Goal: Task Accomplishment & Management: Complete application form

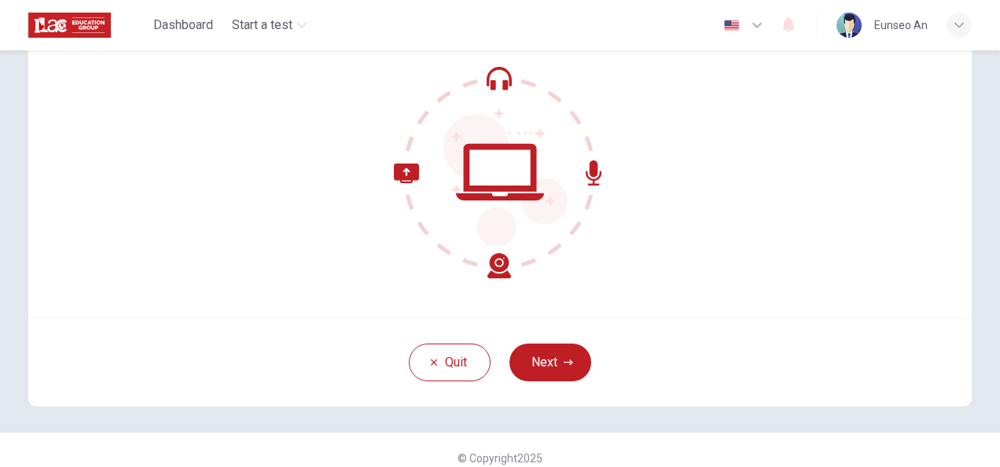
scroll to position [157, 0]
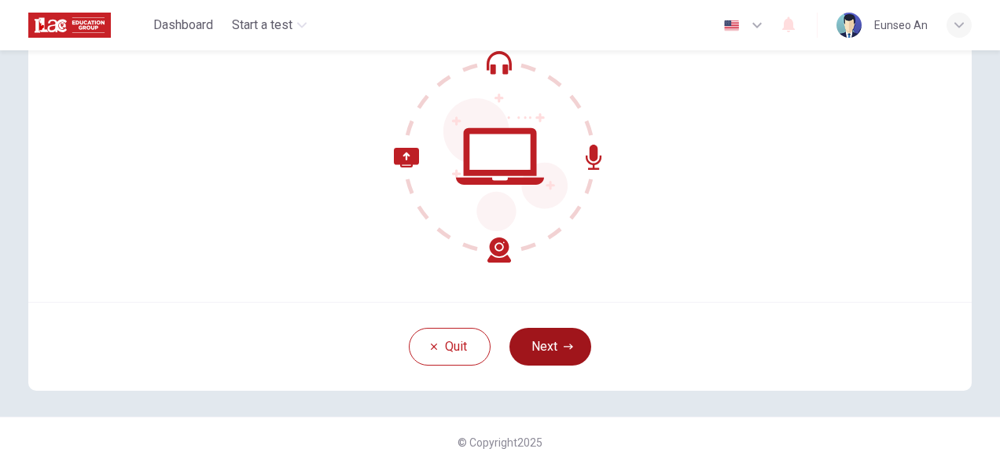
click at [532, 343] on button "Next" at bounding box center [550, 347] width 82 height 38
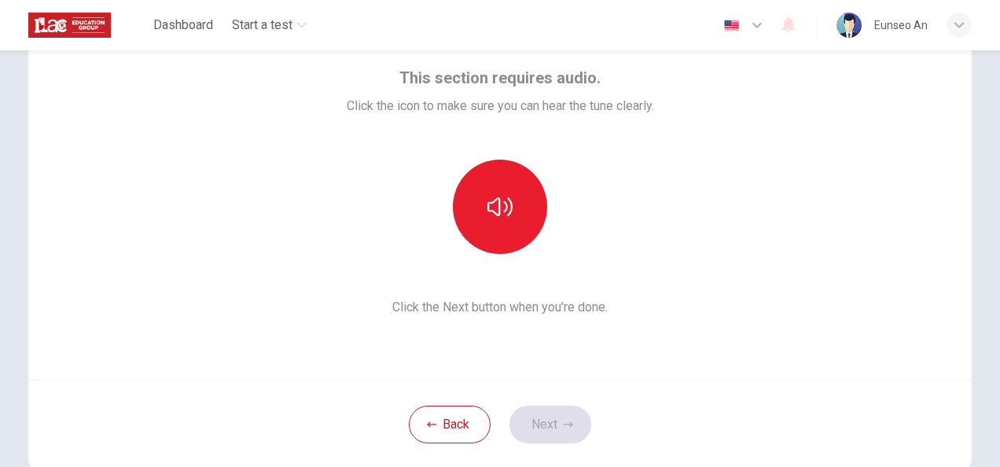
scroll to position [79, 0]
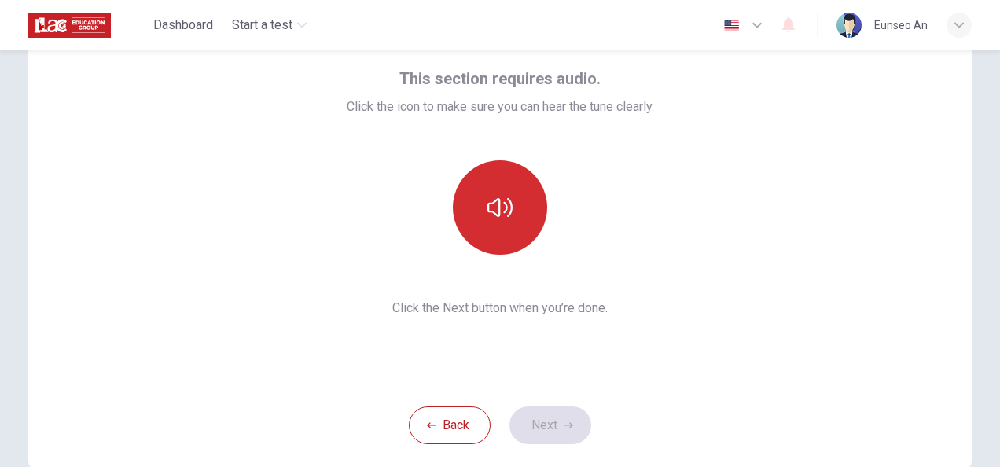
click at [507, 211] on icon "button" at bounding box center [499, 207] width 25 height 19
click at [564, 425] on icon "button" at bounding box center [568, 425] width 9 height 9
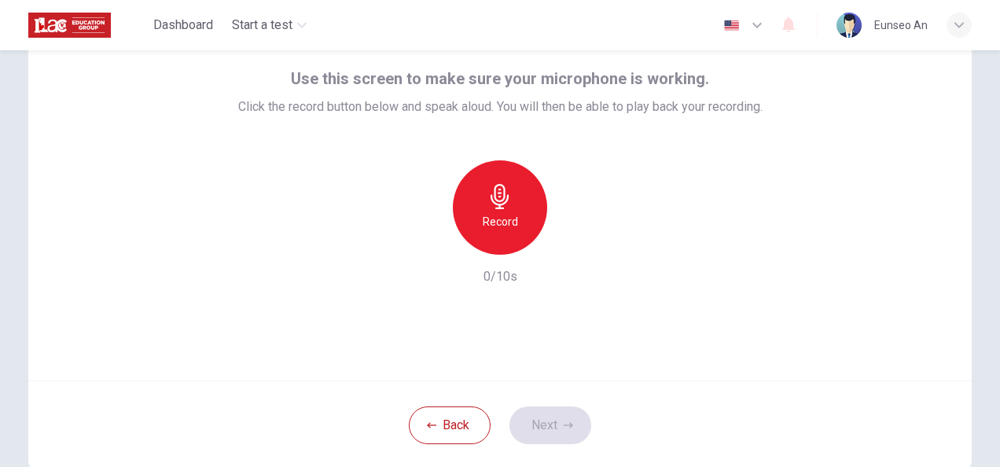
click at [525, 199] on div "Record" at bounding box center [500, 207] width 94 height 94
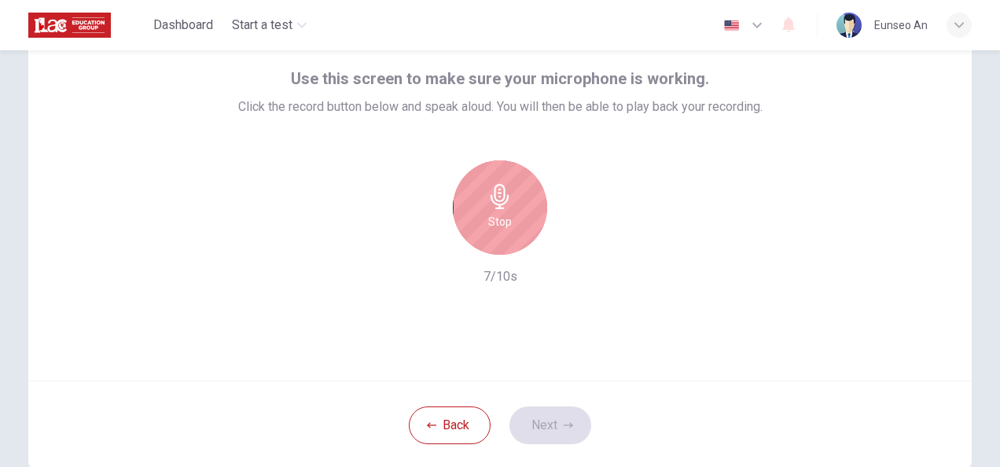
click at [531, 213] on div "Stop" at bounding box center [500, 207] width 94 height 94
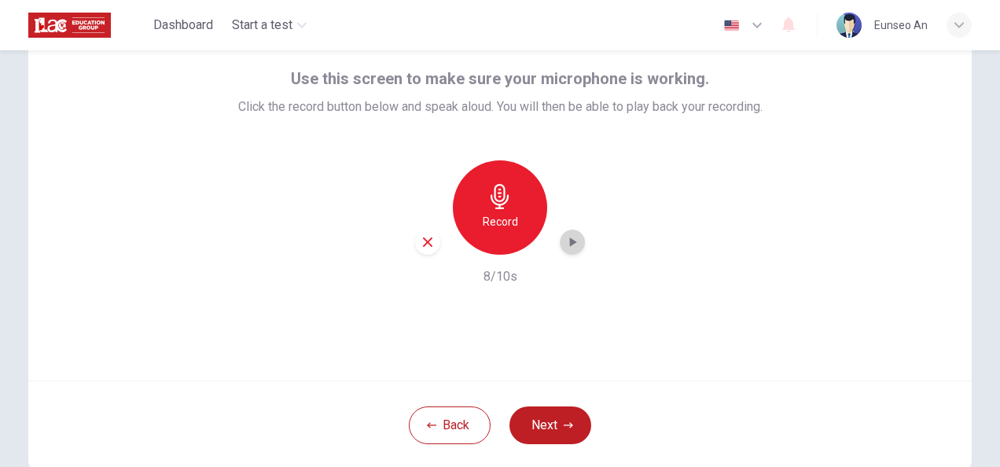
click at [565, 237] on icon "button" at bounding box center [572, 242] width 16 height 16
click at [564, 414] on button "Next" at bounding box center [550, 425] width 82 height 38
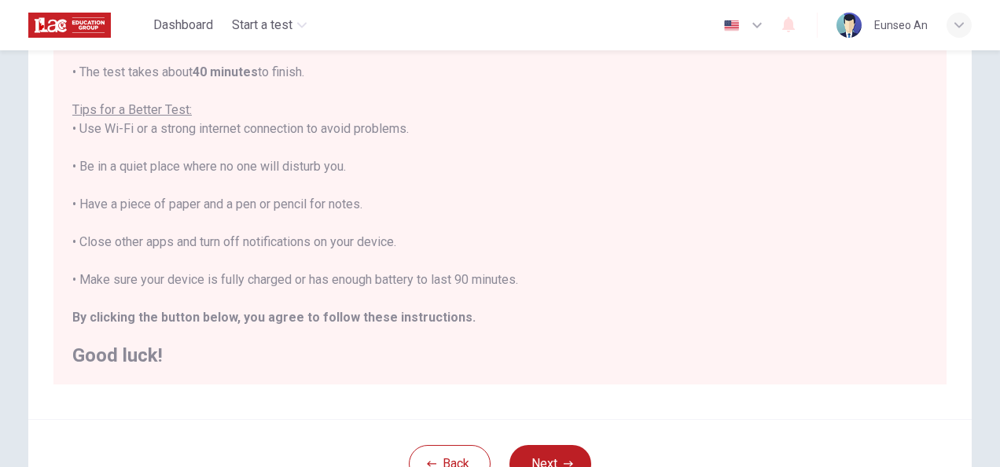
scroll to position [314, 0]
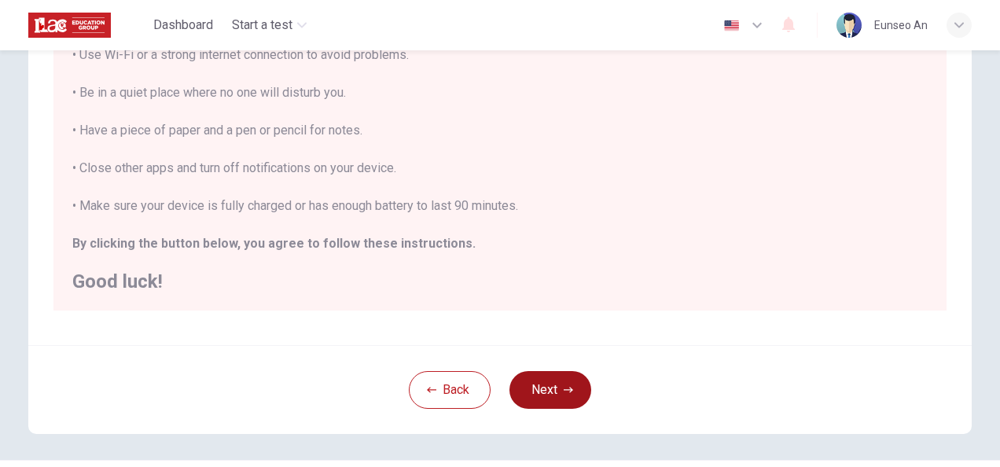
click at [539, 387] on button "Next" at bounding box center [550, 390] width 82 height 38
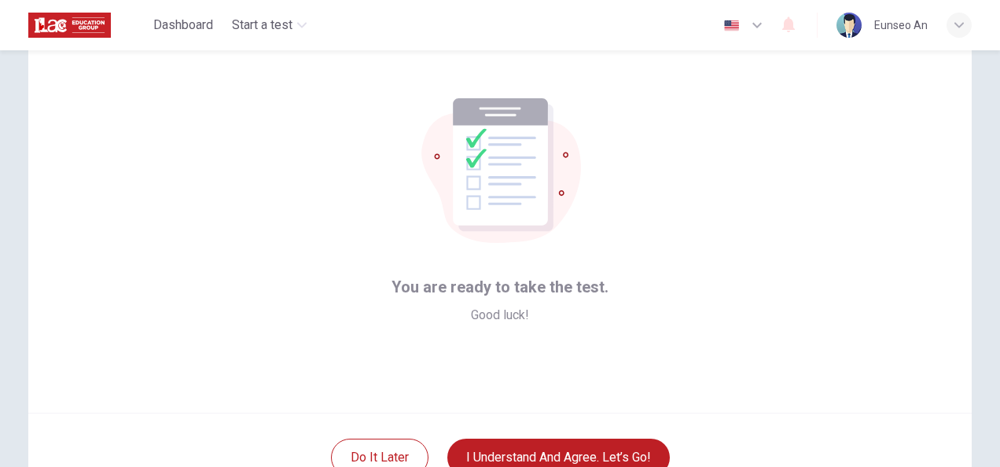
scroll to position [79, 0]
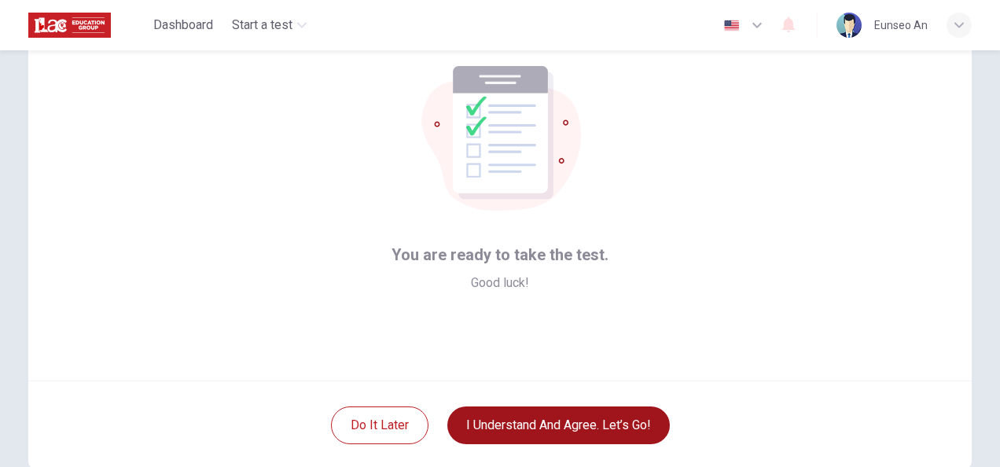
click at [558, 425] on button "I understand and agree. Let’s go!" at bounding box center [558, 425] width 222 height 38
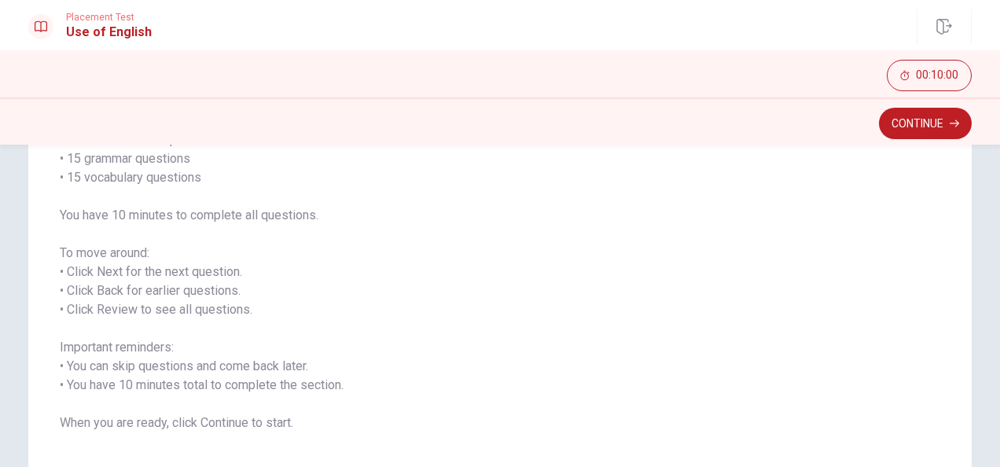
scroll to position [157, 0]
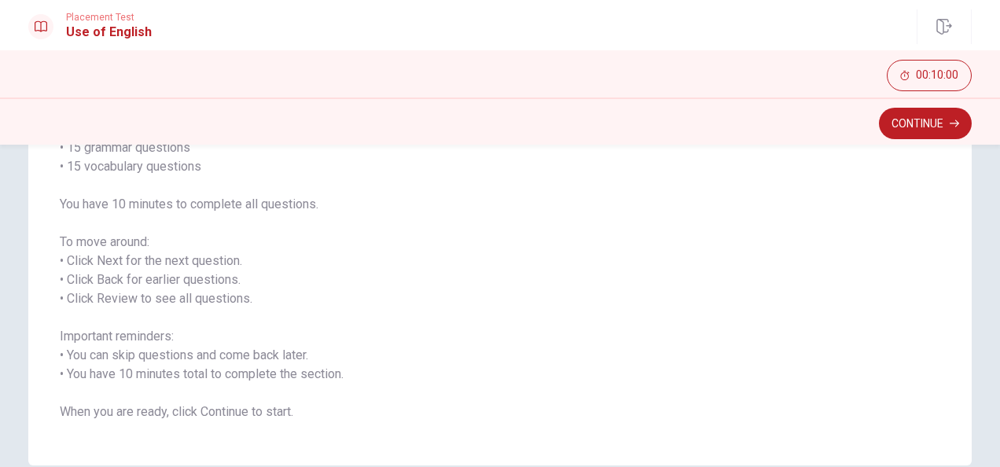
click at [943, 126] on button "Continue" at bounding box center [925, 123] width 93 height 31
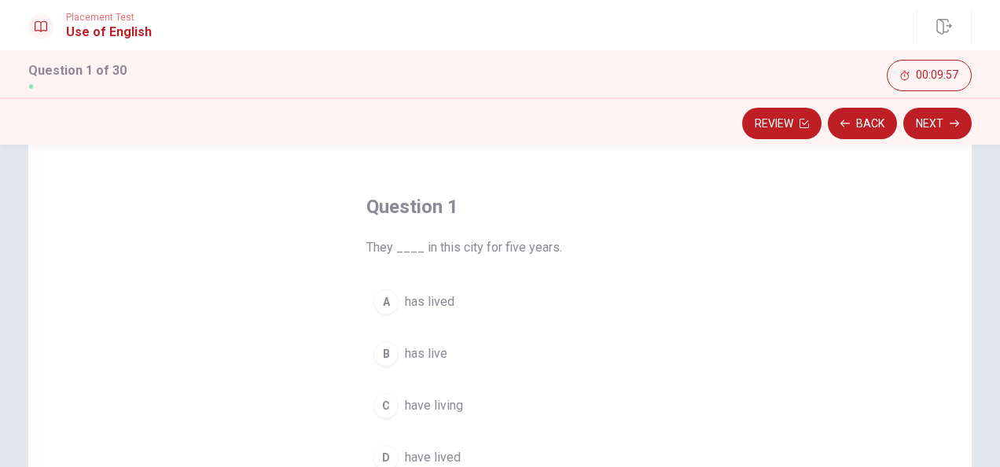
scroll to position [79, 0]
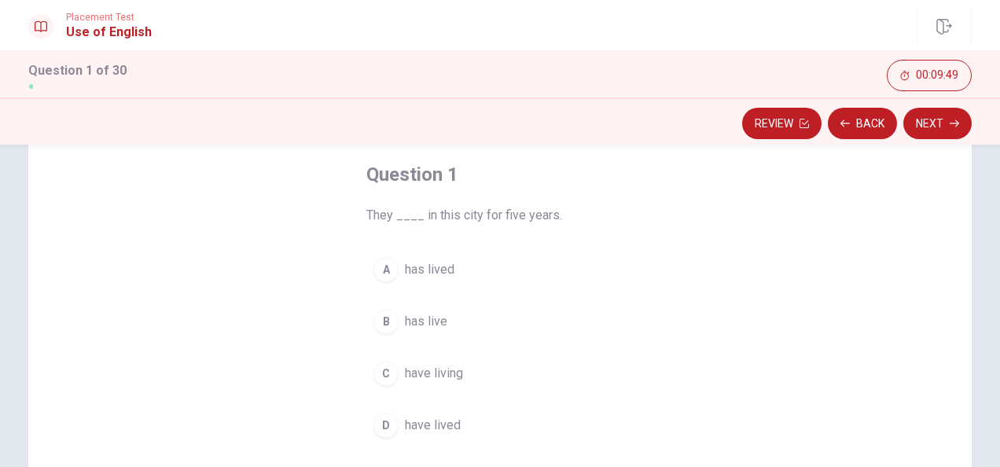
click at [377, 422] on div "D" at bounding box center [385, 425] width 25 height 25
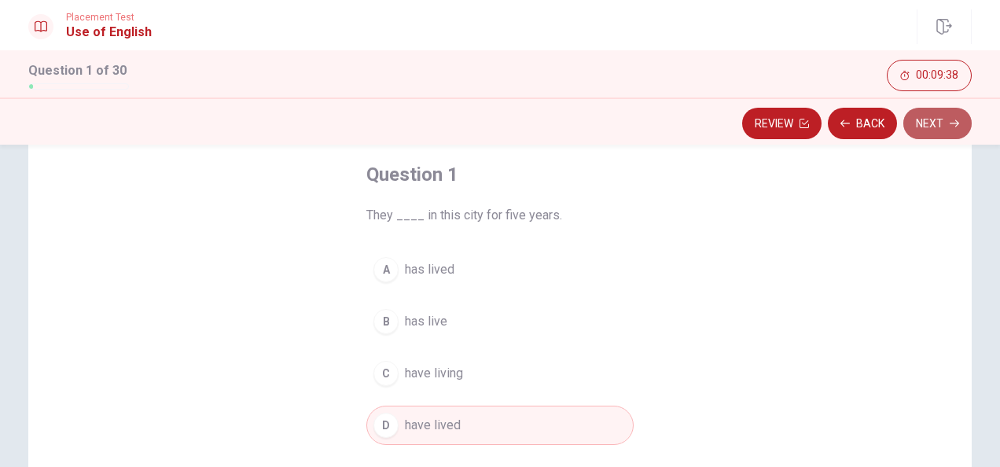
click at [941, 115] on button "Next" at bounding box center [937, 123] width 68 height 31
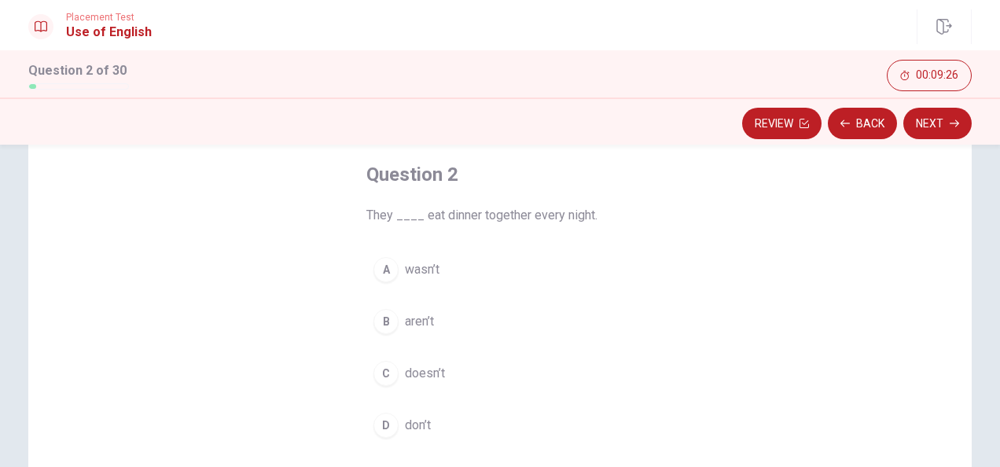
click at [421, 418] on span "don’t" at bounding box center [418, 425] width 26 height 19
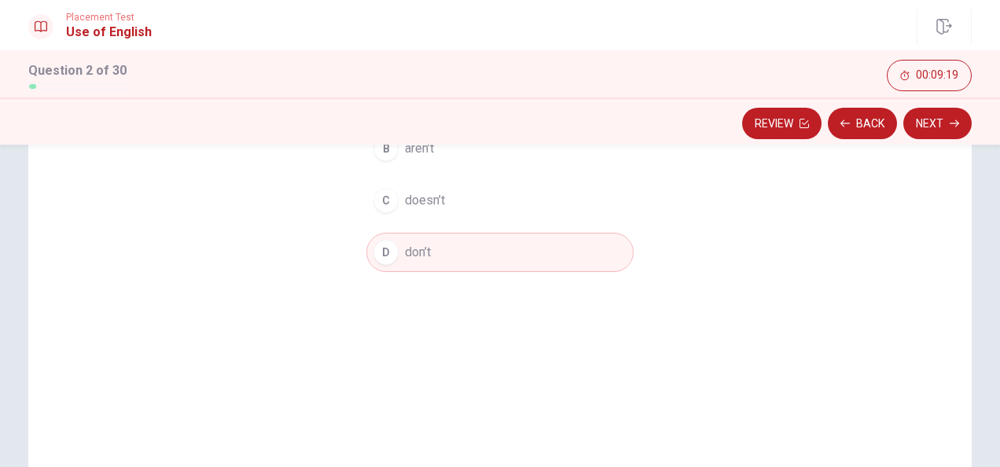
scroll to position [157, 0]
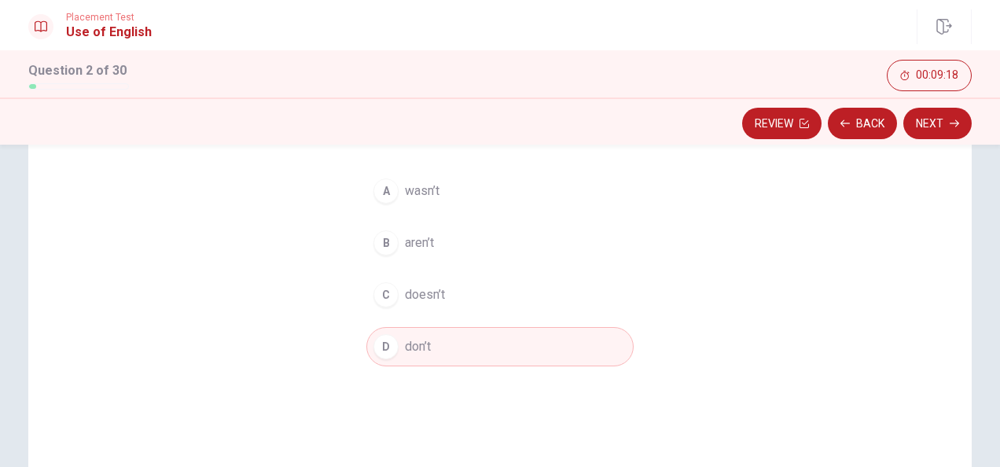
click at [908, 138] on div "Review Back Next" at bounding box center [499, 123] width 943 height 30
click at [916, 128] on button "Next" at bounding box center [937, 123] width 68 height 31
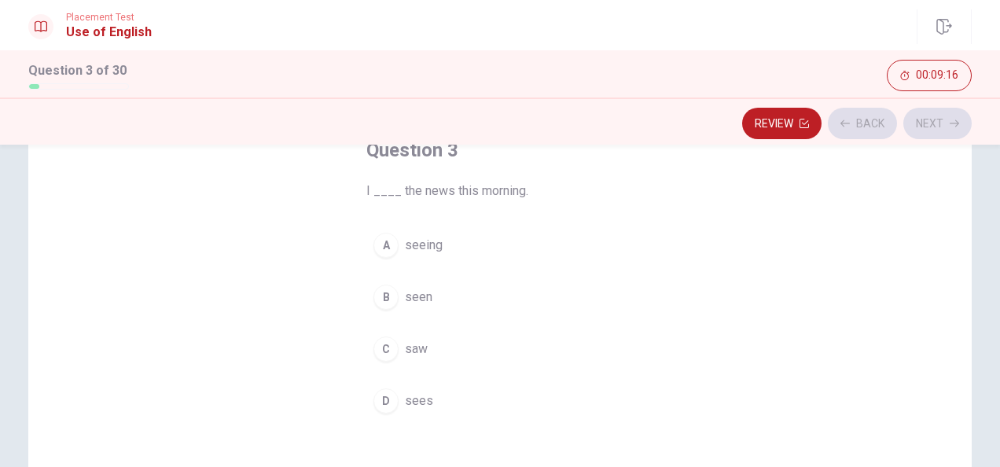
scroll to position [79, 0]
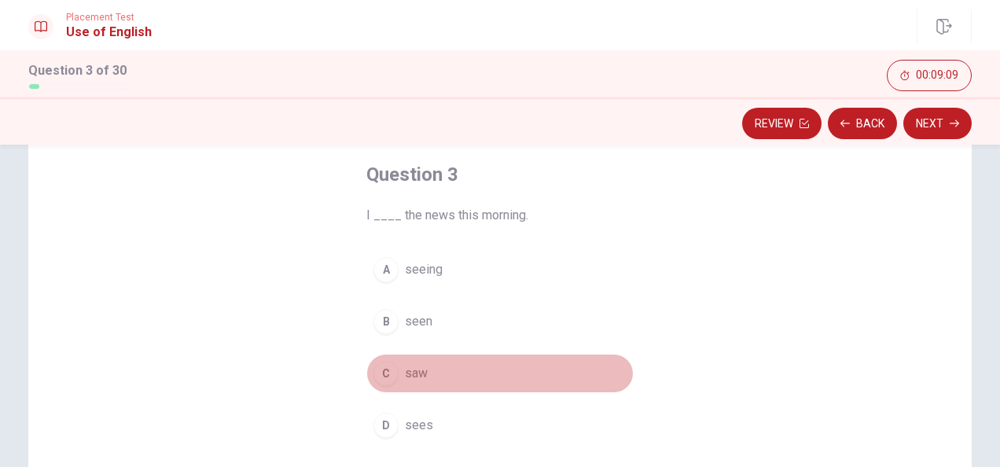
click at [413, 369] on span "saw" at bounding box center [416, 373] width 23 height 19
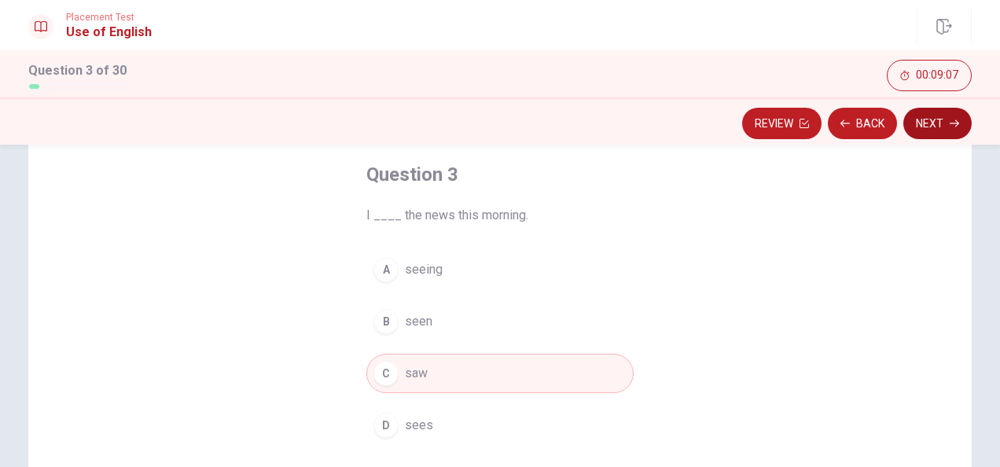
click at [953, 130] on button "Next" at bounding box center [937, 123] width 68 height 31
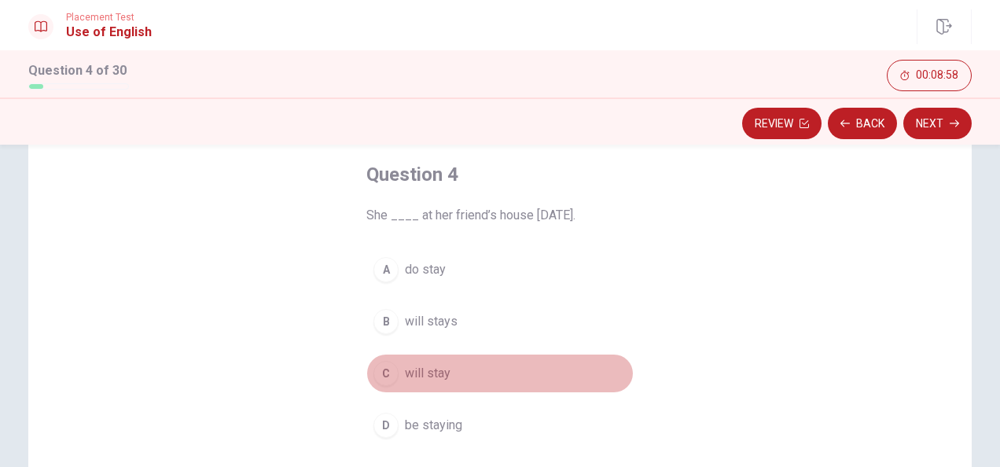
click at [423, 369] on span "will stay" at bounding box center [428, 373] width 46 height 19
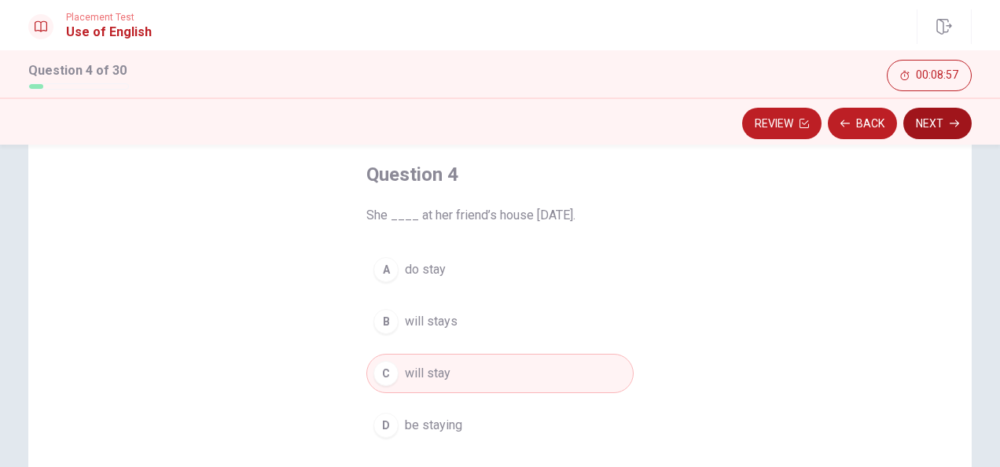
click at [917, 123] on button "Next" at bounding box center [937, 123] width 68 height 31
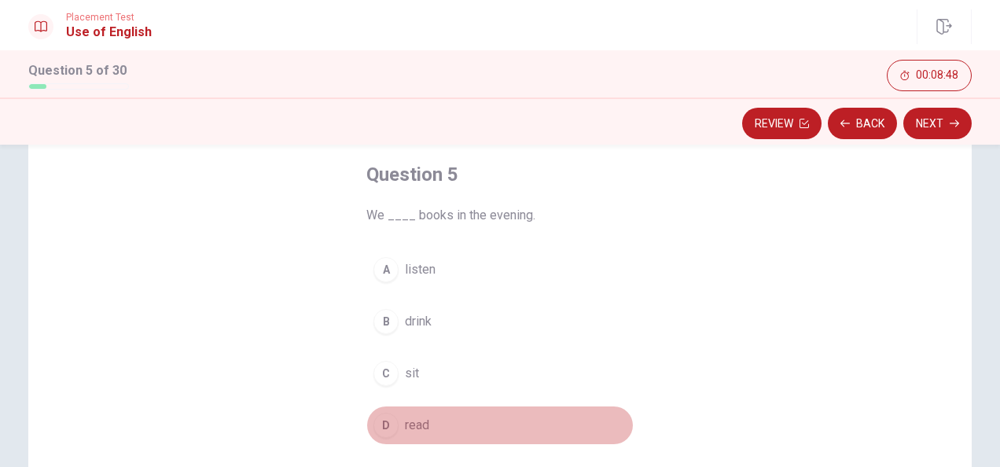
click at [410, 424] on span "read" at bounding box center [417, 425] width 24 height 19
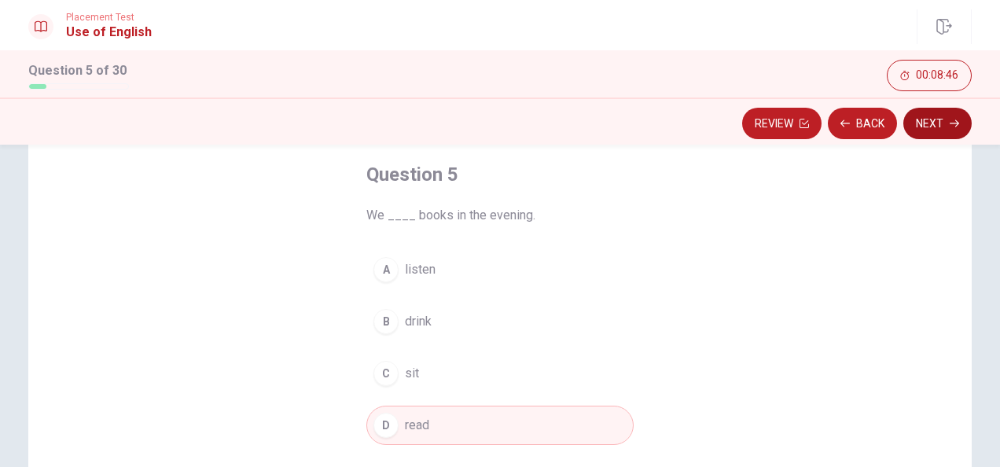
click at [950, 134] on button "Next" at bounding box center [937, 123] width 68 height 31
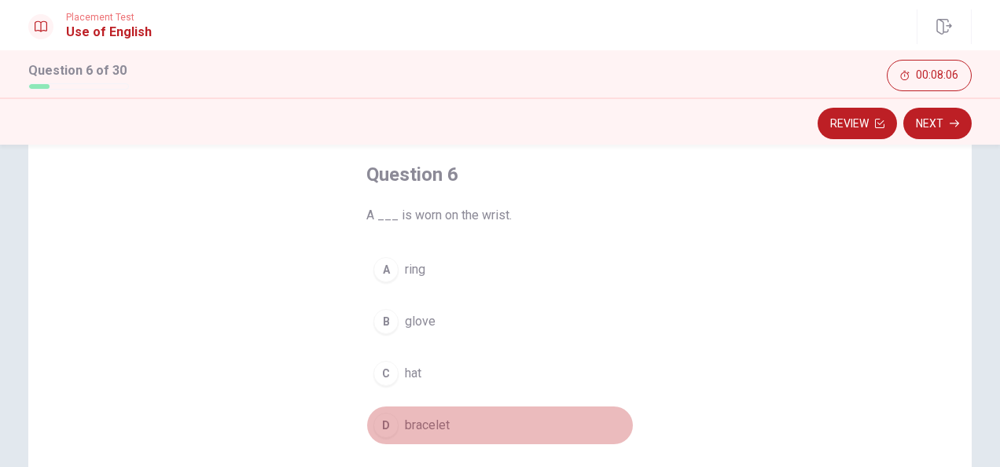
drag, startPoint x: 424, startPoint y: 424, endPoint x: 604, endPoint y: 321, distance: 207.1
click at [424, 425] on span "bracelet" at bounding box center [427, 425] width 45 height 19
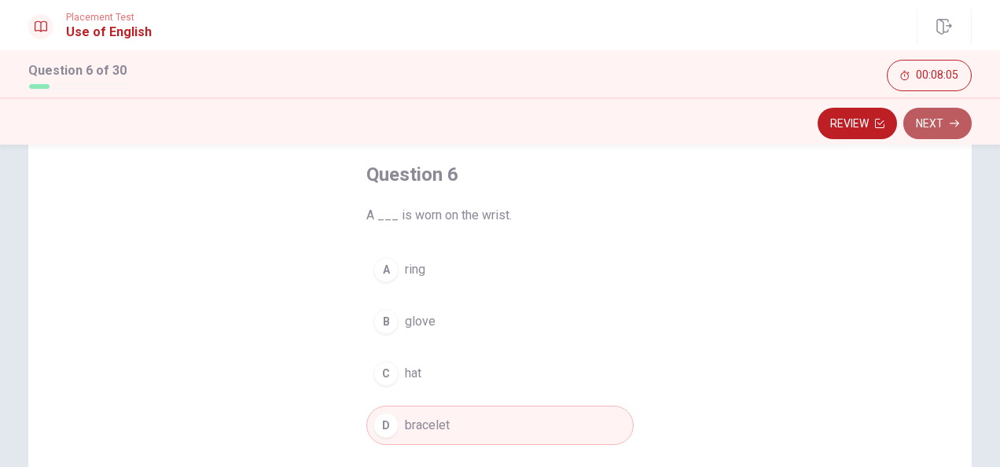
click at [935, 121] on button "Next" at bounding box center [937, 123] width 68 height 31
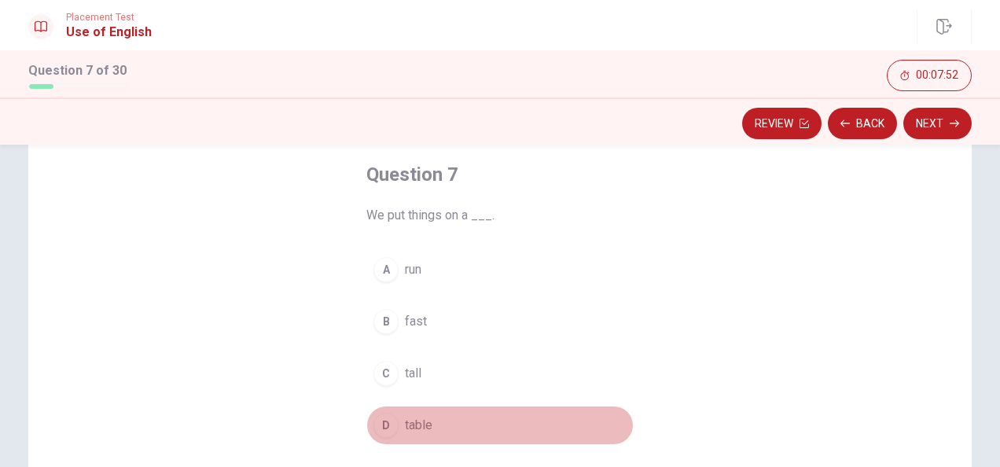
drag, startPoint x: 405, startPoint y: 424, endPoint x: 612, endPoint y: 311, distance: 235.3
click at [405, 424] on span "table" at bounding box center [419, 425] width 28 height 19
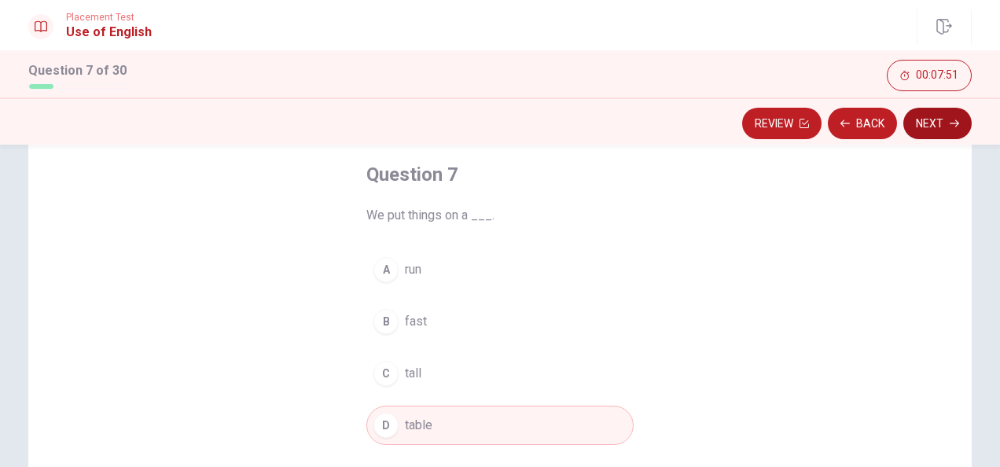
click at [932, 113] on button "Next" at bounding box center [937, 123] width 68 height 31
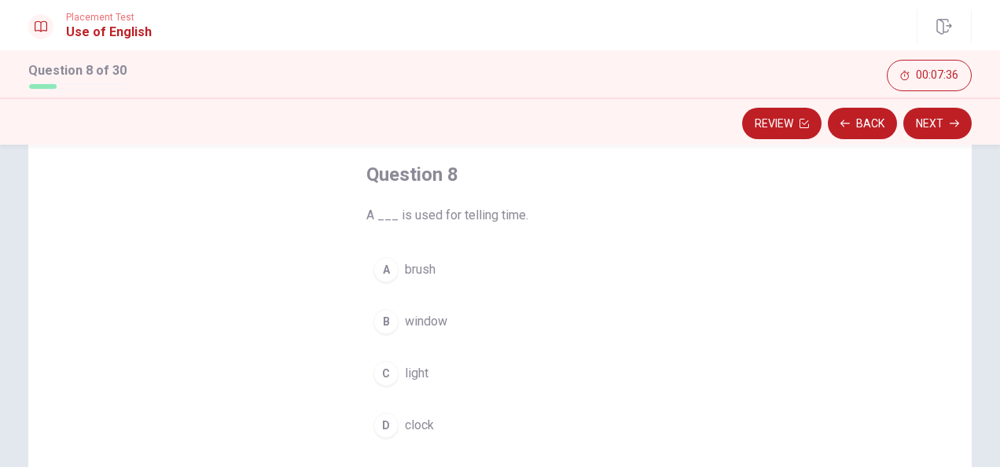
click at [418, 424] on span "clock" at bounding box center [419, 425] width 29 height 19
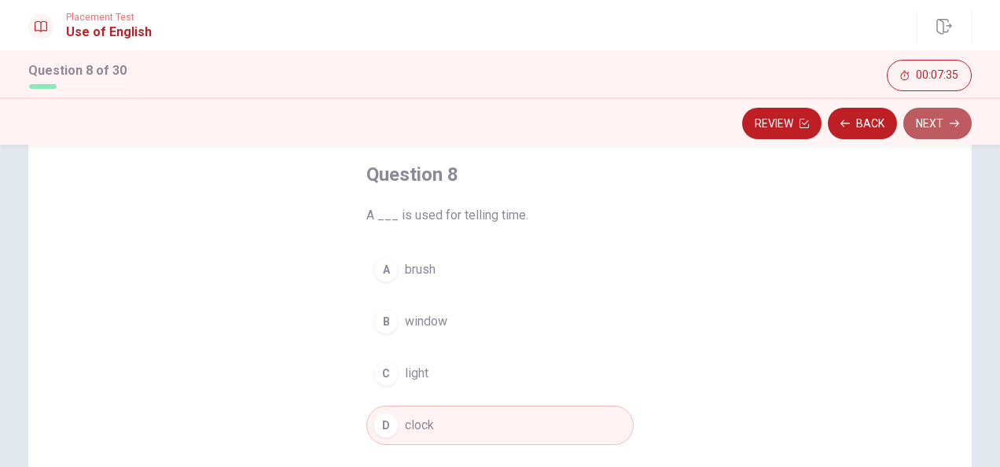
click at [935, 123] on button "Next" at bounding box center [937, 123] width 68 height 31
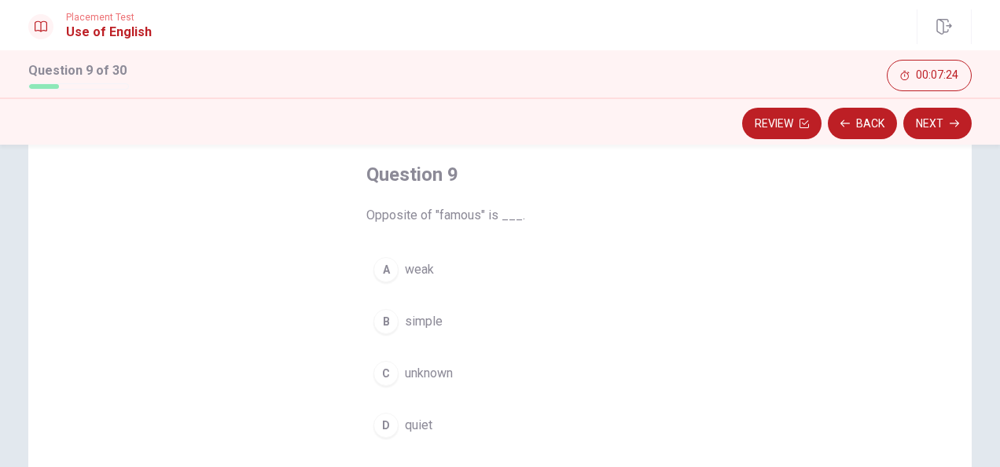
click at [423, 373] on span "unknown" at bounding box center [429, 373] width 48 height 19
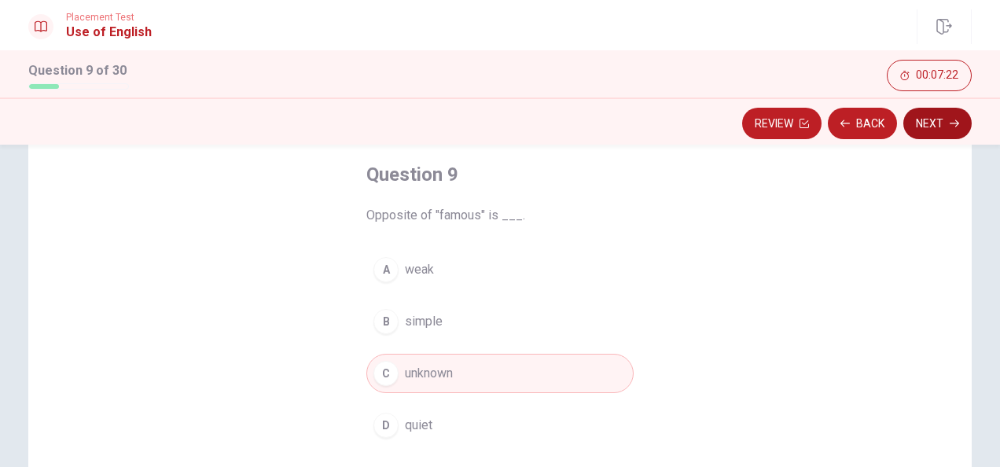
click at [921, 110] on button "Next" at bounding box center [937, 123] width 68 height 31
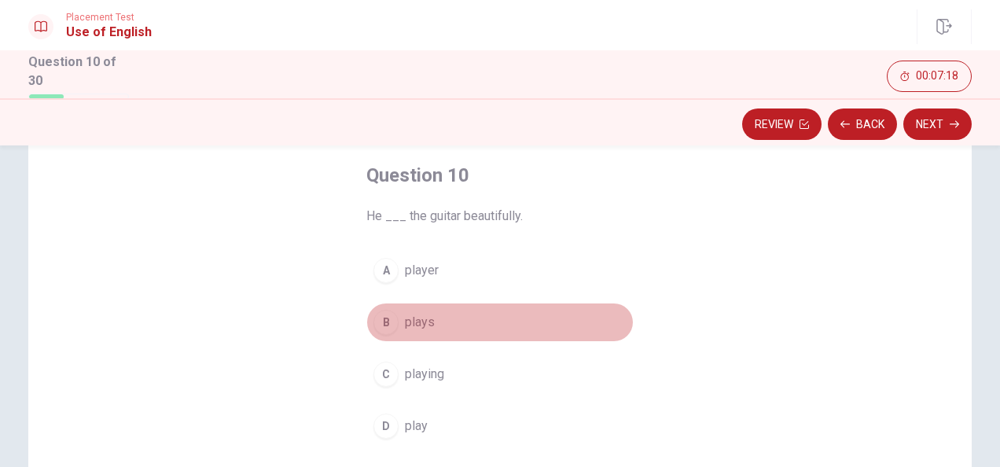
click at [410, 319] on span "plays" at bounding box center [420, 322] width 30 height 19
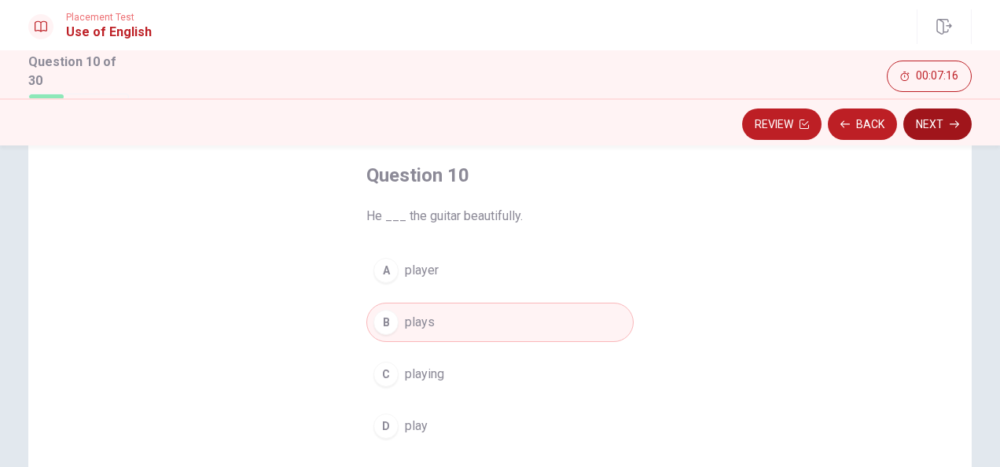
click at [936, 118] on button "Next" at bounding box center [937, 123] width 68 height 31
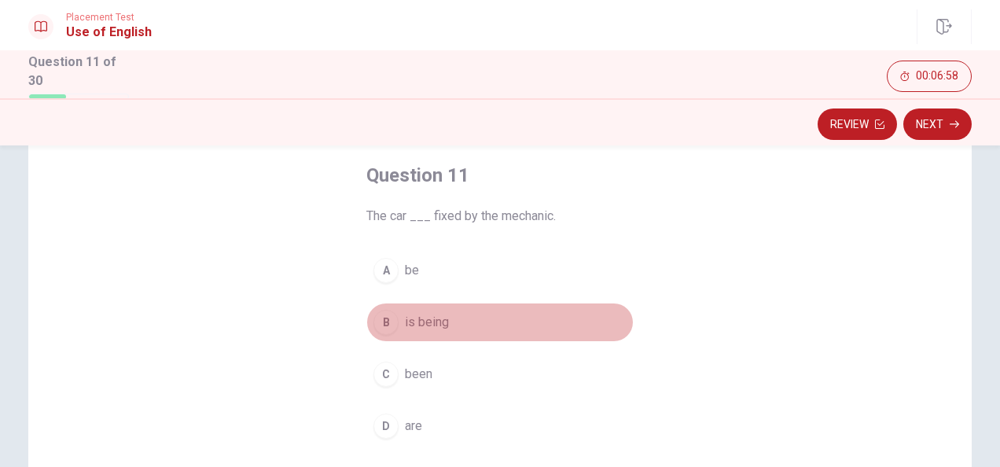
click at [429, 313] on span "is being" at bounding box center [427, 322] width 44 height 19
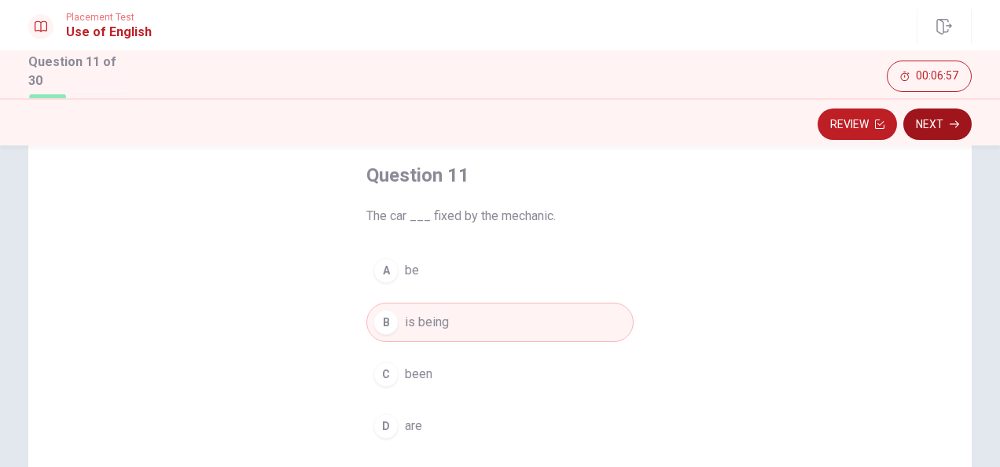
click at [935, 127] on button "Next" at bounding box center [937, 123] width 68 height 31
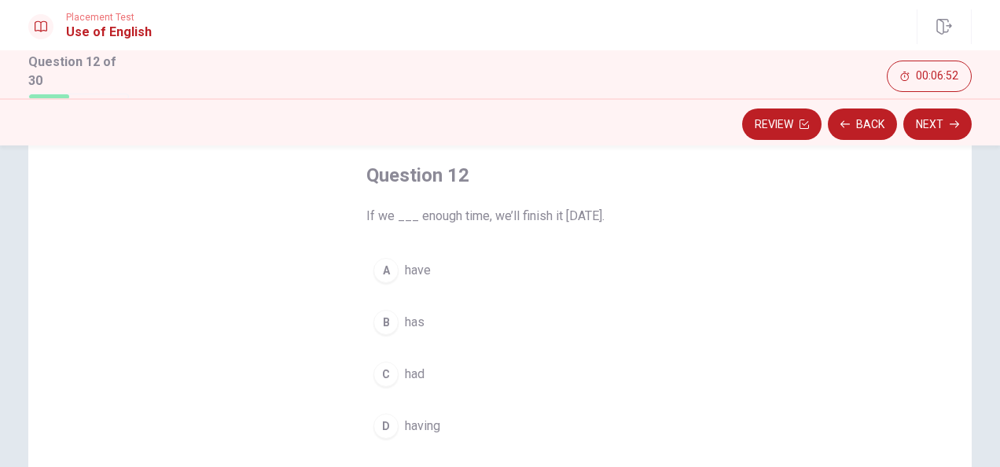
click at [413, 262] on span "have" at bounding box center [418, 270] width 26 height 19
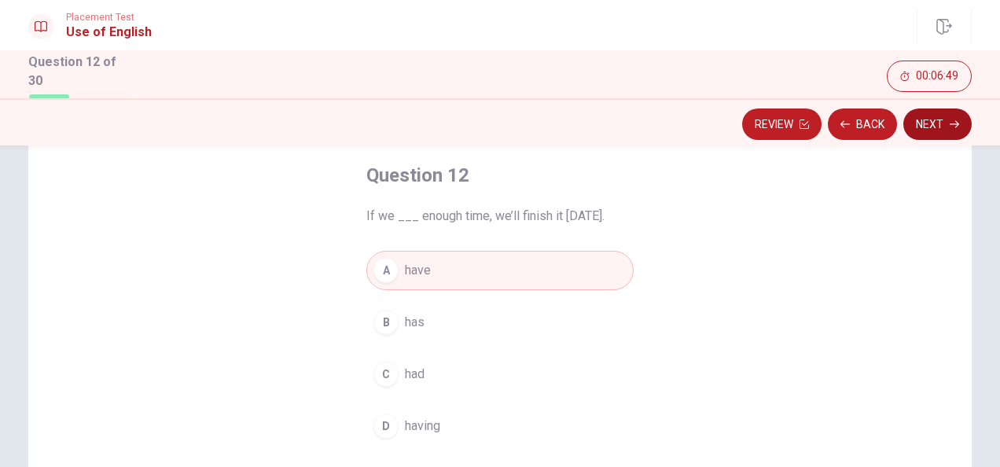
click at [922, 119] on button "Next" at bounding box center [937, 123] width 68 height 31
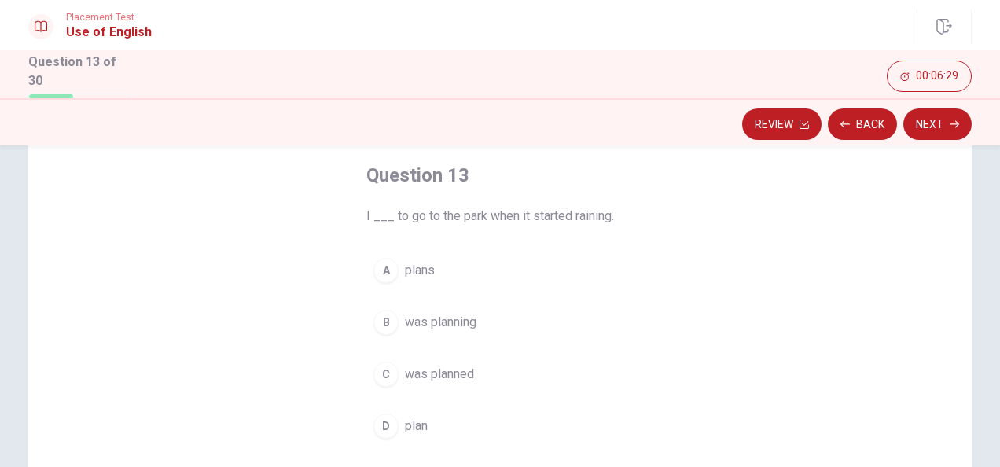
click at [454, 322] on span "was planning" at bounding box center [441, 322] width 72 height 19
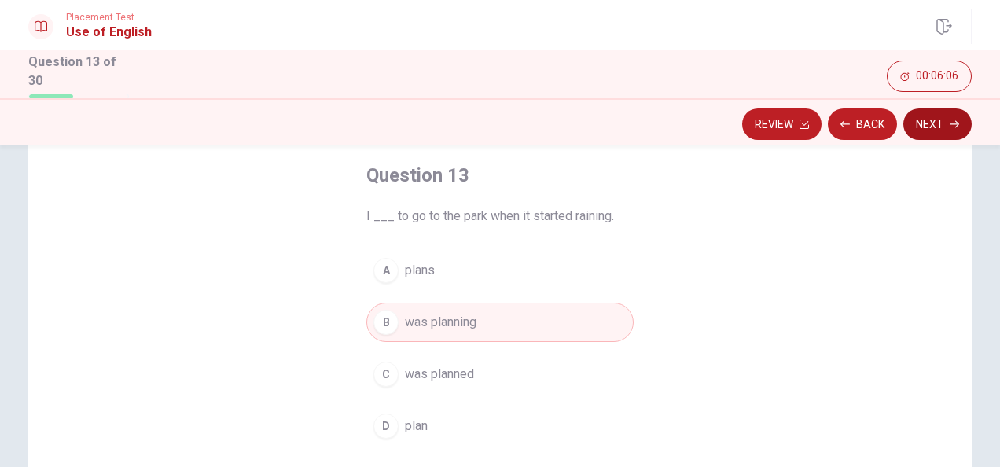
click at [952, 116] on button "Next" at bounding box center [937, 123] width 68 height 31
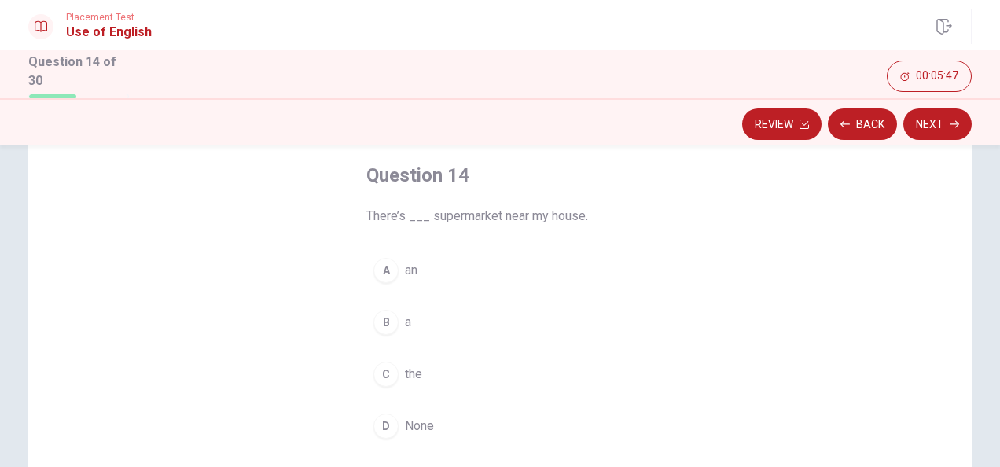
click at [414, 419] on span "None" at bounding box center [419, 426] width 29 height 19
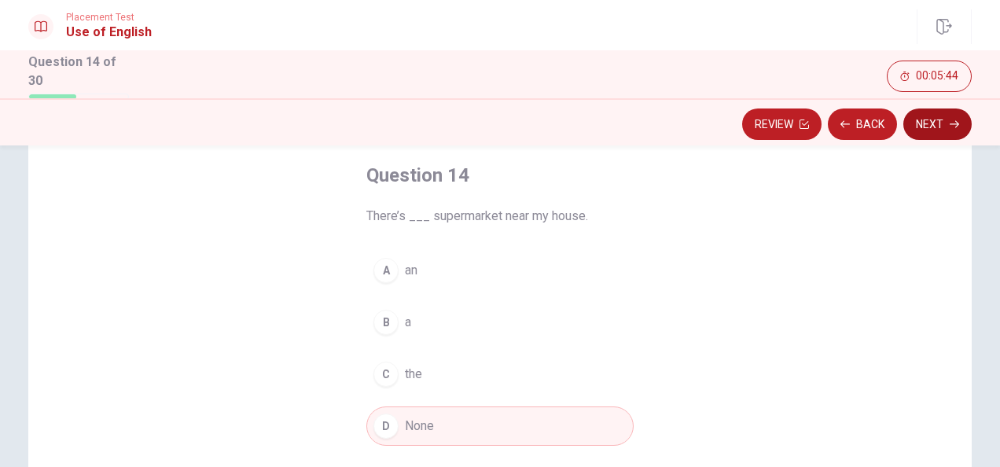
click at [921, 119] on button "Next" at bounding box center [937, 123] width 68 height 31
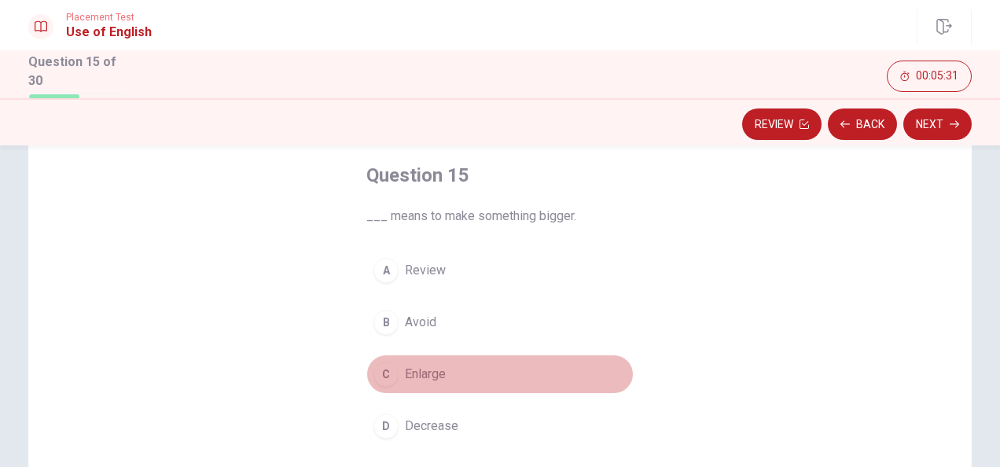
click at [437, 374] on span "Enlarge" at bounding box center [425, 374] width 41 height 19
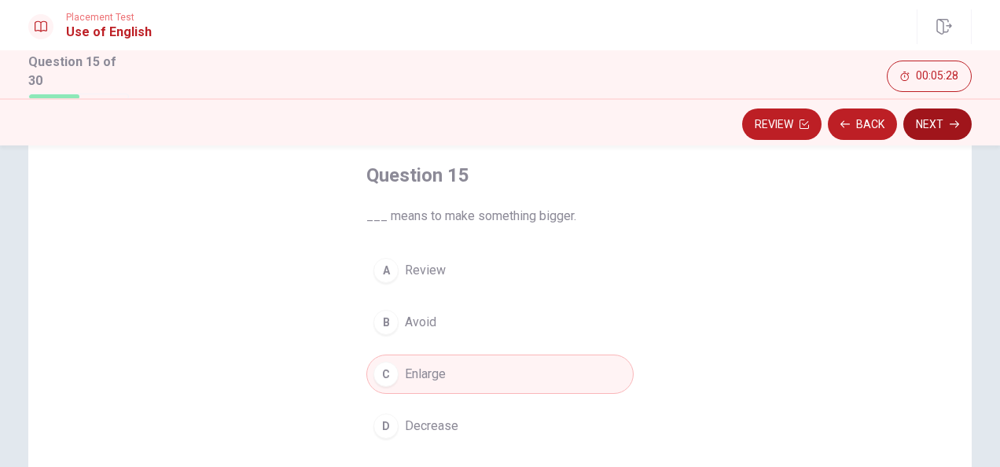
click at [924, 114] on button "Next" at bounding box center [937, 123] width 68 height 31
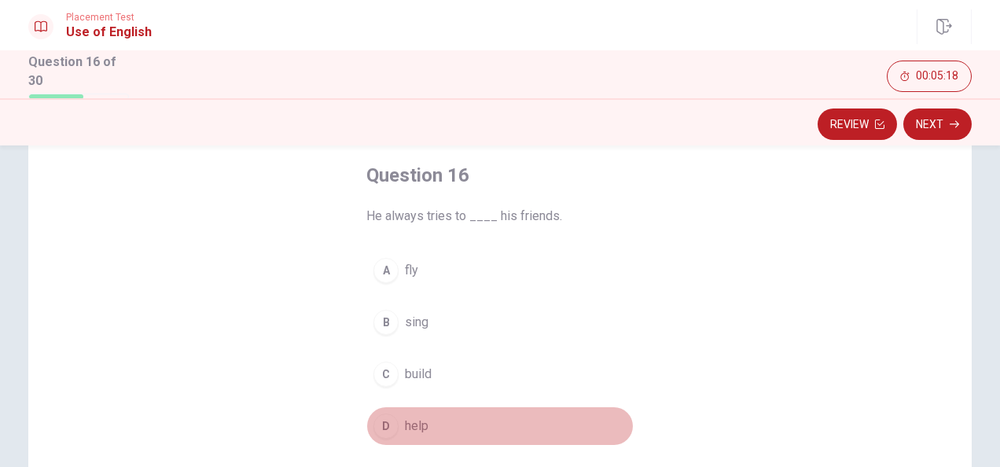
click at [427, 423] on button "D help" at bounding box center [499, 425] width 267 height 39
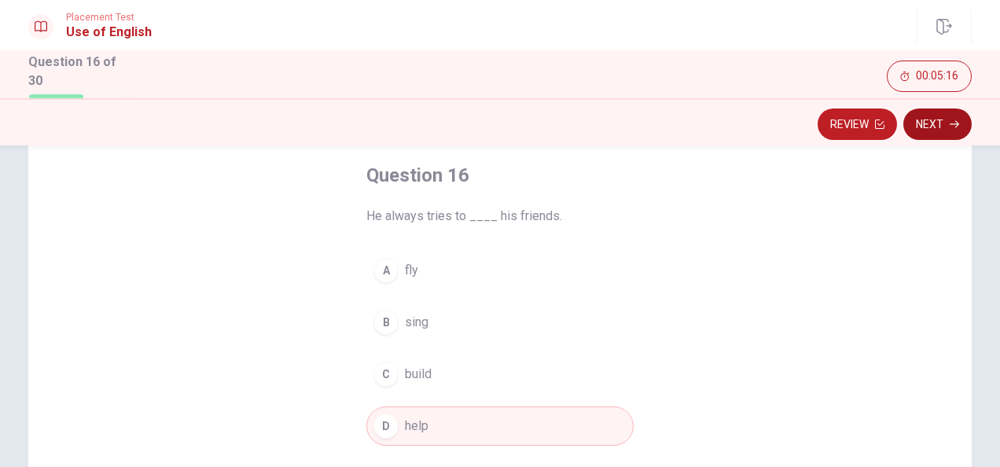
click at [933, 118] on button "Next" at bounding box center [937, 123] width 68 height 31
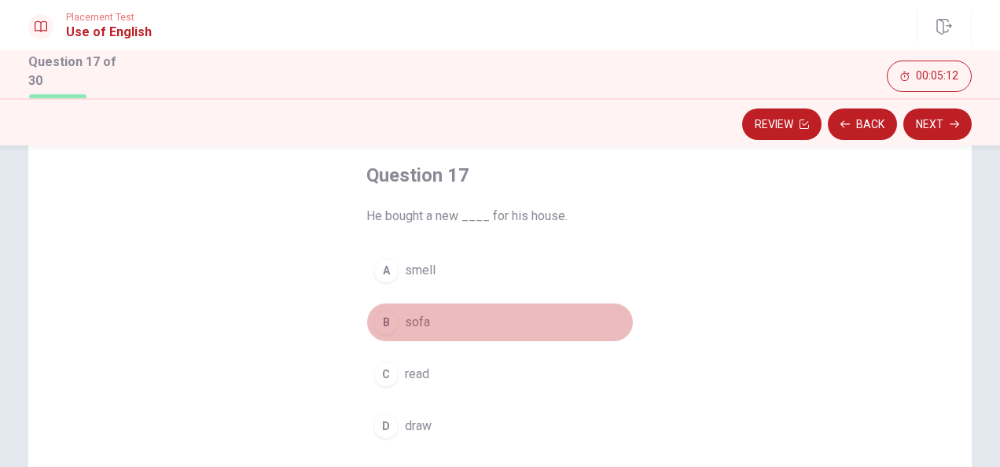
click at [410, 322] on span "sofa" at bounding box center [417, 322] width 25 height 19
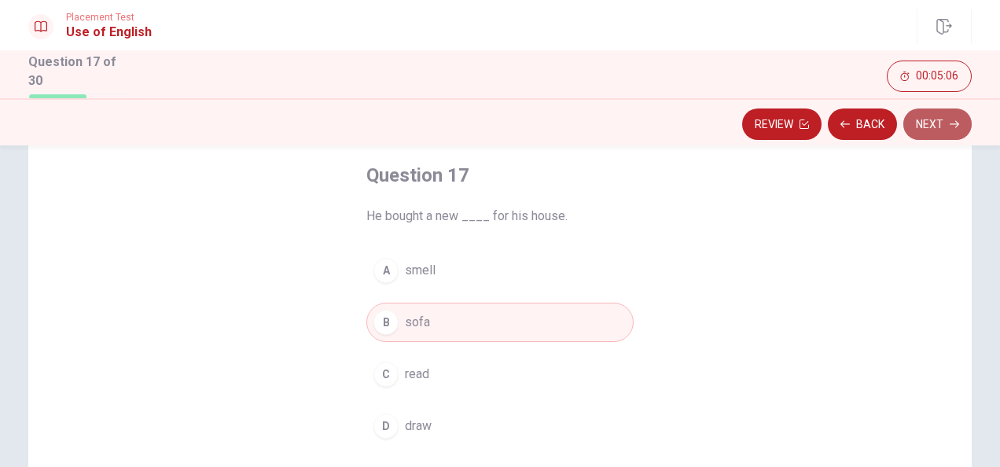
click at [948, 124] on button "Next" at bounding box center [937, 123] width 68 height 31
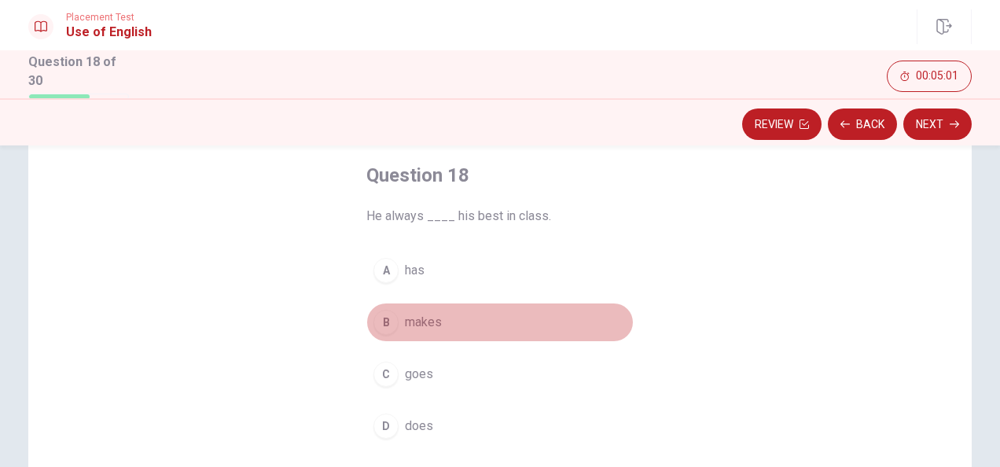
click at [423, 319] on span "makes" at bounding box center [423, 322] width 37 height 19
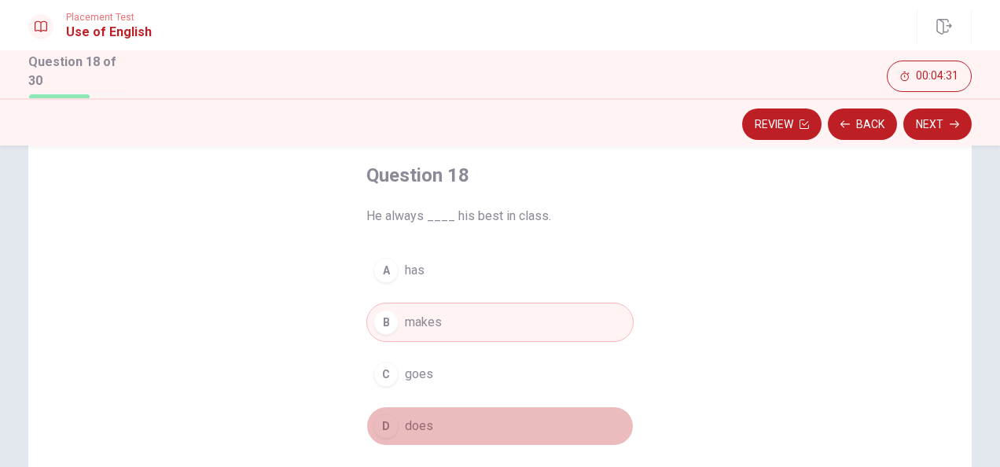
drag, startPoint x: 407, startPoint y: 420, endPoint x: 676, endPoint y: 230, distance: 329.3
click at [407, 421] on span "does" at bounding box center [419, 426] width 28 height 19
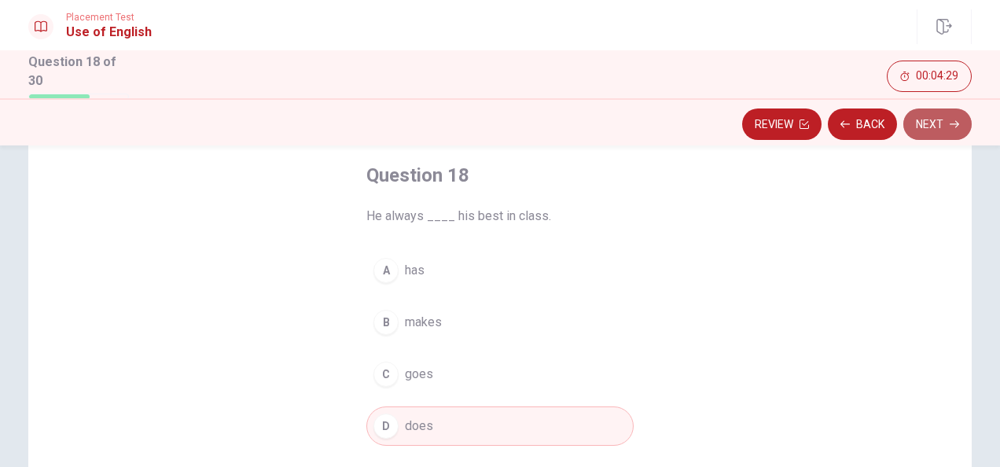
click at [920, 114] on button "Next" at bounding box center [937, 123] width 68 height 31
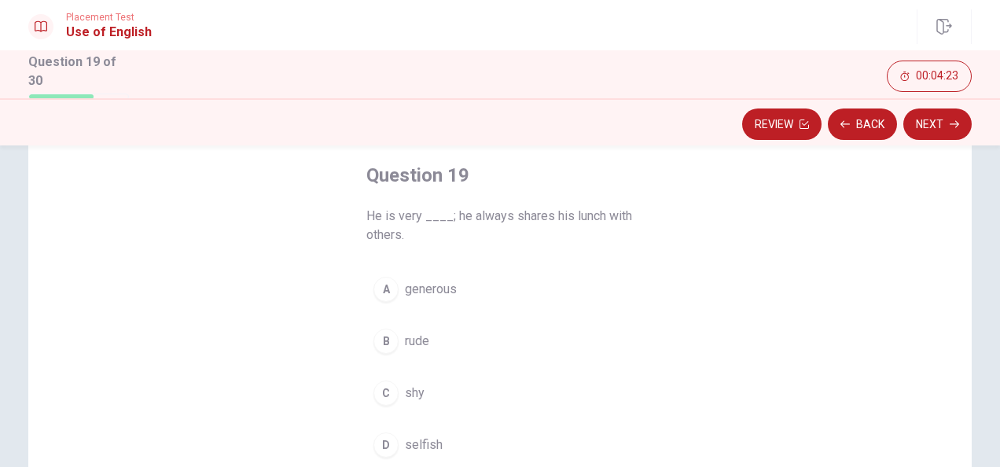
click at [445, 280] on span "generous" at bounding box center [431, 289] width 52 height 19
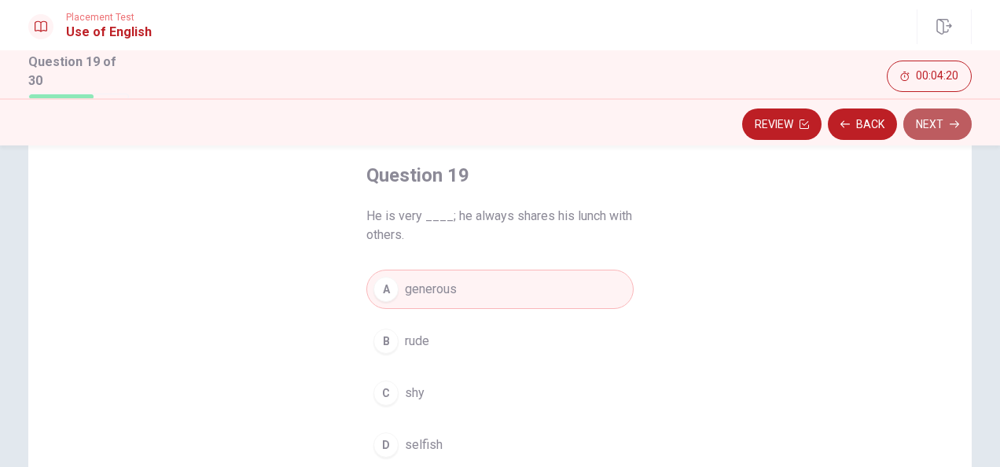
click at [953, 123] on icon "button" at bounding box center [954, 124] width 9 height 7
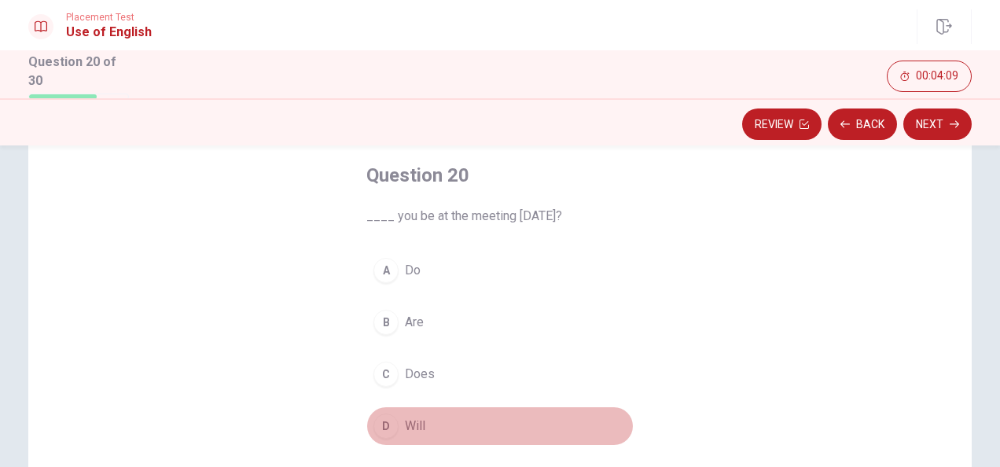
click at [414, 413] on button "D Will" at bounding box center [499, 425] width 267 height 39
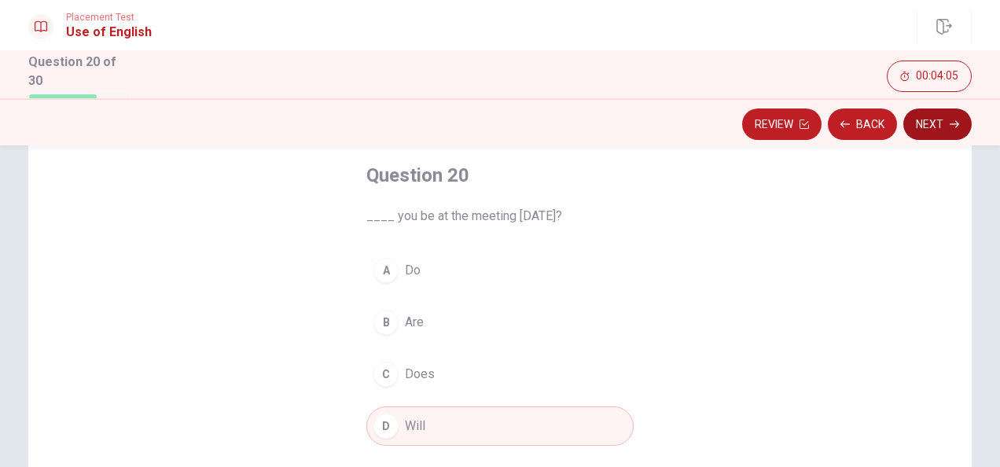
click at [946, 124] on button "Next" at bounding box center [937, 123] width 68 height 31
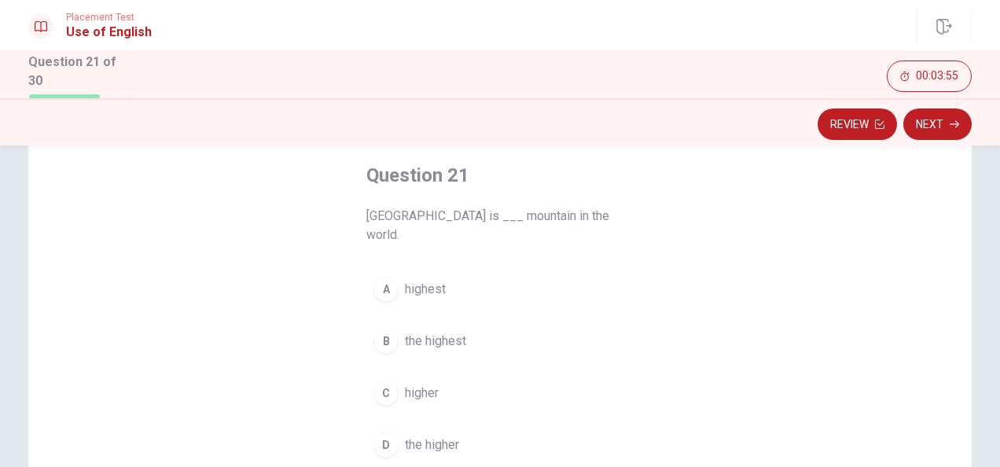
click at [443, 332] on span "the highest" at bounding box center [435, 341] width 61 height 19
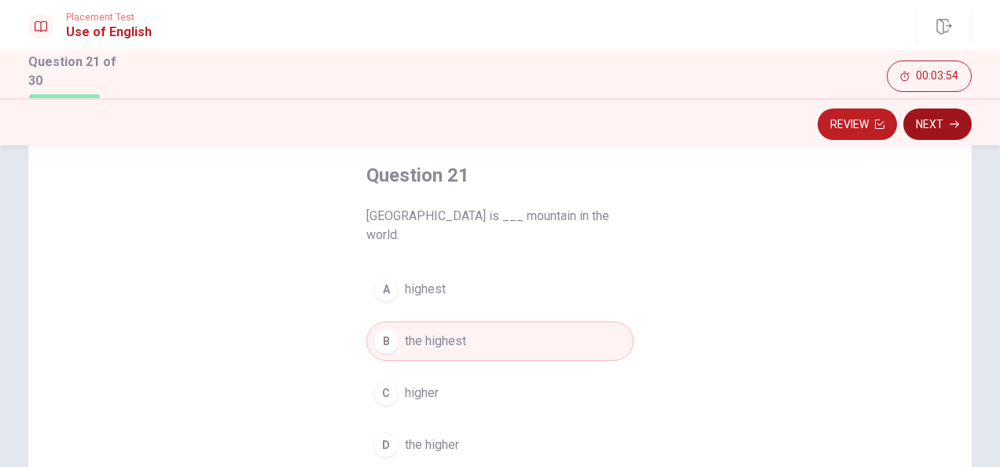
click at [926, 130] on button "Next" at bounding box center [937, 123] width 68 height 31
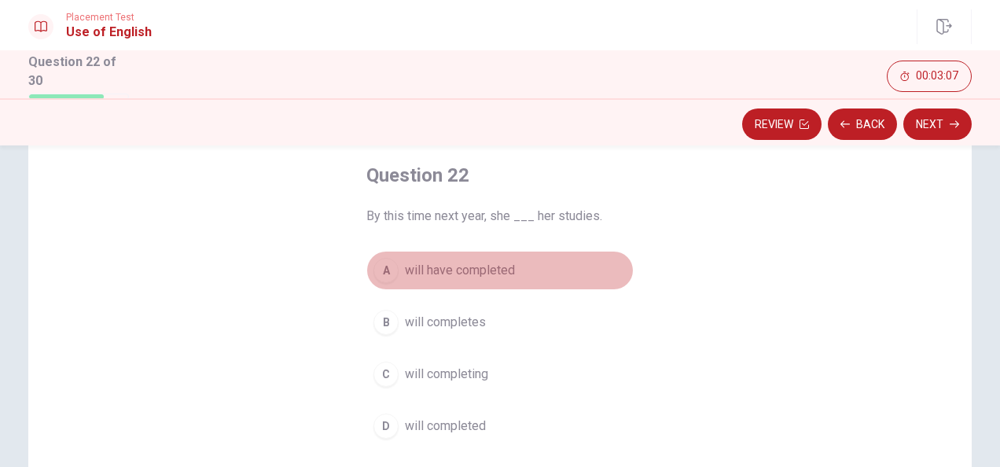
click at [469, 284] on button "A will have completed" at bounding box center [499, 270] width 267 height 39
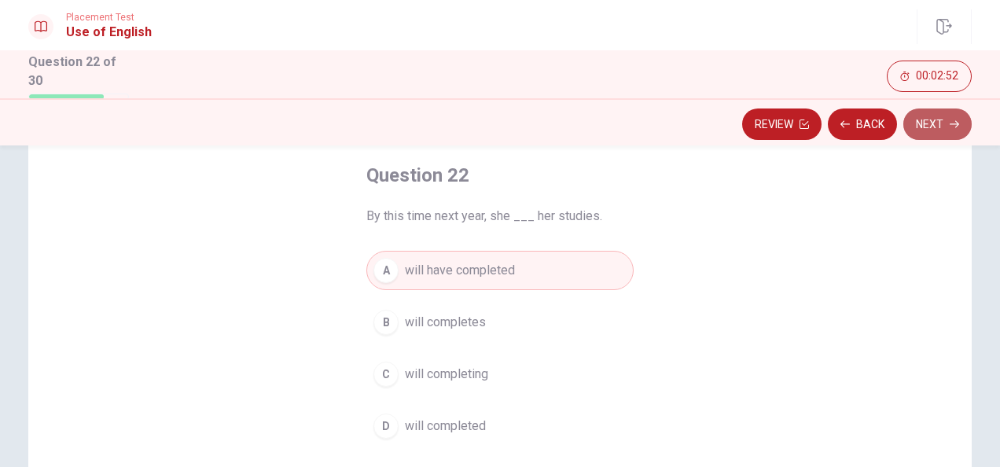
click at [942, 126] on button "Next" at bounding box center [937, 123] width 68 height 31
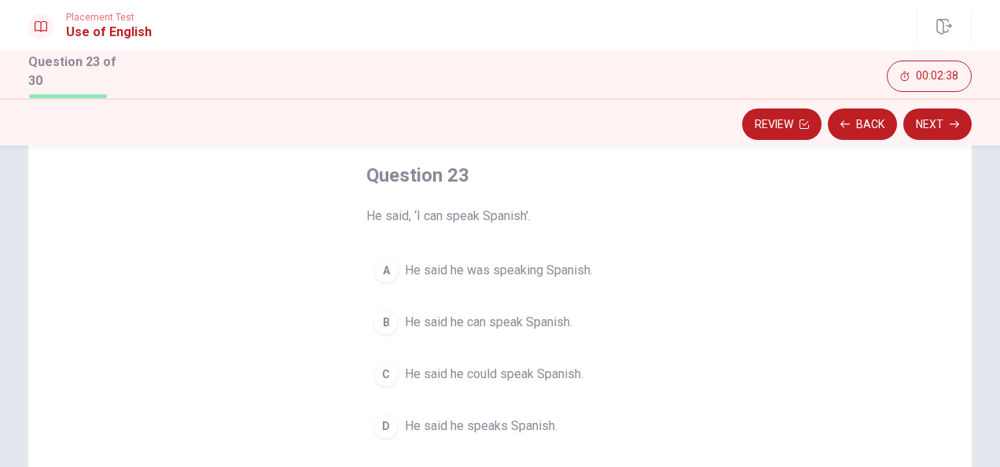
click at [555, 317] on span "He said he can speak Spanish." at bounding box center [488, 322] width 167 height 19
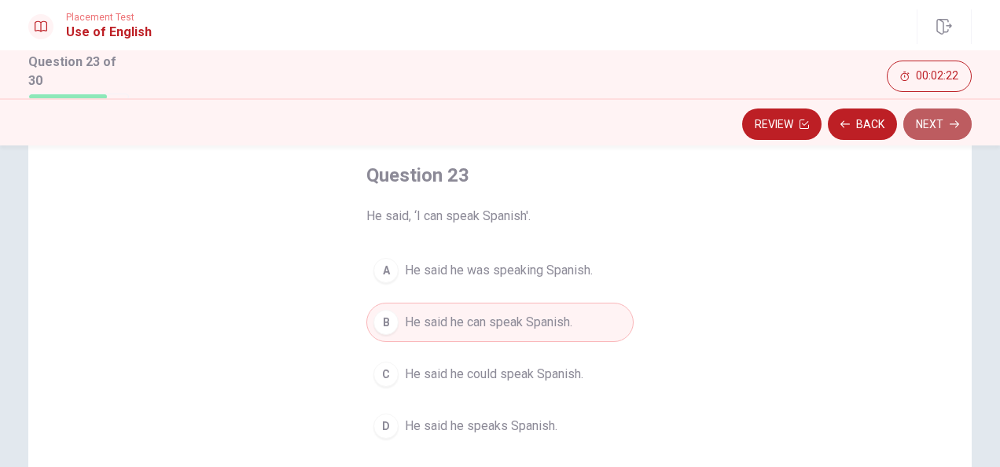
click at [936, 119] on button "Next" at bounding box center [937, 123] width 68 height 31
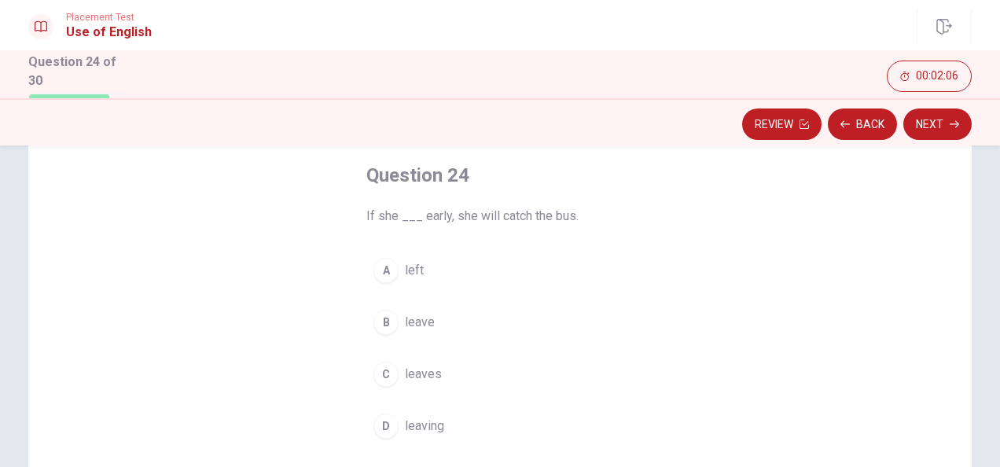
drag, startPoint x: 423, startPoint y: 366, endPoint x: 431, endPoint y: 366, distance: 7.9
click at [423, 369] on span "leaves" at bounding box center [423, 374] width 37 height 19
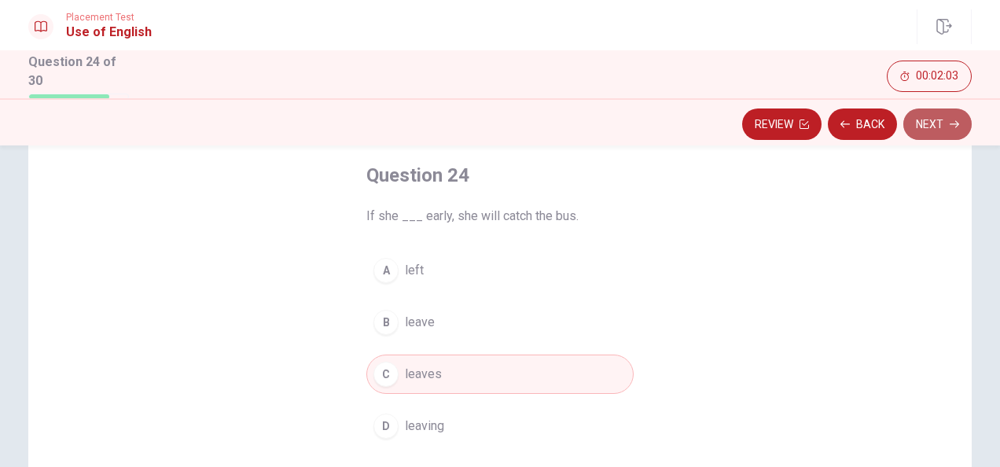
click at [932, 130] on button "Next" at bounding box center [937, 123] width 68 height 31
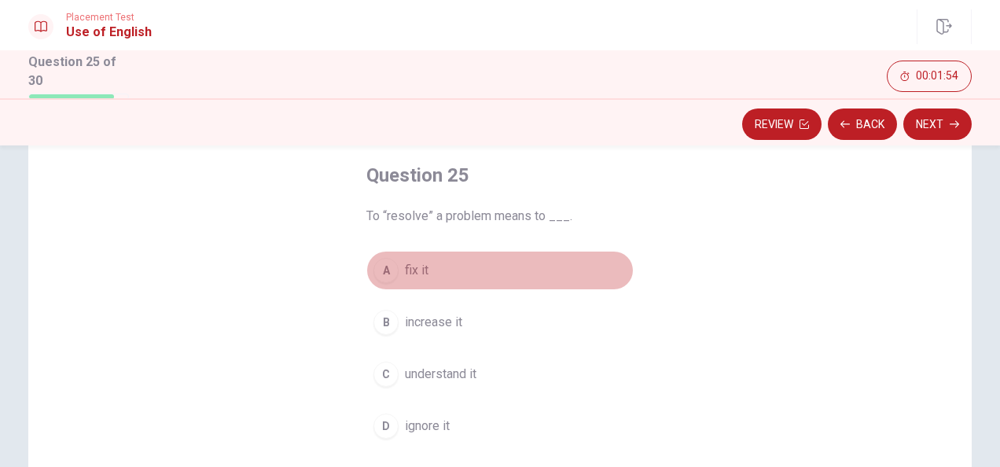
click at [422, 266] on span "fix it" at bounding box center [417, 270] width 24 height 19
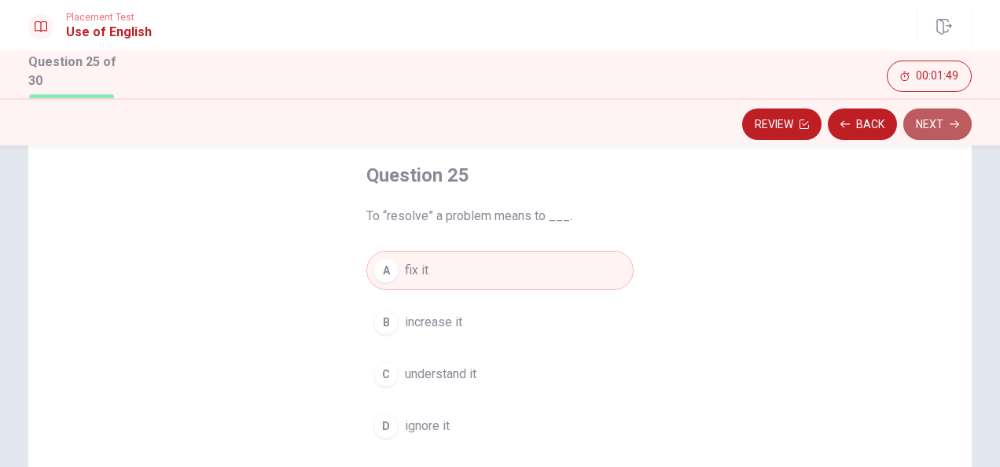
click at [927, 118] on button "Next" at bounding box center [937, 123] width 68 height 31
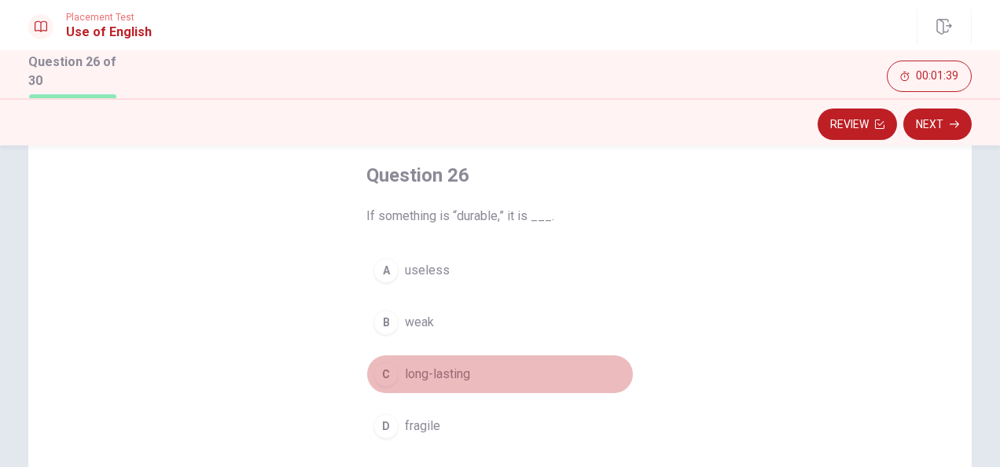
click at [433, 368] on span "long-lasting" at bounding box center [437, 374] width 65 height 19
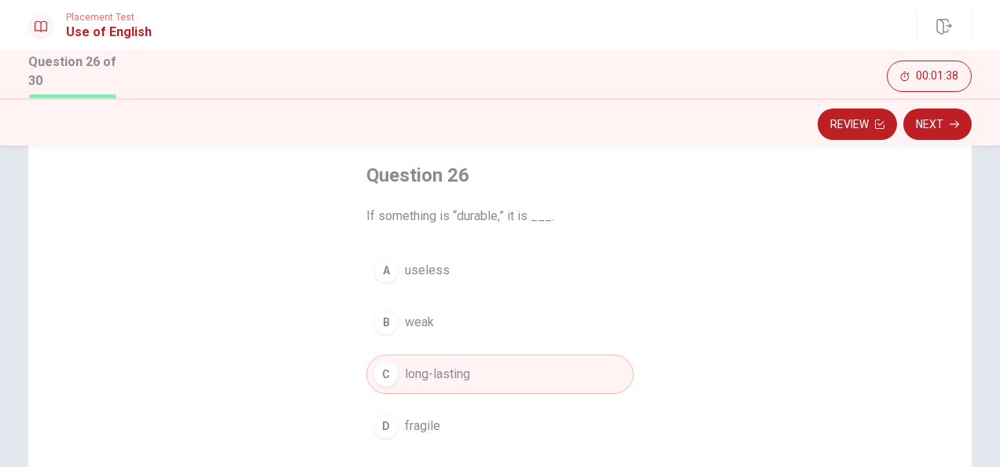
click at [939, 140] on div "Review Next" at bounding box center [500, 121] width 1000 height 47
click at [948, 126] on button "Next" at bounding box center [937, 123] width 68 height 31
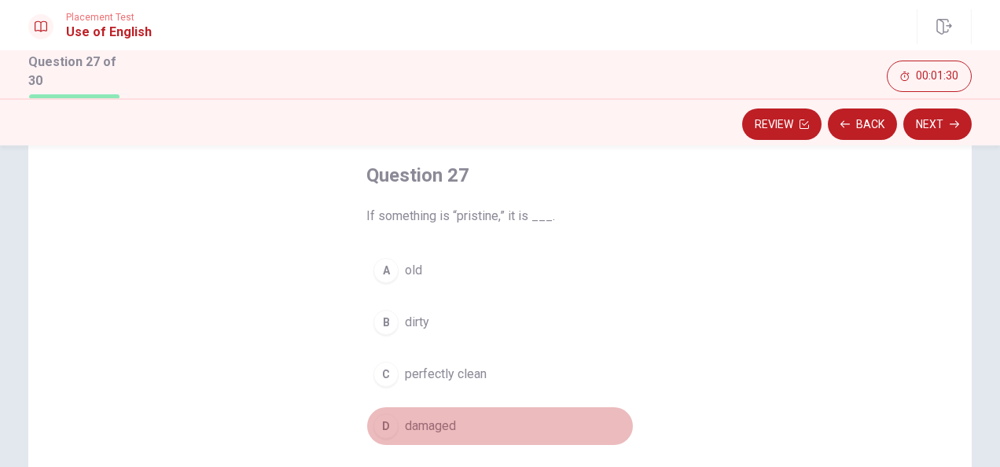
click at [430, 426] on span "damaged" at bounding box center [430, 426] width 51 height 19
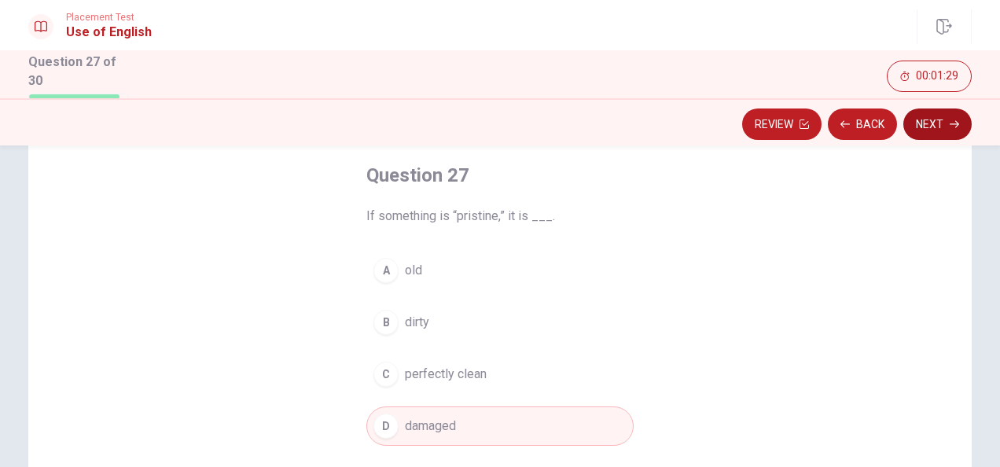
click at [926, 123] on button "Next" at bounding box center [937, 123] width 68 height 31
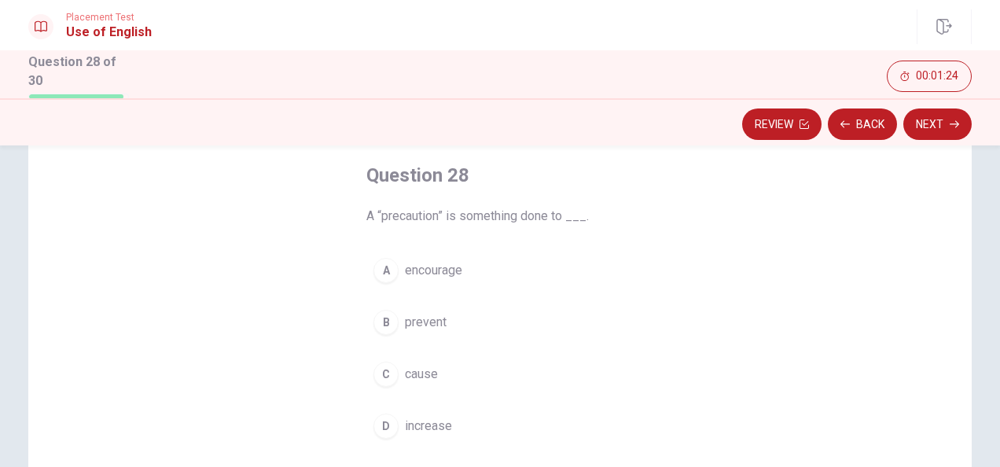
click at [434, 325] on span "prevent" at bounding box center [426, 322] width 42 height 19
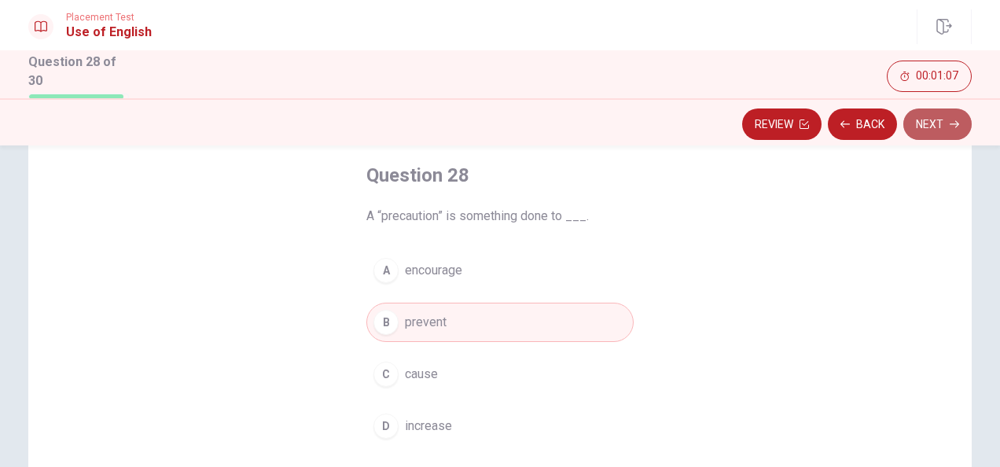
click at [924, 128] on button "Next" at bounding box center [937, 123] width 68 height 31
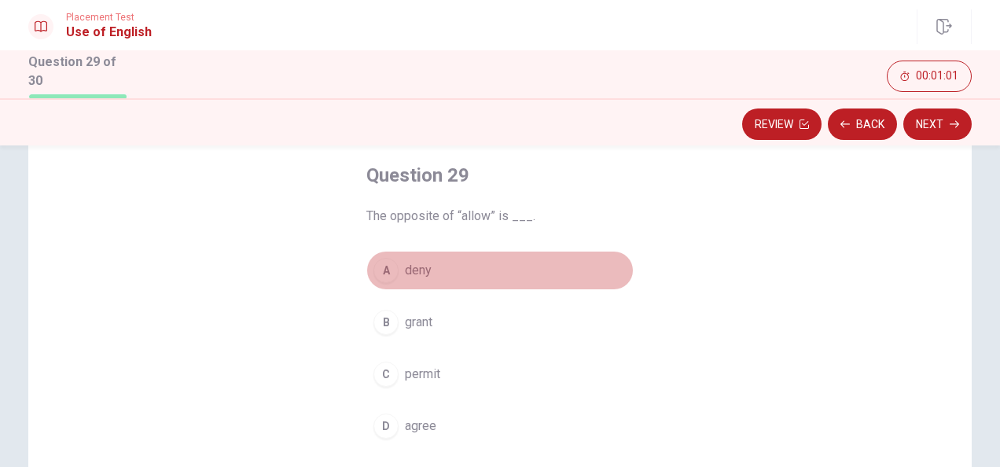
drag, startPoint x: 419, startPoint y: 261, endPoint x: 854, endPoint y: 209, distance: 437.8
click at [415, 261] on span "deny" at bounding box center [418, 270] width 27 height 19
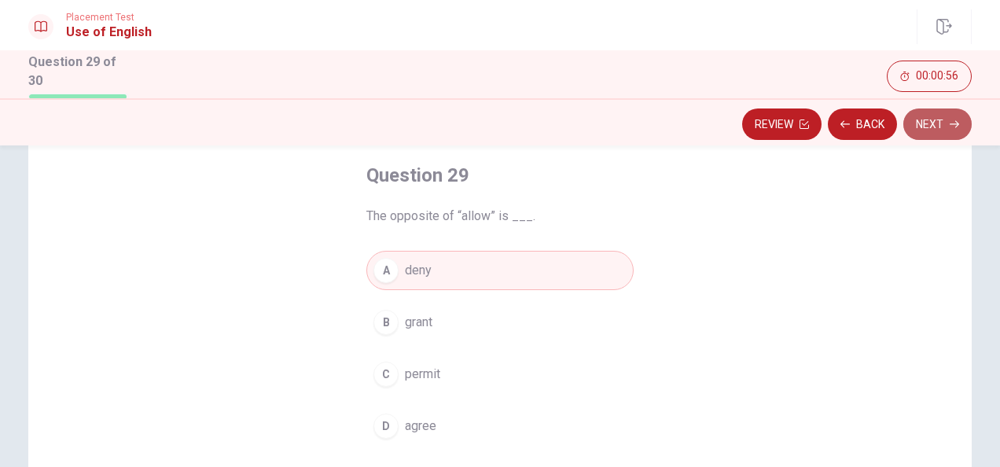
click at [928, 118] on button "Next" at bounding box center [937, 123] width 68 height 31
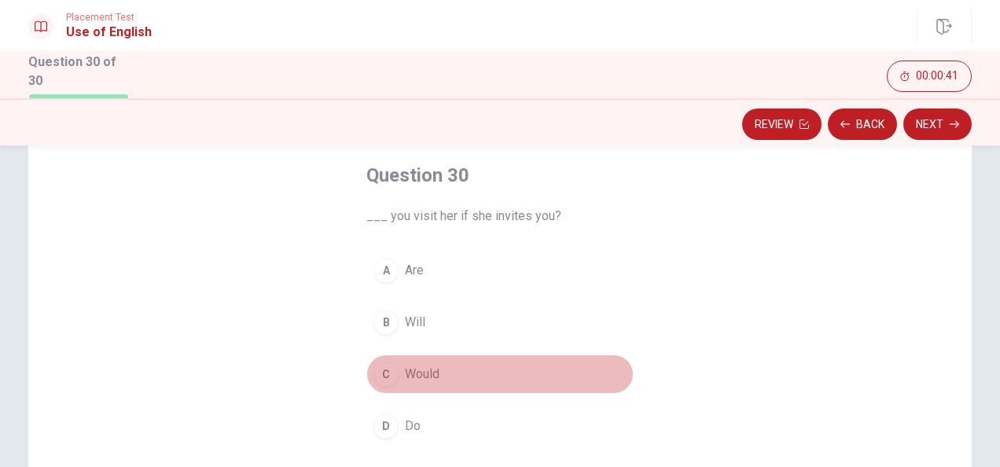
click at [428, 365] on span "Would" at bounding box center [422, 374] width 35 height 19
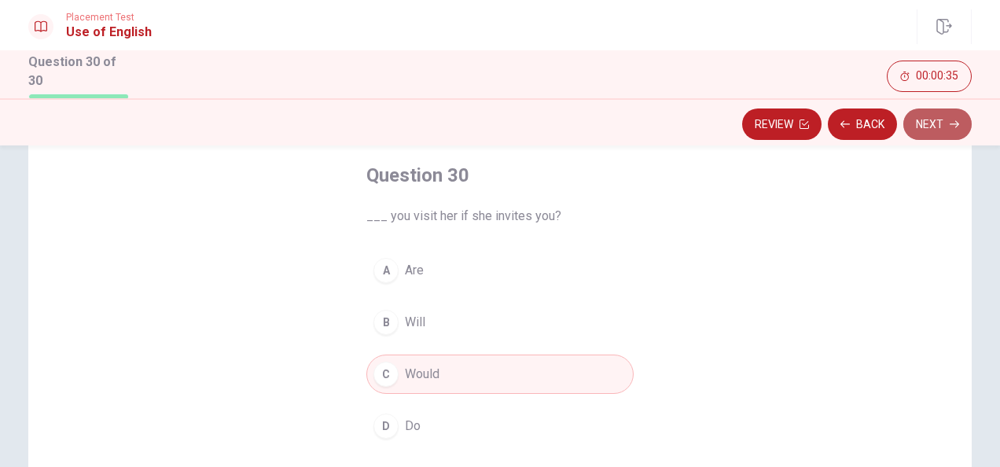
click at [918, 116] on button "Next" at bounding box center [937, 123] width 68 height 31
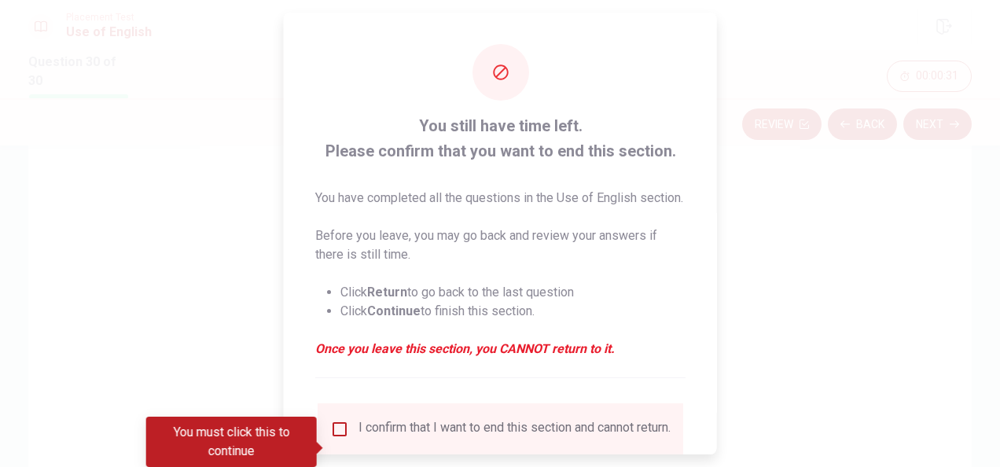
click at [774, 346] on div at bounding box center [500, 233] width 1000 height 467
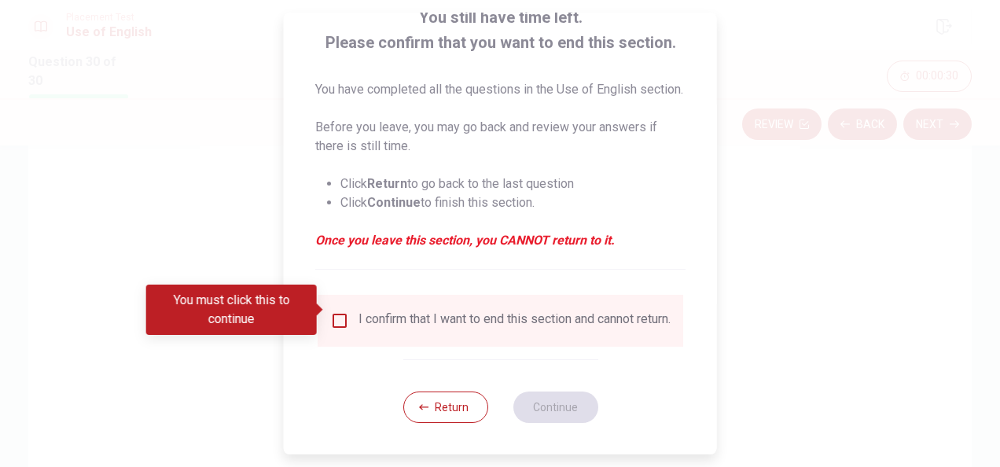
scroll to position [138, 0]
click at [446, 401] on button "Return" at bounding box center [444, 406] width 85 height 31
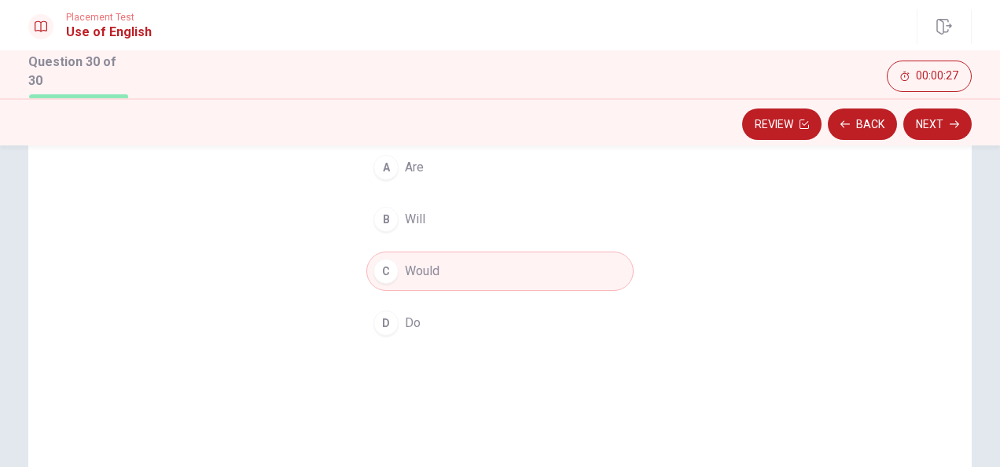
scroll to position [157, 0]
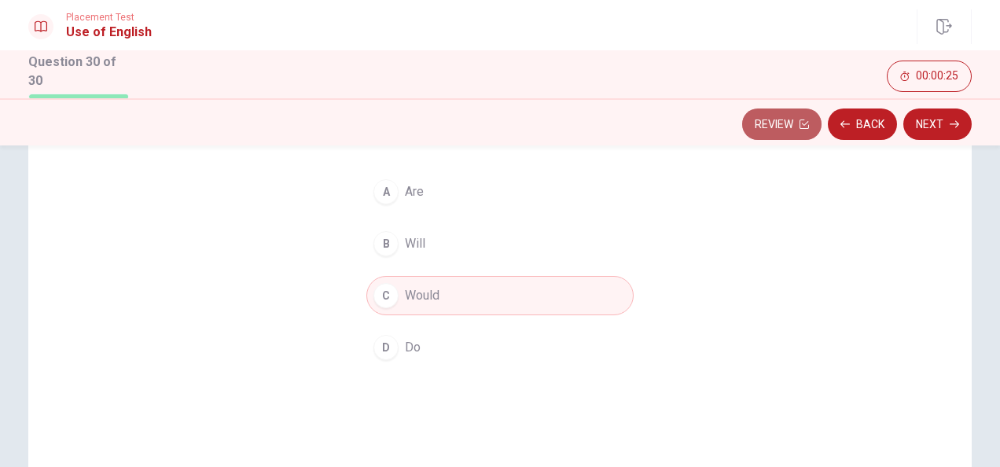
click at [781, 129] on button "Review" at bounding box center [781, 123] width 79 height 31
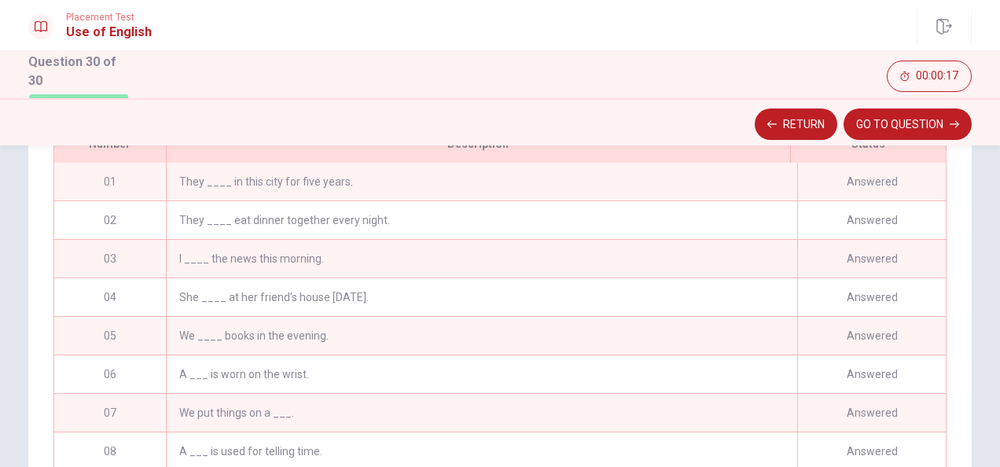
scroll to position [185, 0]
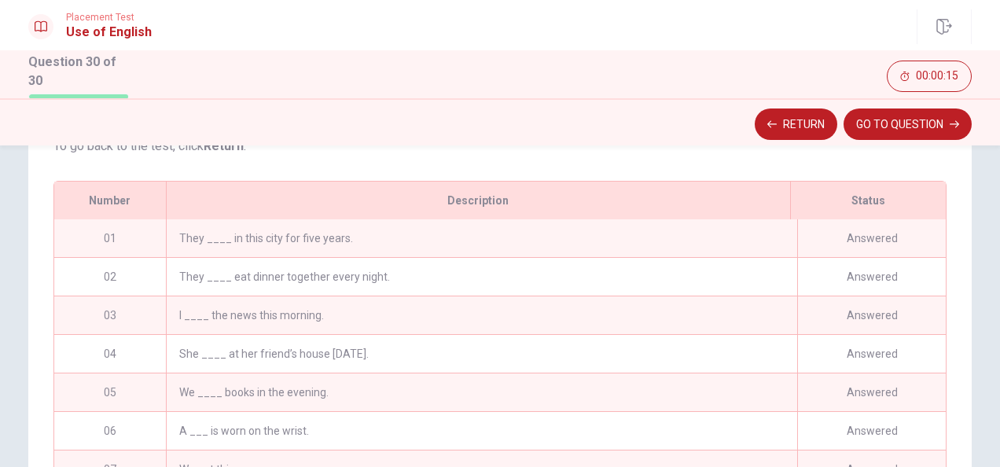
click at [127, 447] on div "06" at bounding box center [110, 431] width 112 height 38
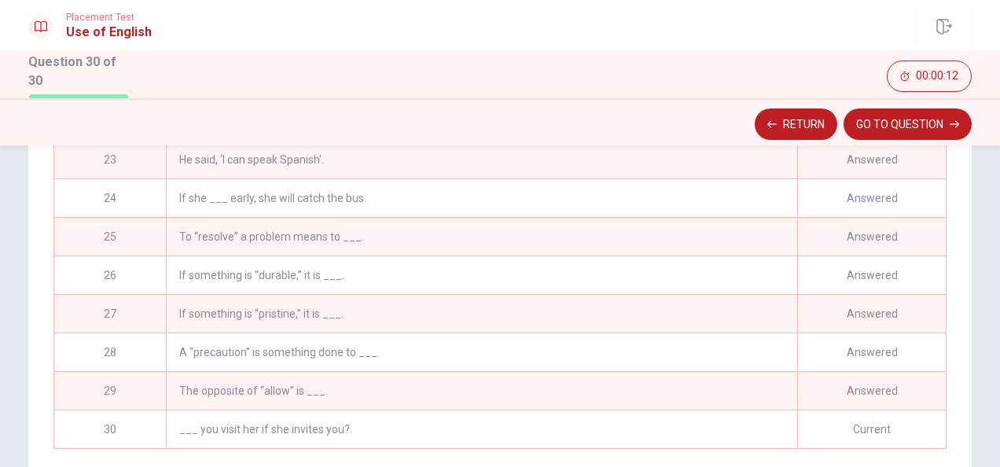
scroll to position [421, 0]
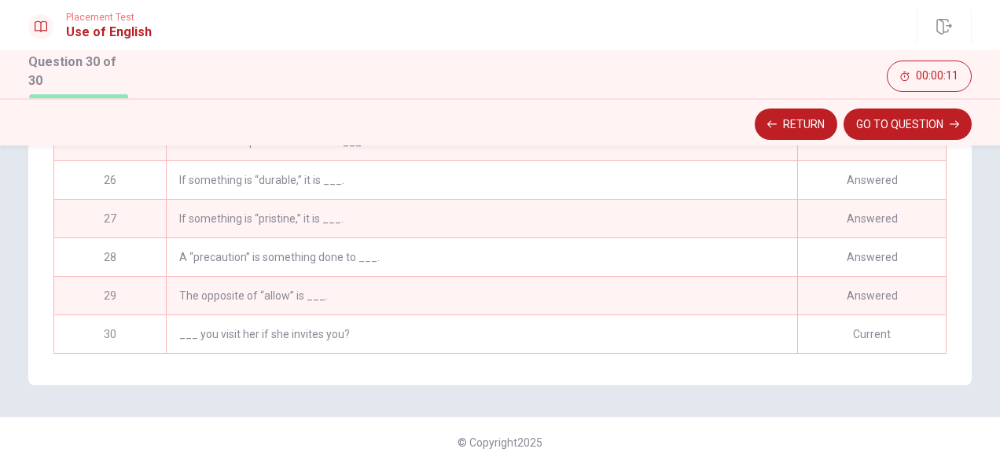
click at [323, 325] on div "___ you visit her if she invites you?" at bounding box center [481, 334] width 631 height 38
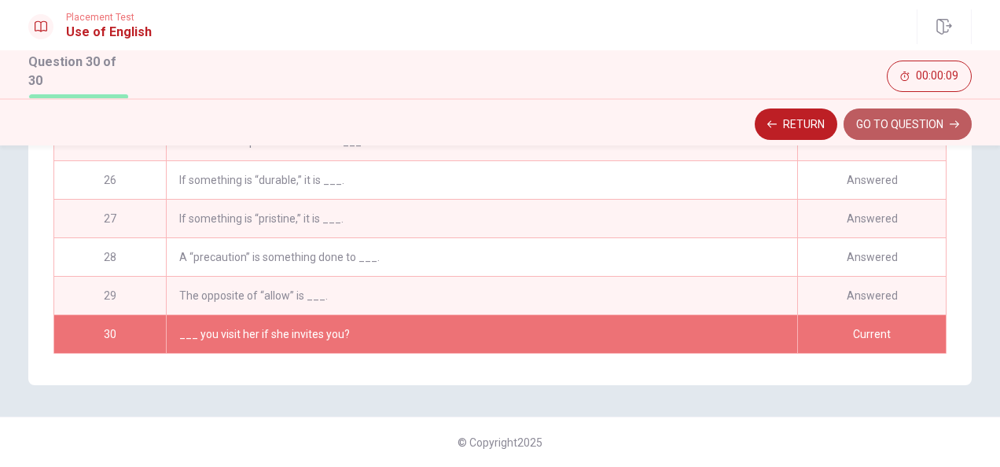
click at [906, 131] on button "GO TO QUESTION" at bounding box center [907, 123] width 128 height 31
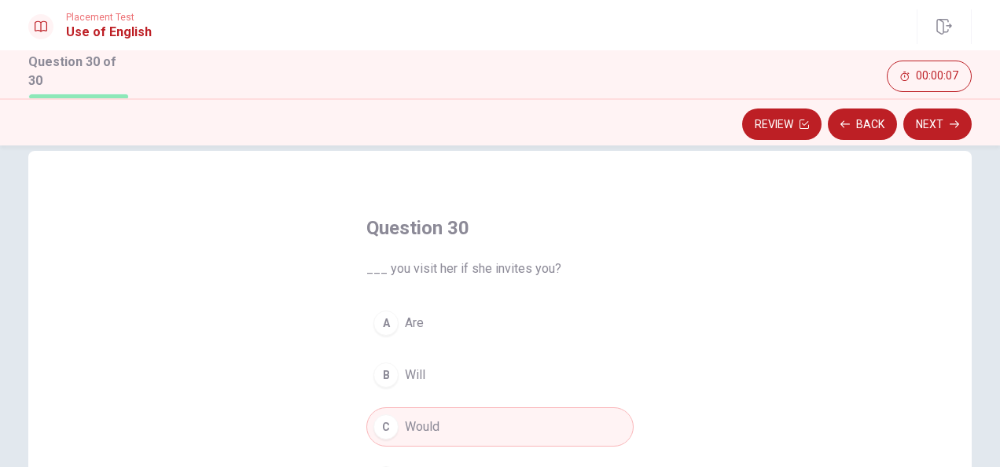
scroll to position [23, 0]
click at [943, 132] on button "Next" at bounding box center [937, 123] width 68 height 31
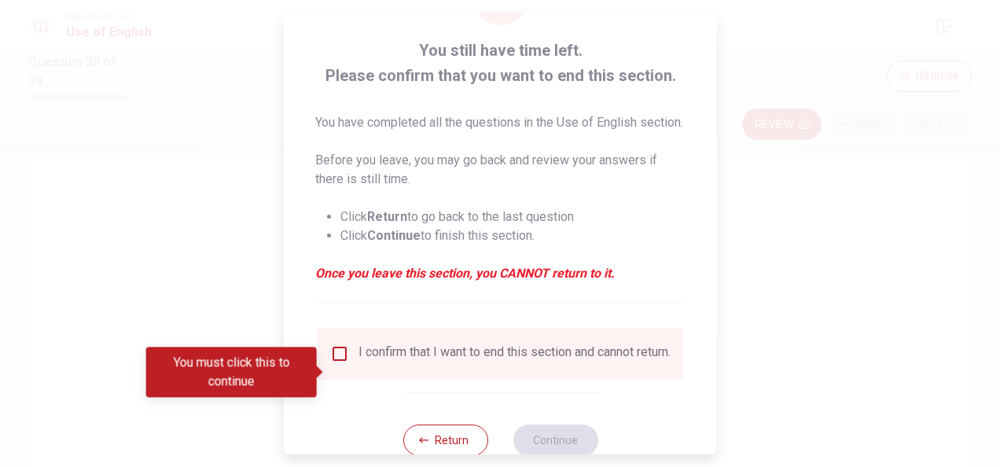
scroll to position [138, 0]
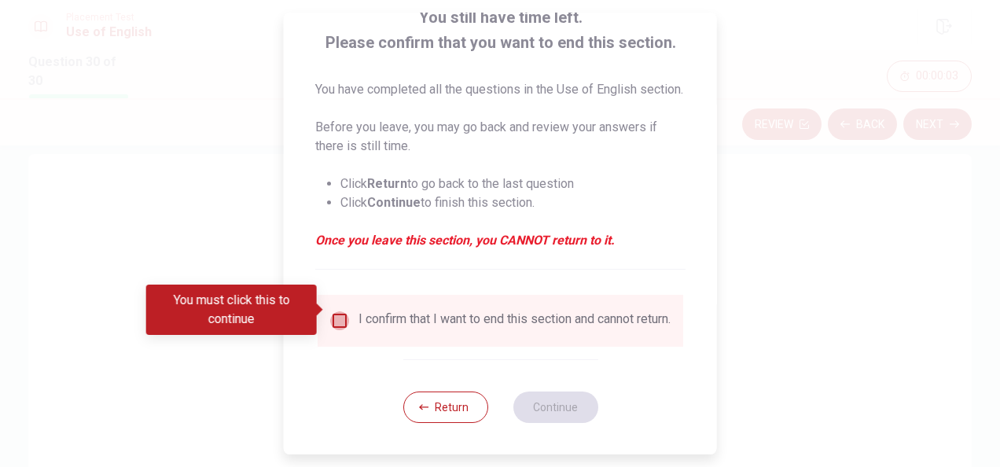
click at [332, 311] on input "You must click this to continue" at bounding box center [339, 320] width 19 height 19
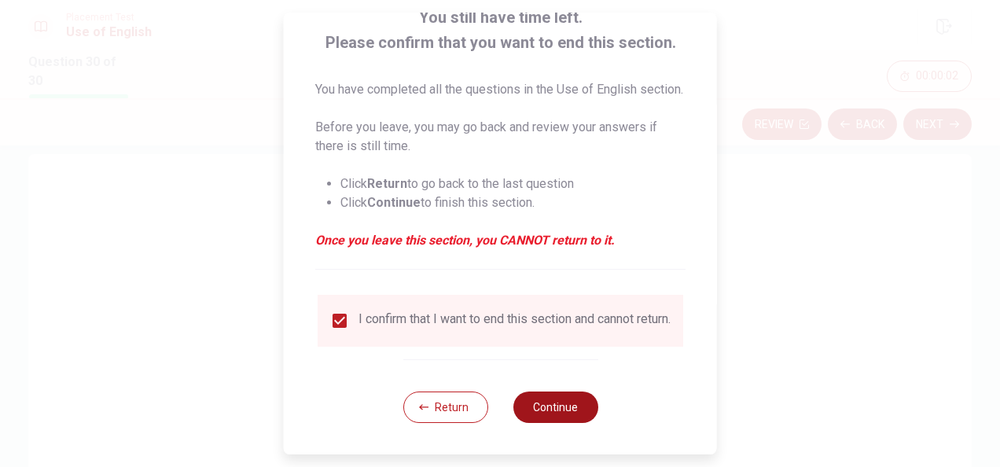
click at [536, 399] on button "Continue" at bounding box center [555, 406] width 85 height 31
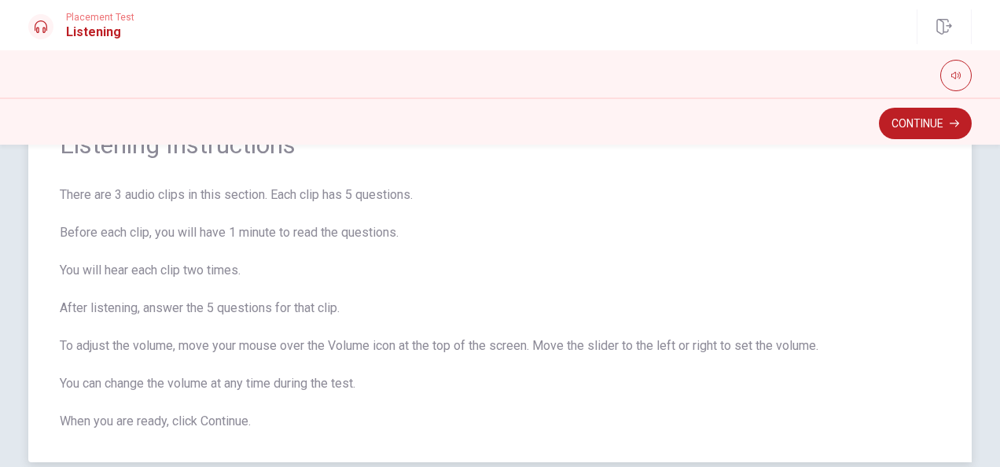
scroll to position [156, 0]
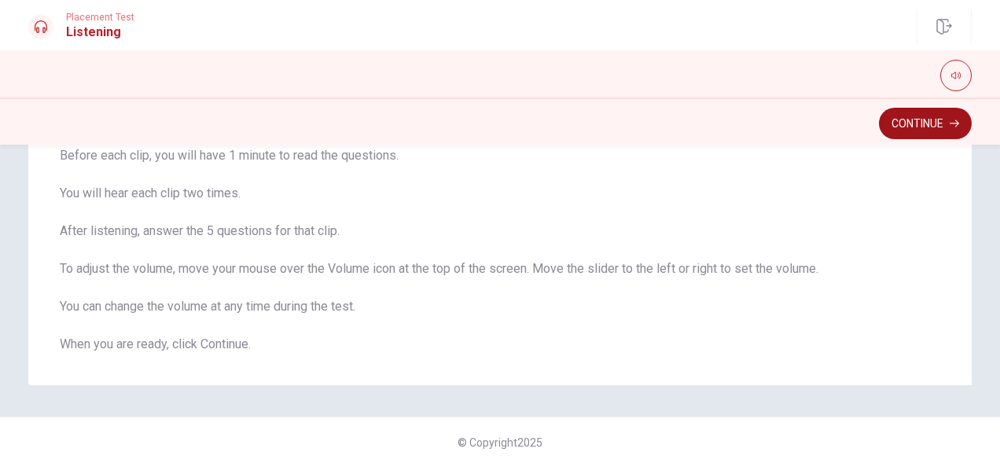
click at [934, 120] on button "Continue" at bounding box center [925, 123] width 93 height 31
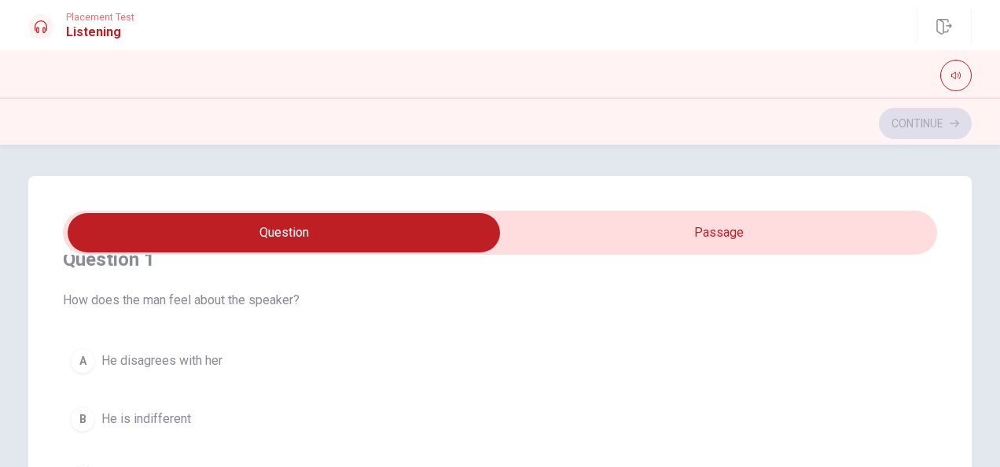
scroll to position [0, 0]
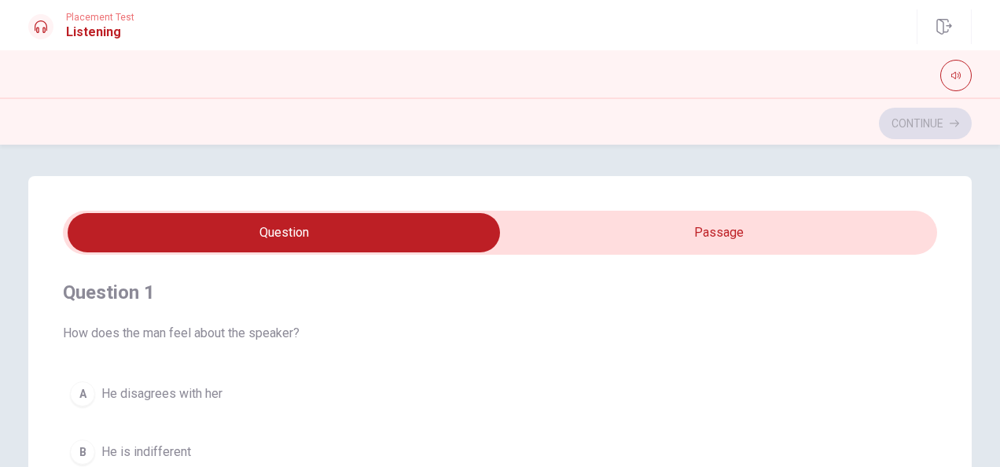
click at [688, 237] on input "checkbox" at bounding box center [283, 232] width 1311 height 39
checkbox input "true"
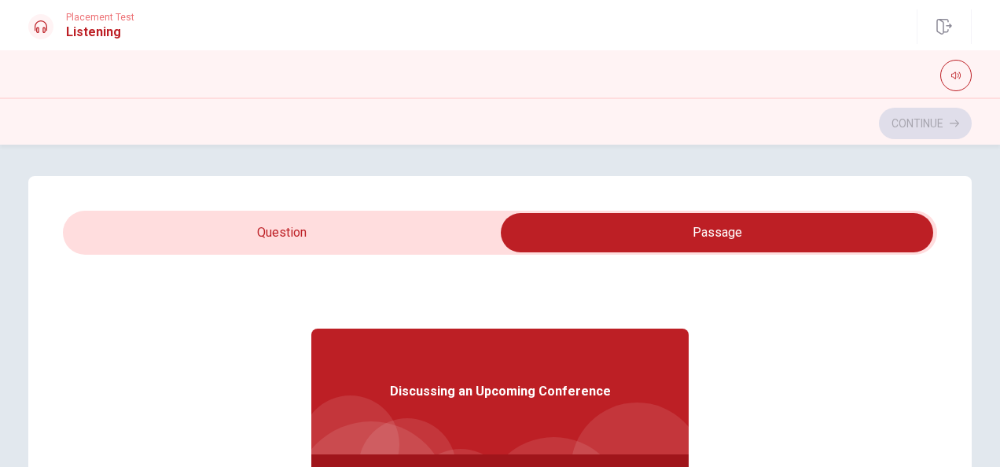
type input "3"
click at [405, 220] on input "checkbox" at bounding box center [716, 232] width 1311 height 39
checkbox input "false"
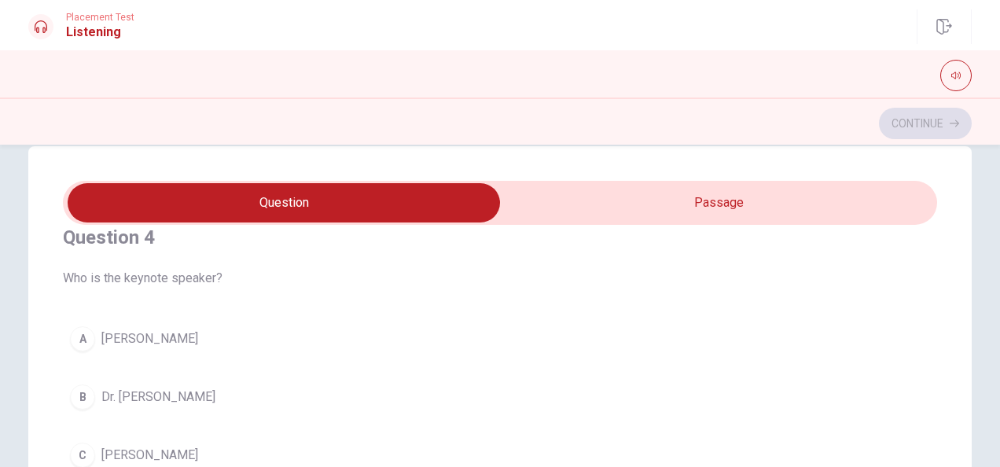
scroll to position [1179, 0]
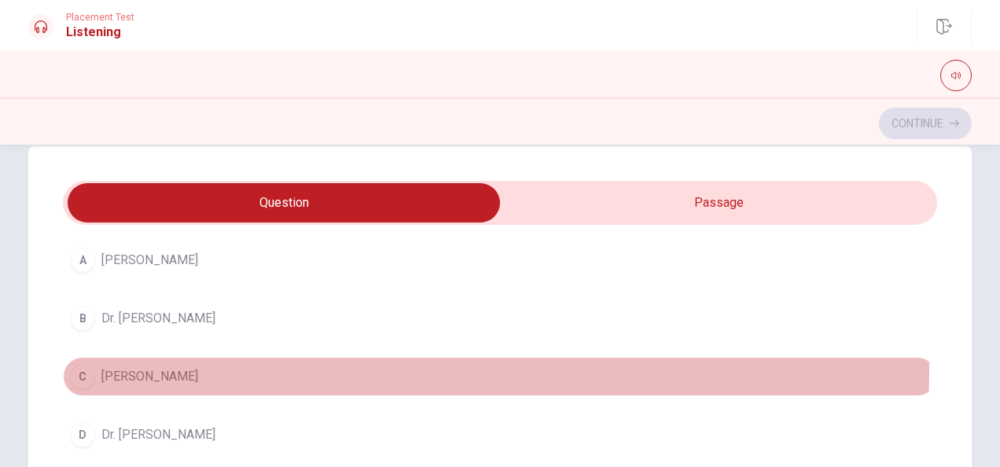
click at [173, 367] on span "[PERSON_NAME]" at bounding box center [149, 376] width 97 height 19
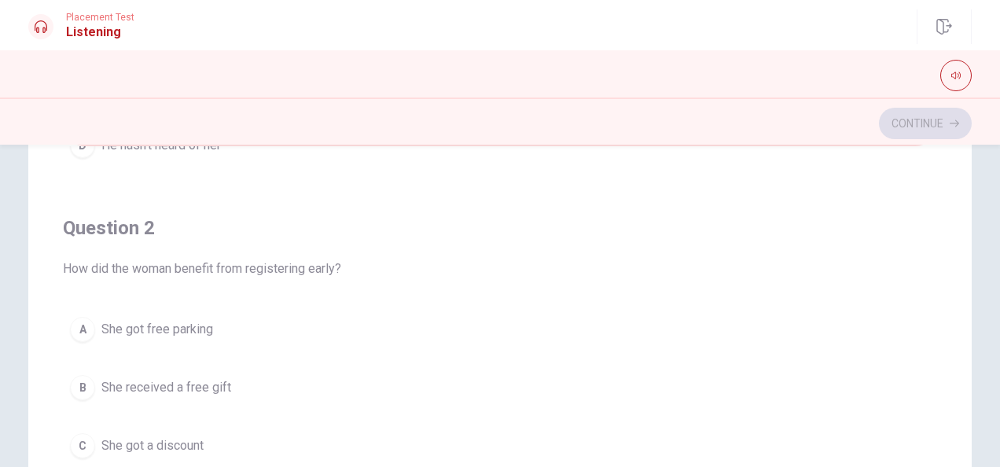
scroll to position [393, 0]
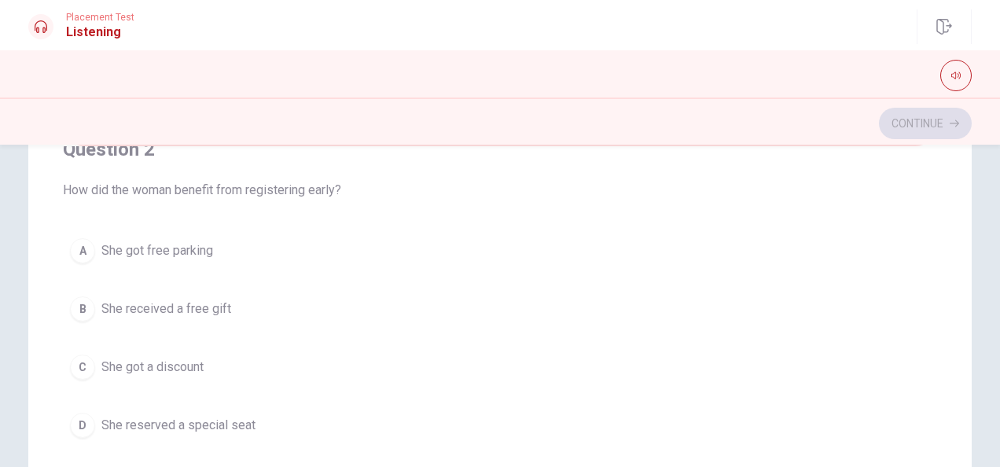
click at [169, 367] on span "She got a discount" at bounding box center [152, 367] width 102 height 19
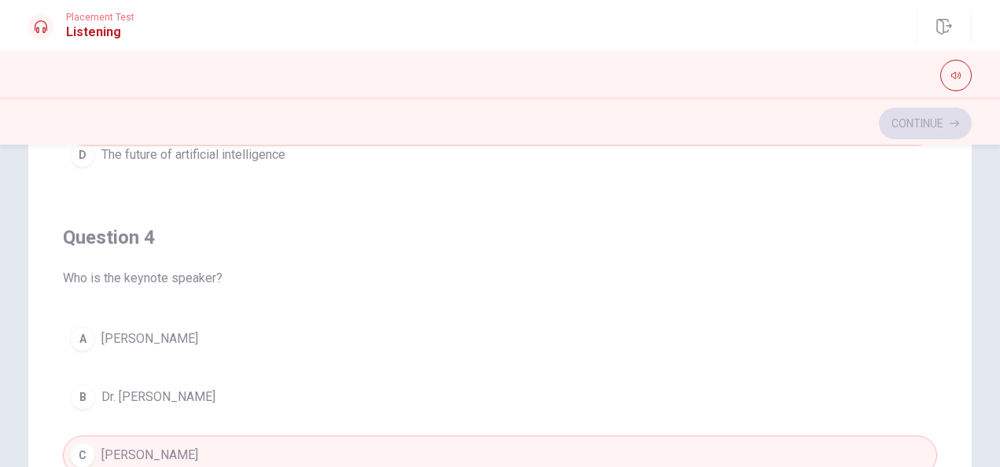
scroll to position [865, 0]
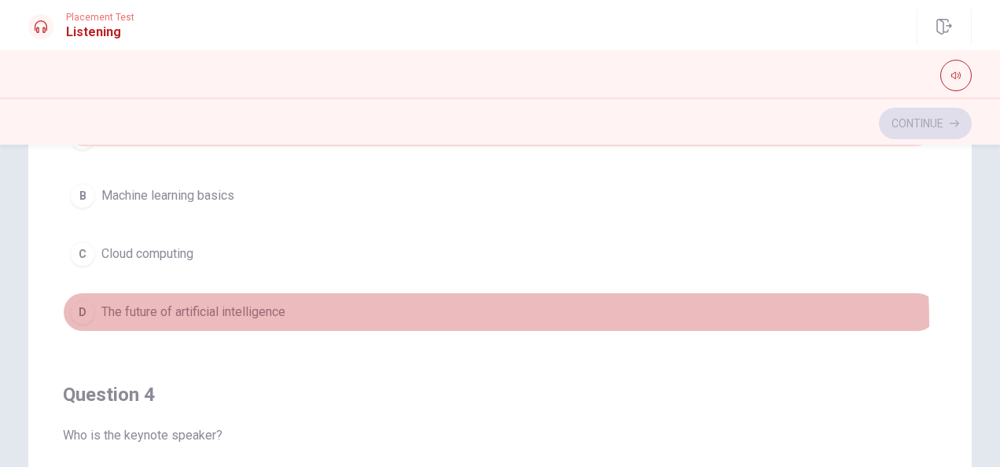
click at [291, 318] on button "D The future of artificial intelligence" at bounding box center [500, 311] width 874 height 39
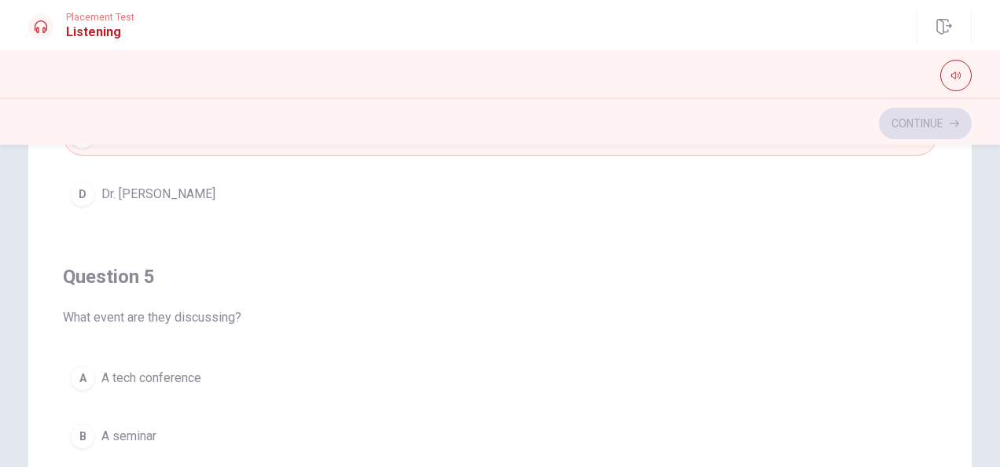
scroll to position [344, 0]
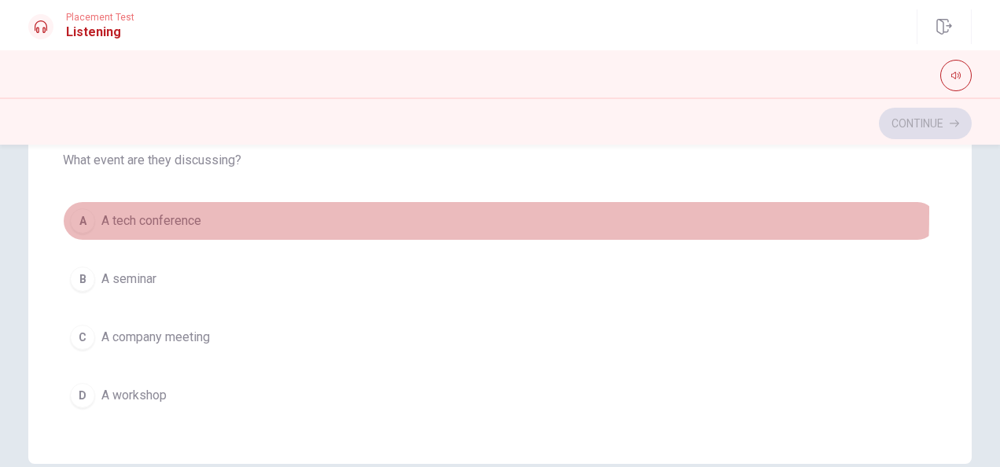
click at [197, 211] on span "A tech conference" at bounding box center [151, 220] width 100 height 19
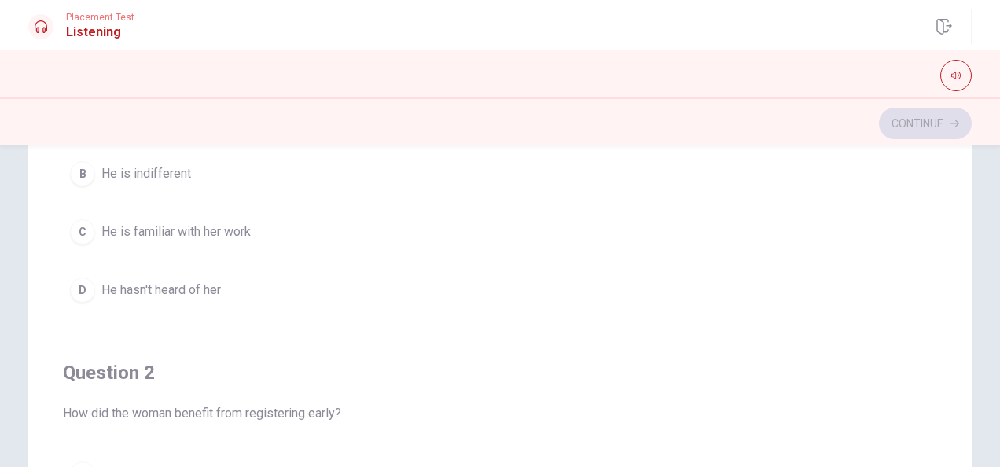
scroll to position [108, 0]
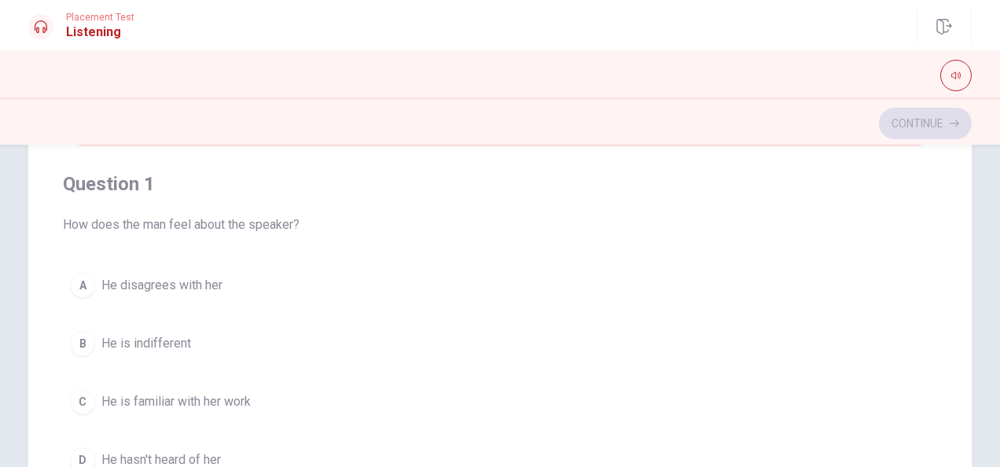
click at [219, 395] on span "He is familiar with her work" at bounding box center [175, 401] width 149 height 19
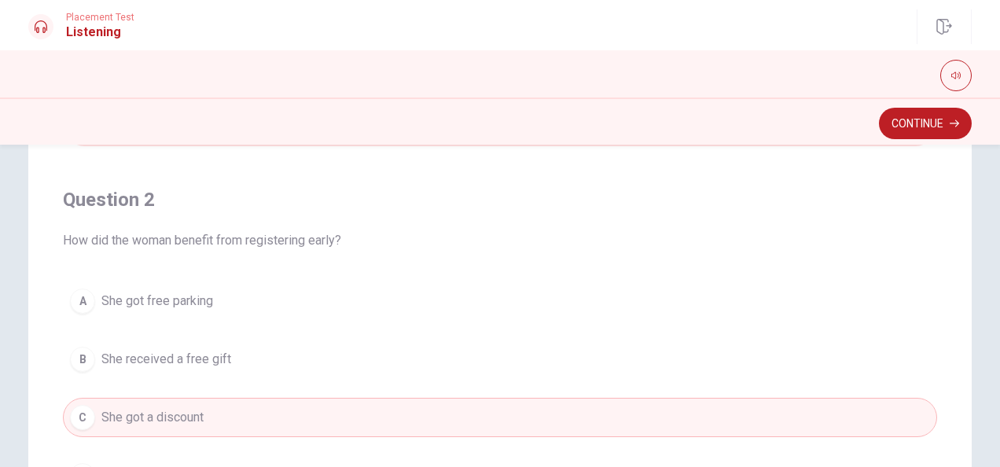
scroll to position [393, 0]
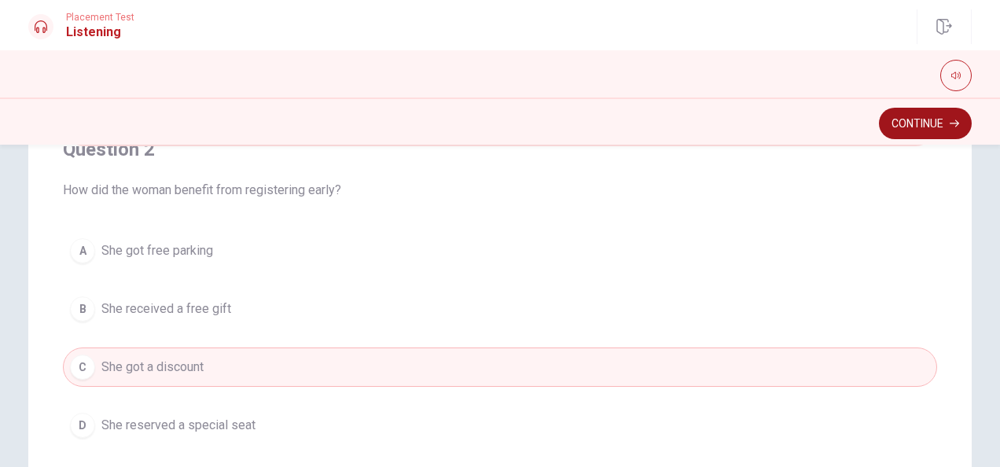
click at [931, 129] on button "Continue" at bounding box center [925, 123] width 93 height 31
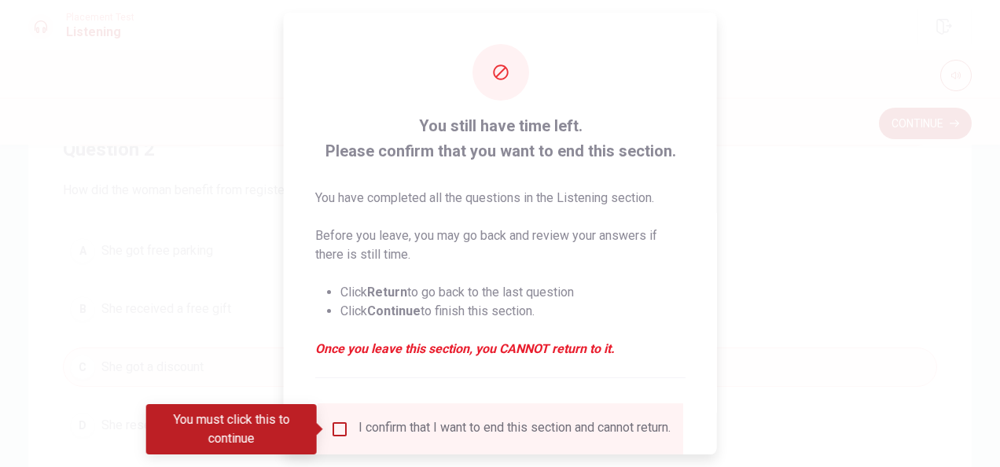
click at [331, 424] on input "You must click this to continue" at bounding box center [339, 429] width 19 height 19
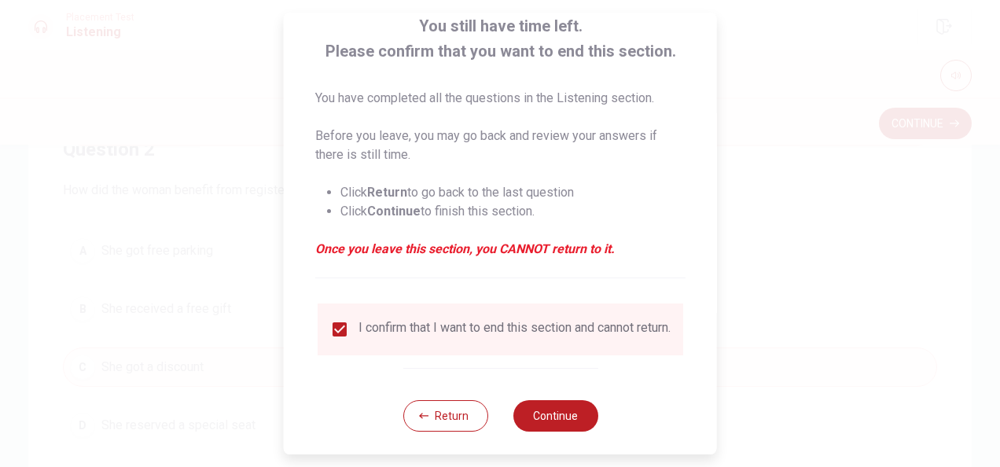
scroll to position [119, 0]
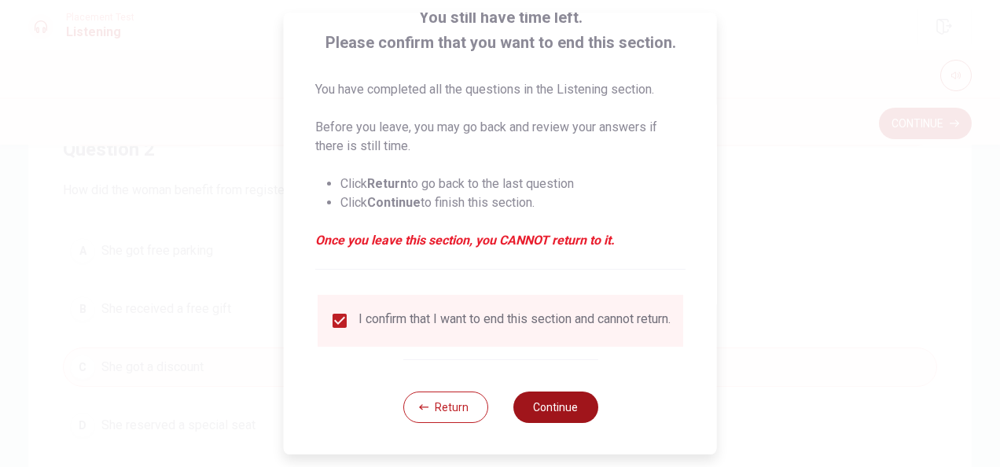
click at [553, 401] on button "Continue" at bounding box center [555, 406] width 85 height 31
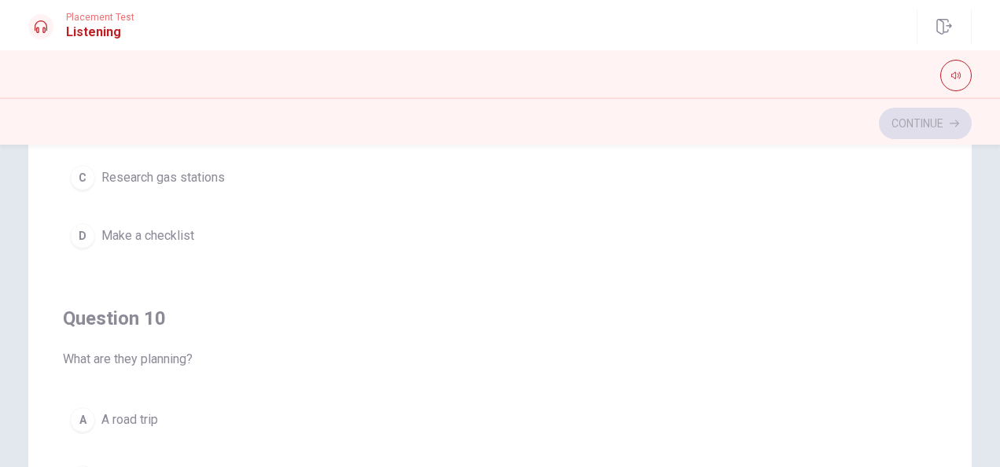
scroll to position [314, 0]
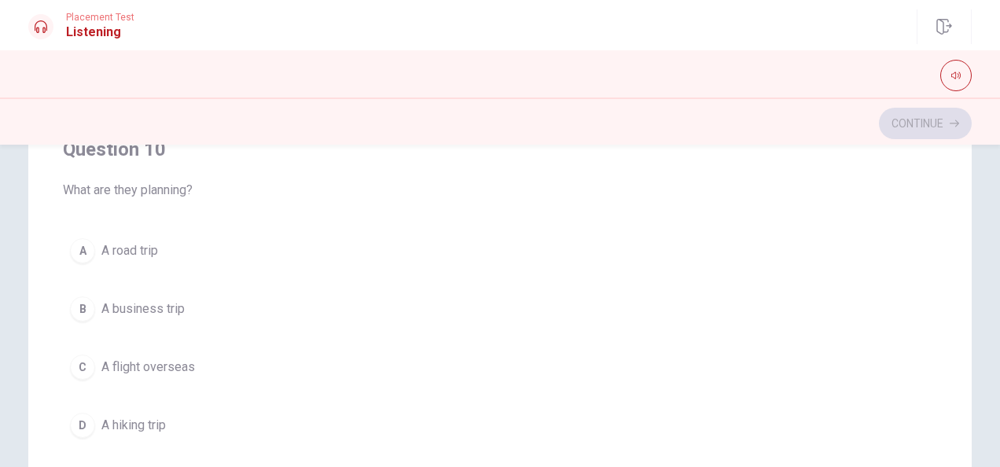
drag, startPoint x: 94, startPoint y: 267, endPoint x: 123, endPoint y: 236, distance: 42.8
click at [94, 267] on div "A A road trip B A business trip C A flight overseas D A hiking trip" at bounding box center [500, 338] width 874 height 214
click at [123, 241] on span "A road trip" at bounding box center [129, 250] width 57 height 19
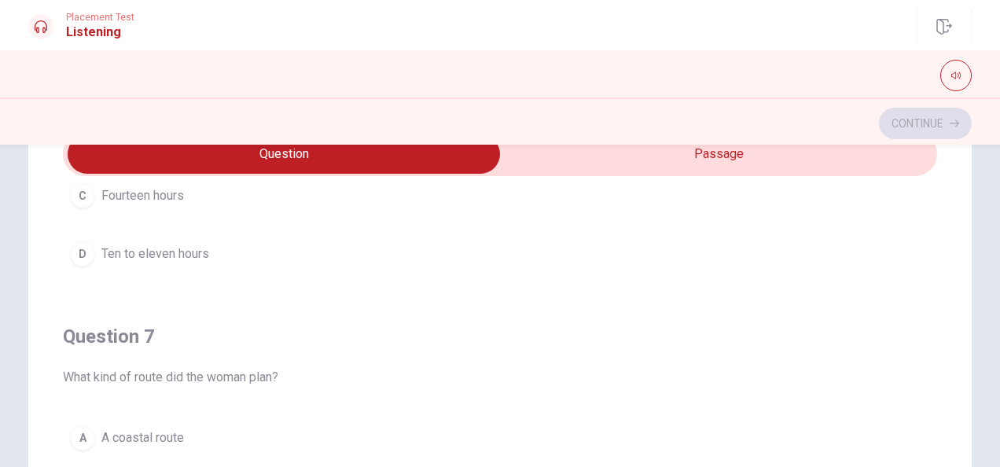
scroll to position [79, 0]
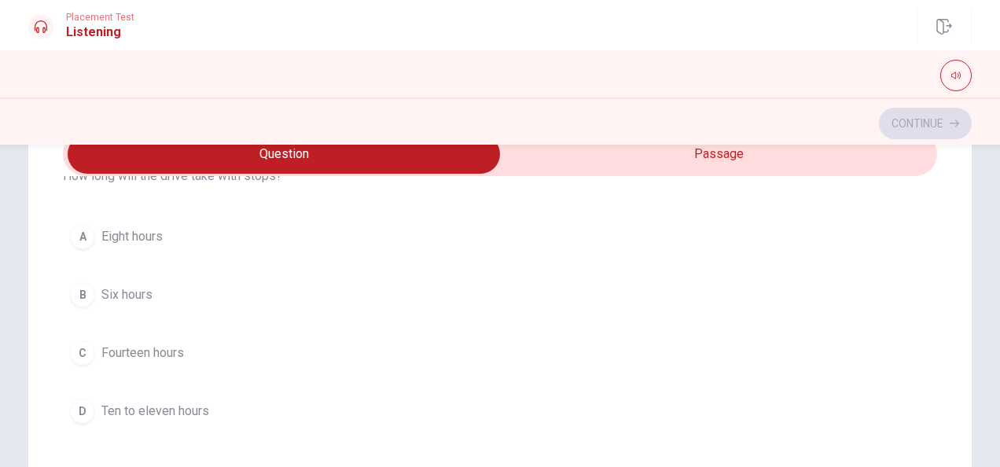
click at [129, 231] on span "Eight hours" at bounding box center [131, 236] width 61 height 19
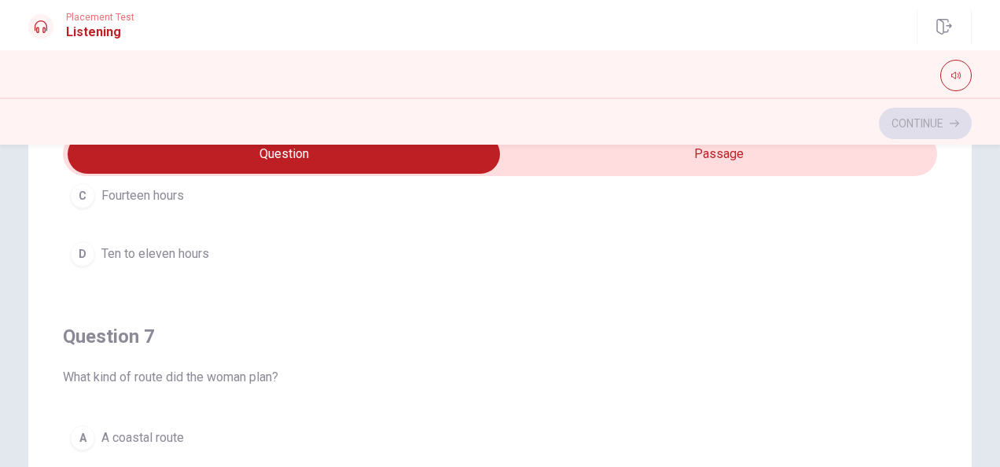
scroll to position [129, 0]
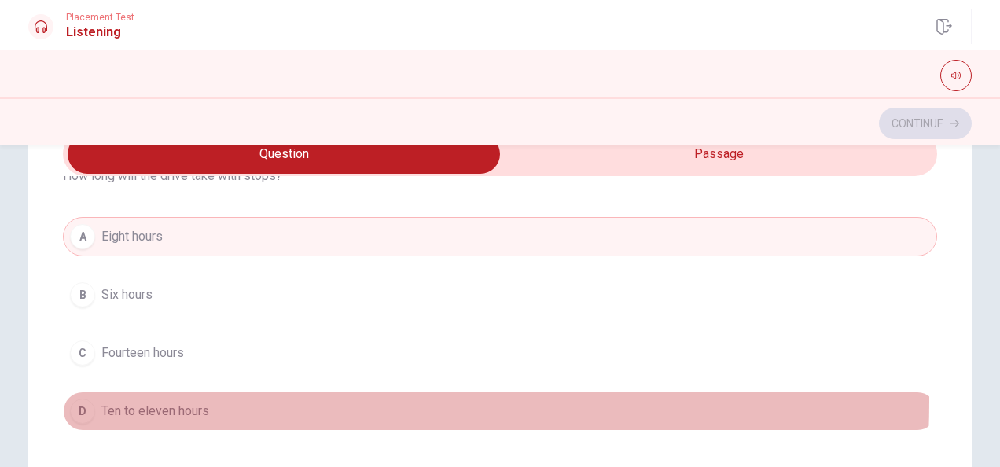
click at [170, 402] on span "Ten to eleven hours" at bounding box center [155, 411] width 108 height 19
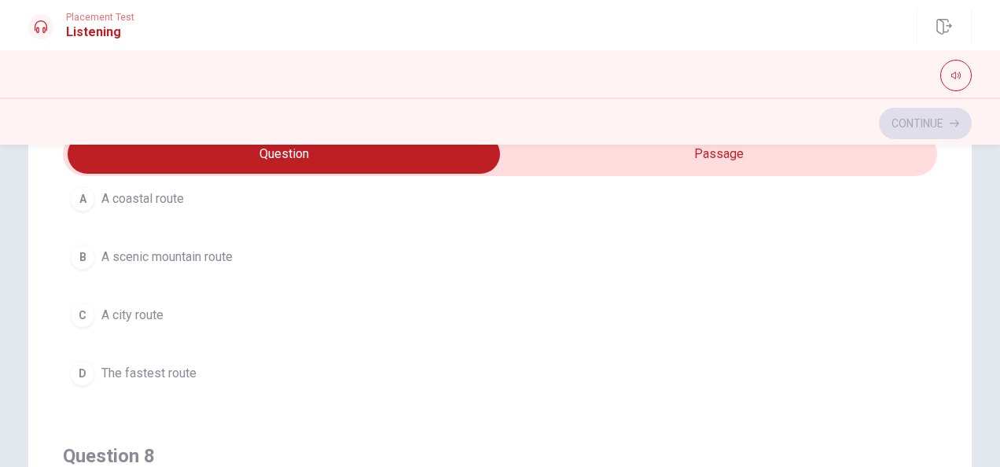
scroll to position [472, 0]
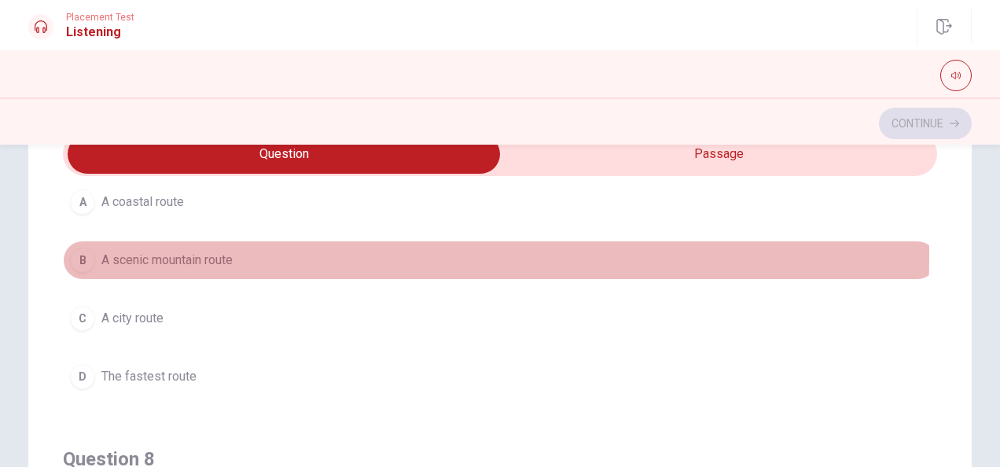
click at [218, 252] on span "A scenic mountain route" at bounding box center [166, 260] width 131 height 19
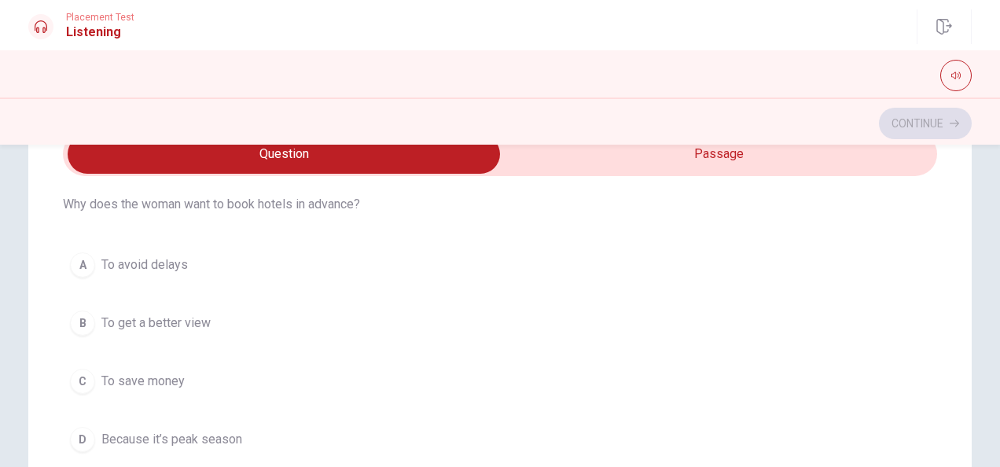
scroll to position [791, 0]
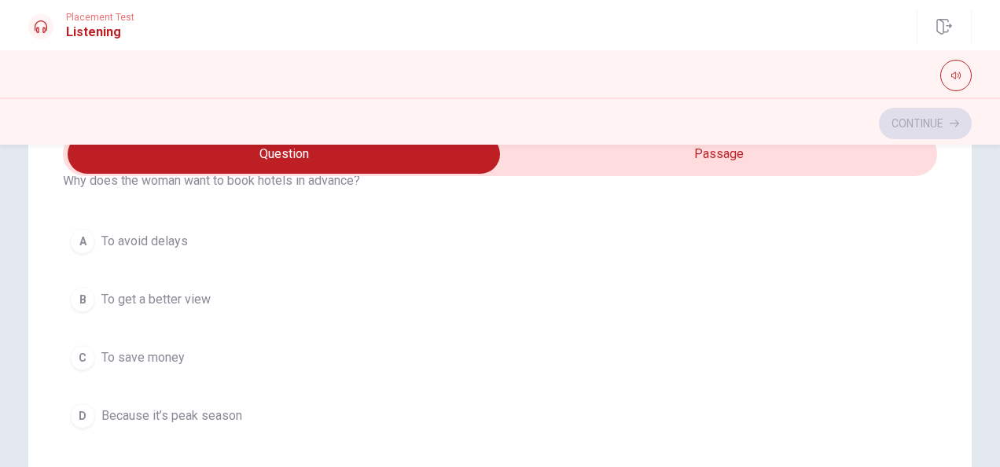
click at [225, 406] on span "Because it’s peak season" at bounding box center [171, 415] width 141 height 19
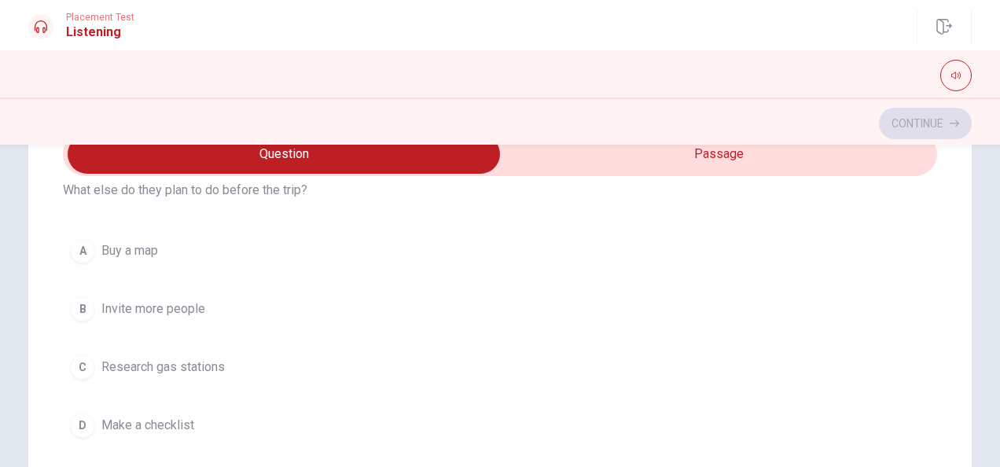
scroll to position [1105, 0]
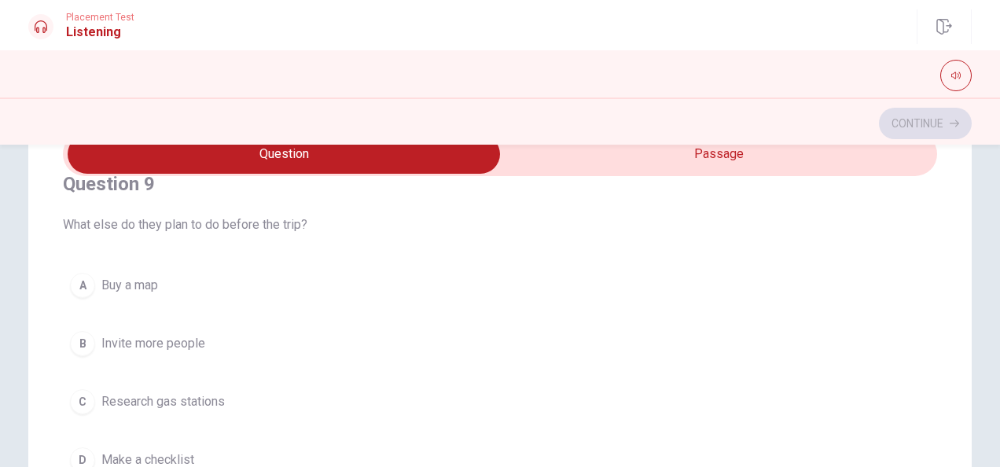
click at [149, 454] on span "Make a checklist" at bounding box center [147, 459] width 93 height 19
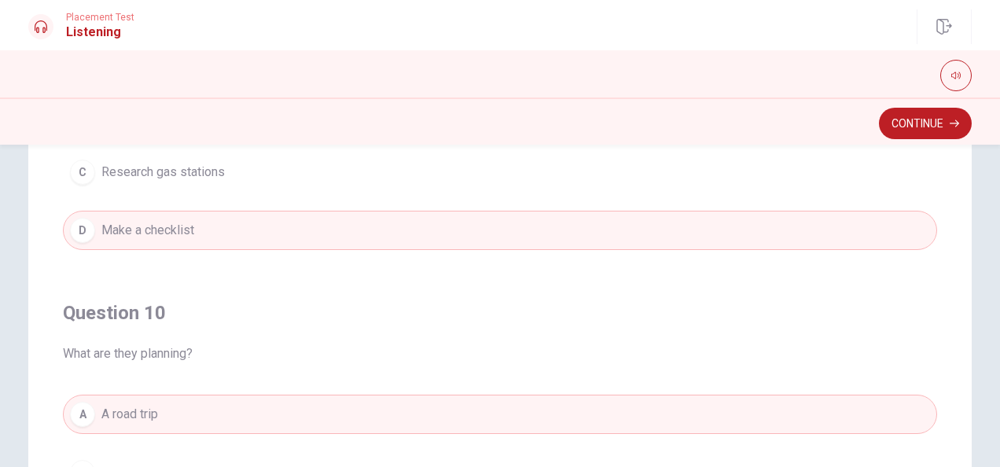
scroll to position [1262, 0]
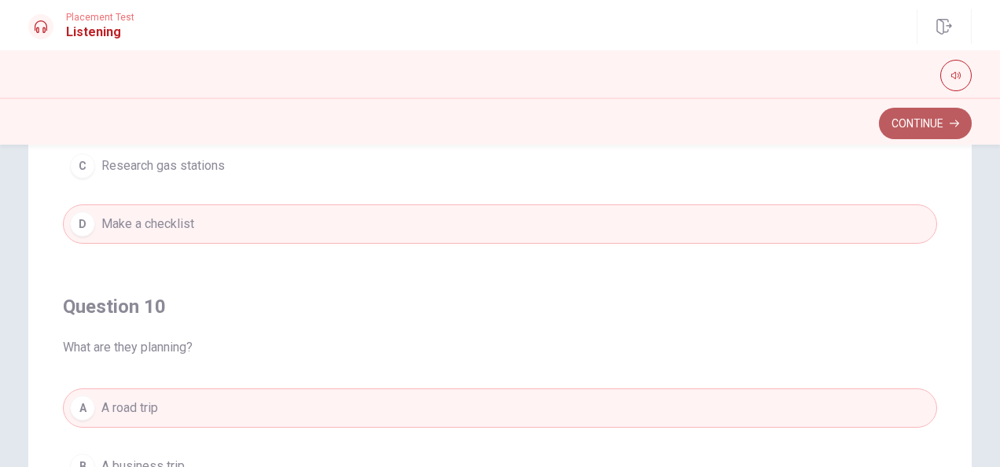
click at [953, 113] on button "Continue" at bounding box center [925, 123] width 93 height 31
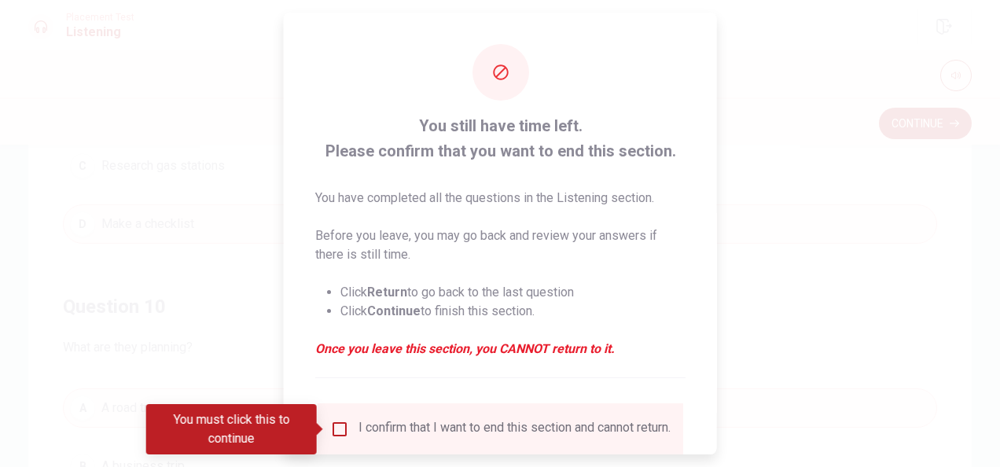
click at [880, 332] on div at bounding box center [500, 233] width 1000 height 467
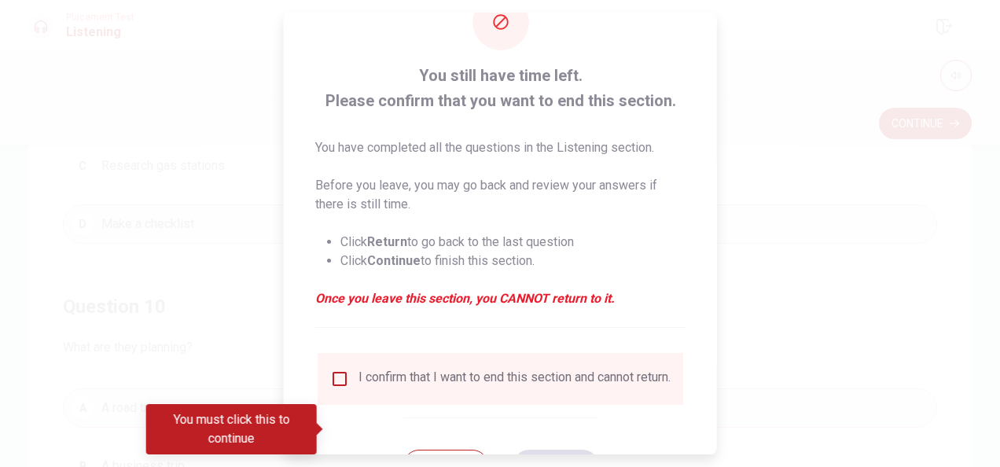
scroll to position [119, 0]
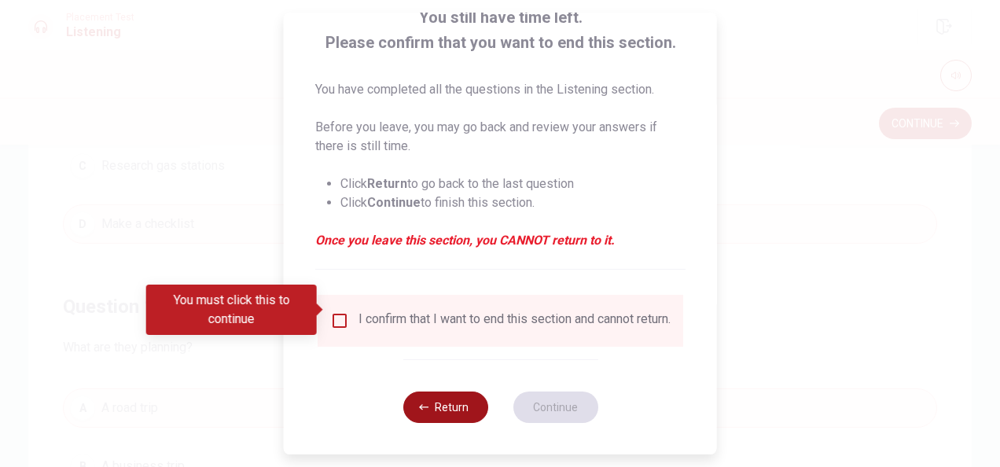
click at [427, 407] on button "Return" at bounding box center [444, 406] width 85 height 31
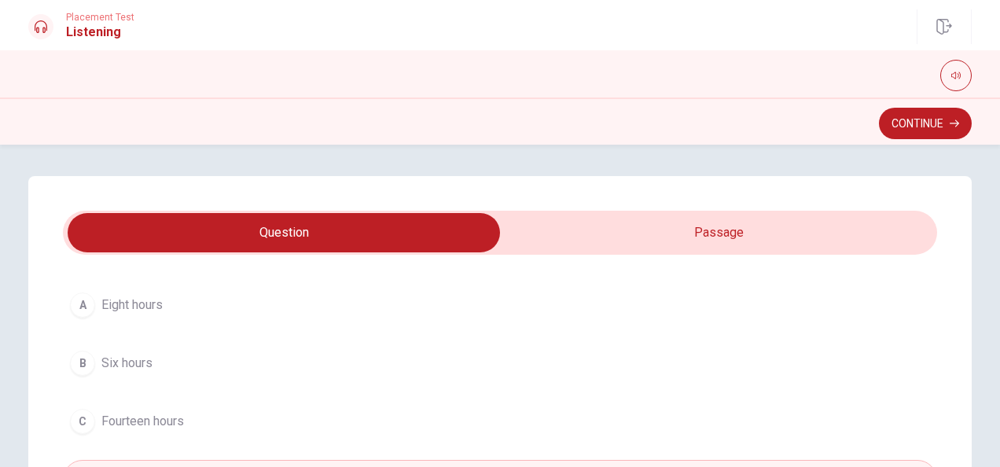
scroll to position [83, 0]
click at [950, 121] on icon "button" at bounding box center [954, 123] width 9 height 9
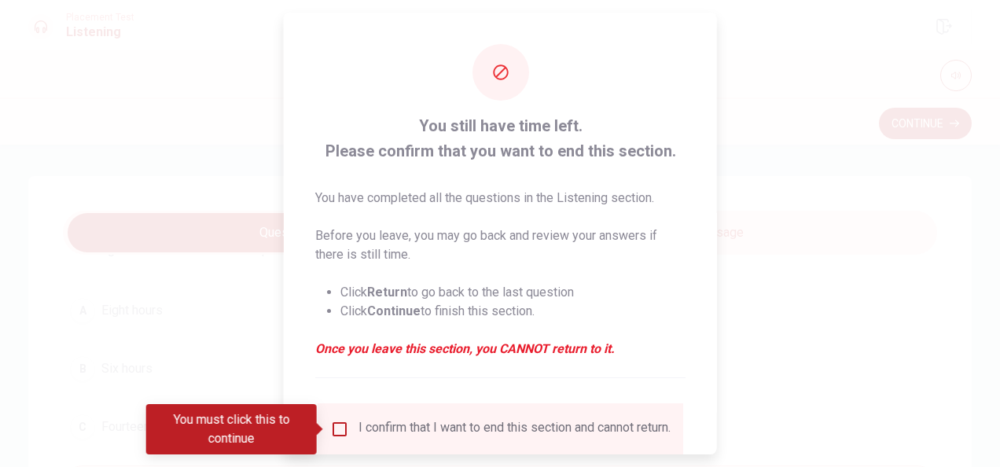
click at [341, 428] on input "You must click this to continue" at bounding box center [339, 429] width 19 height 19
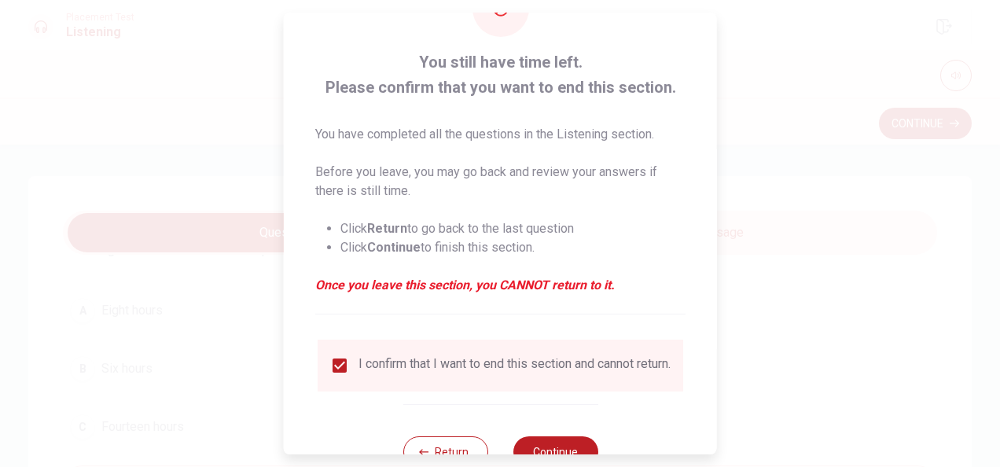
scroll to position [119, 0]
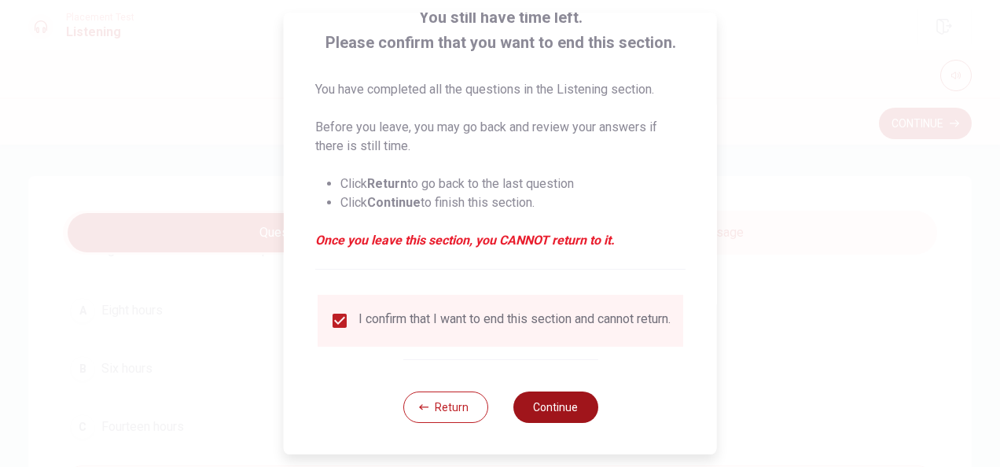
click at [550, 406] on button "Continue" at bounding box center [555, 406] width 85 height 31
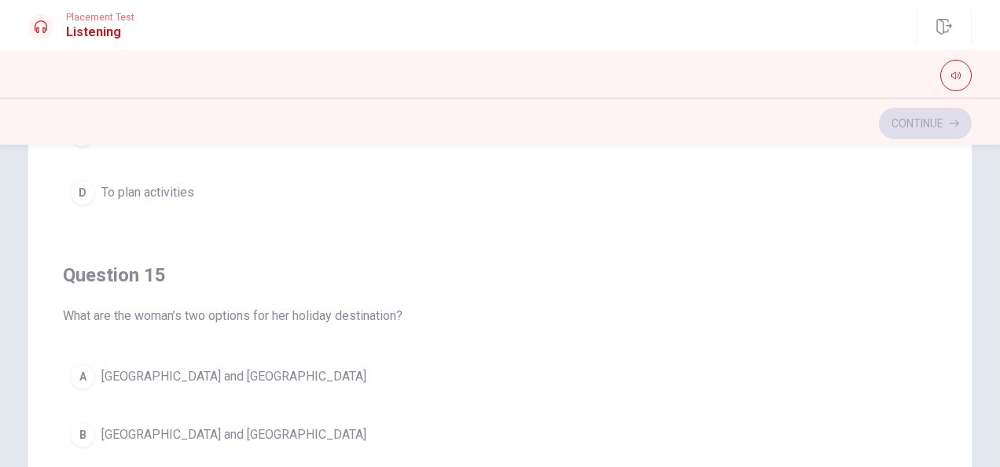
scroll to position [236, 0]
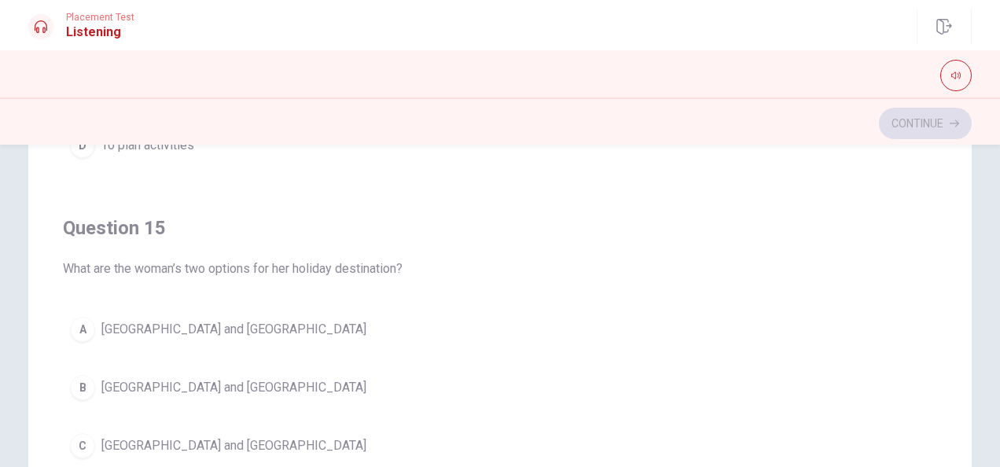
click at [195, 321] on button "A [GEOGRAPHIC_DATA] and [GEOGRAPHIC_DATA]" at bounding box center [500, 329] width 874 height 39
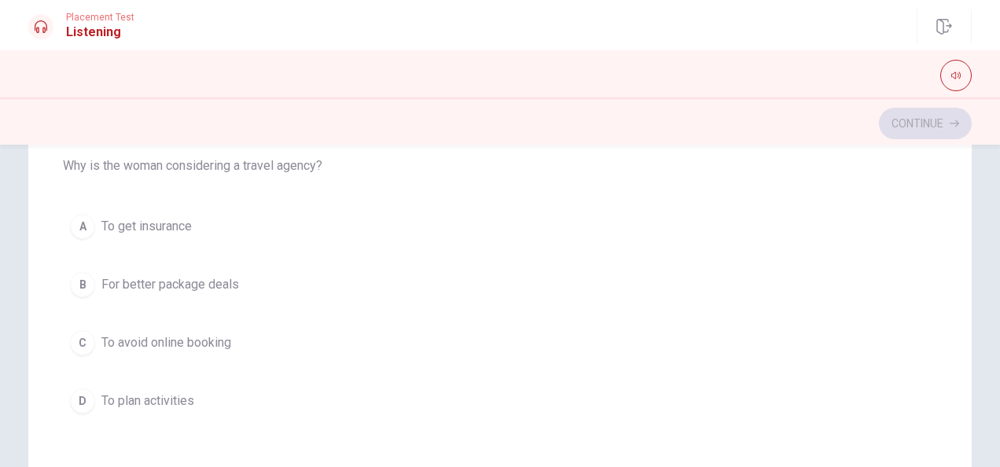
scroll to position [1101, 0]
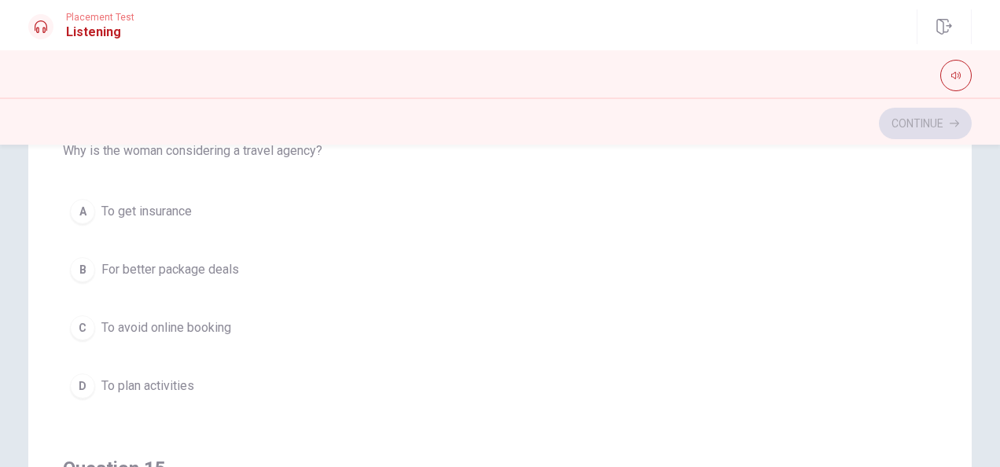
click at [217, 263] on span "For better package deals" at bounding box center [170, 269] width 138 height 19
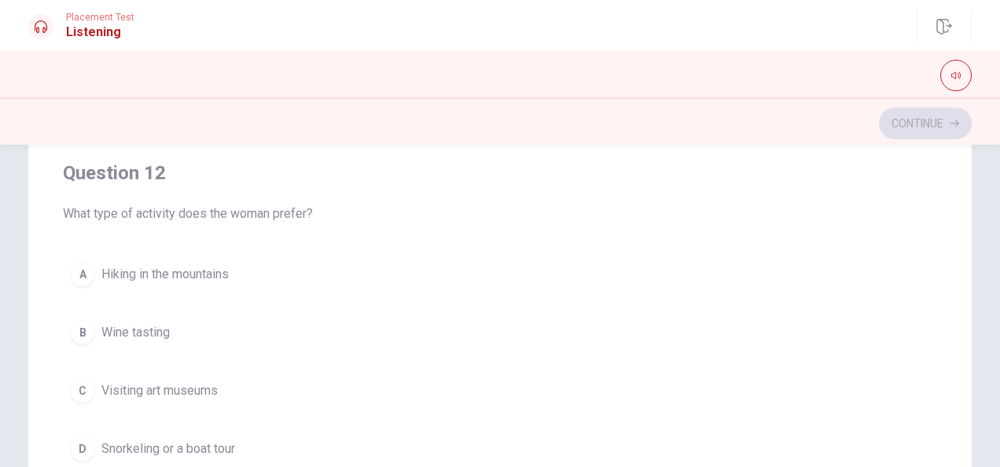
scroll to position [314, 0]
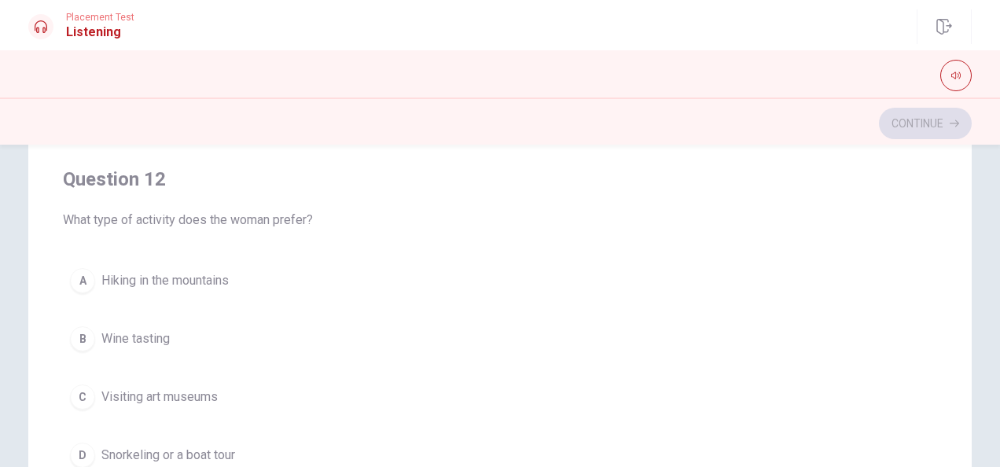
click at [205, 446] on span "Snorkeling or a boat tour" at bounding box center [168, 455] width 134 height 19
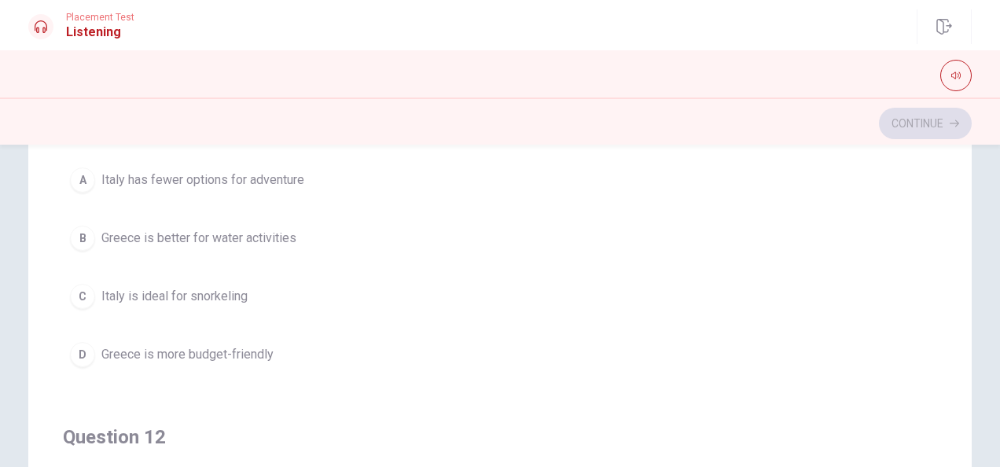
scroll to position [0, 0]
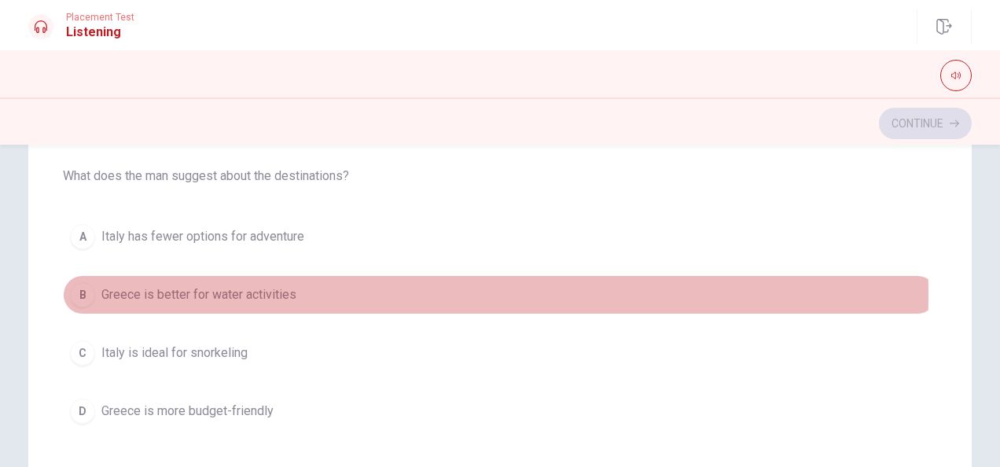
click at [256, 294] on span "Greece is better for water activities" at bounding box center [198, 294] width 195 height 19
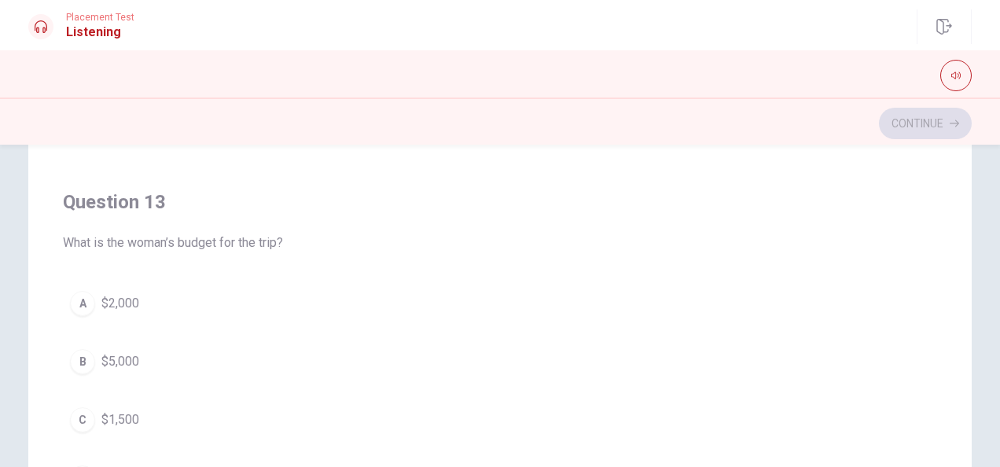
scroll to position [707, 0]
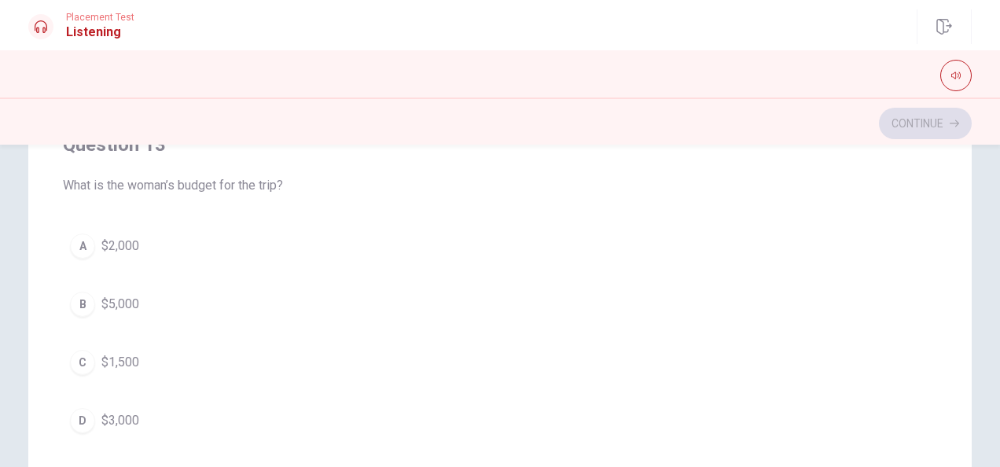
click at [119, 237] on span "$2,000" at bounding box center [120, 246] width 38 height 19
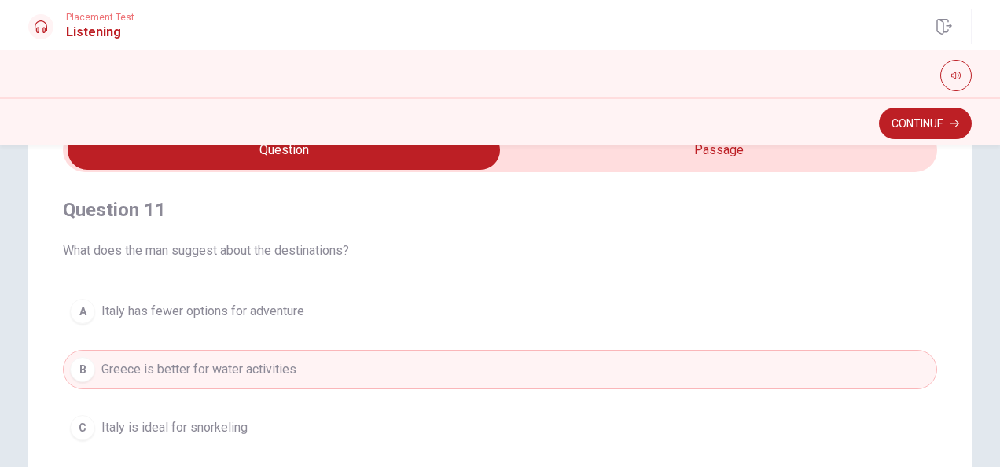
scroll to position [79, 0]
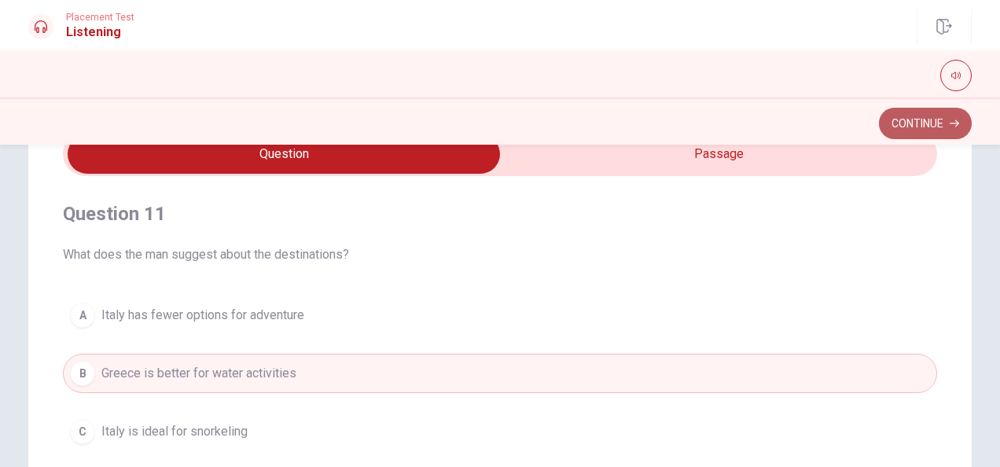
click at [932, 114] on button "Continue" at bounding box center [925, 123] width 93 height 31
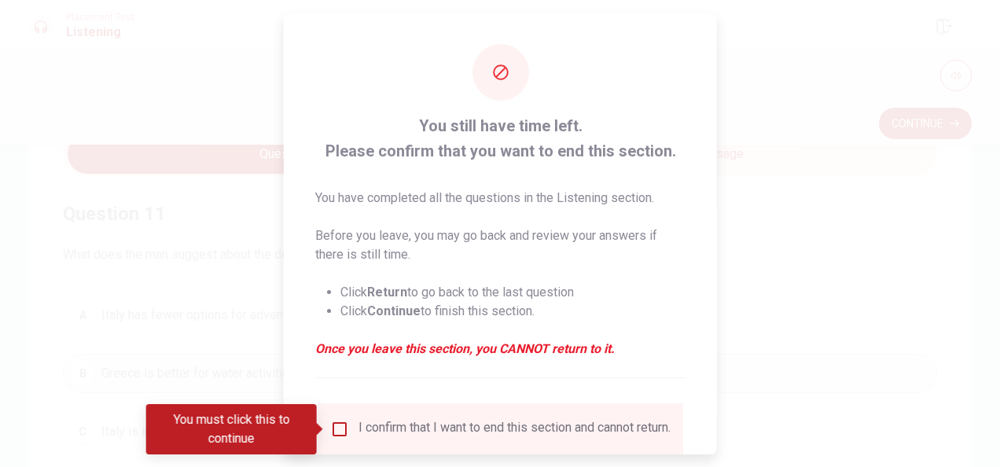
click at [344, 439] on div "I confirm that I want to end this section and cannot return." at bounding box center [500, 429] width 340 height 19
click at [344, 430] on input "You must click this to continue" at bounding box center [339, 429] width 19 height 19
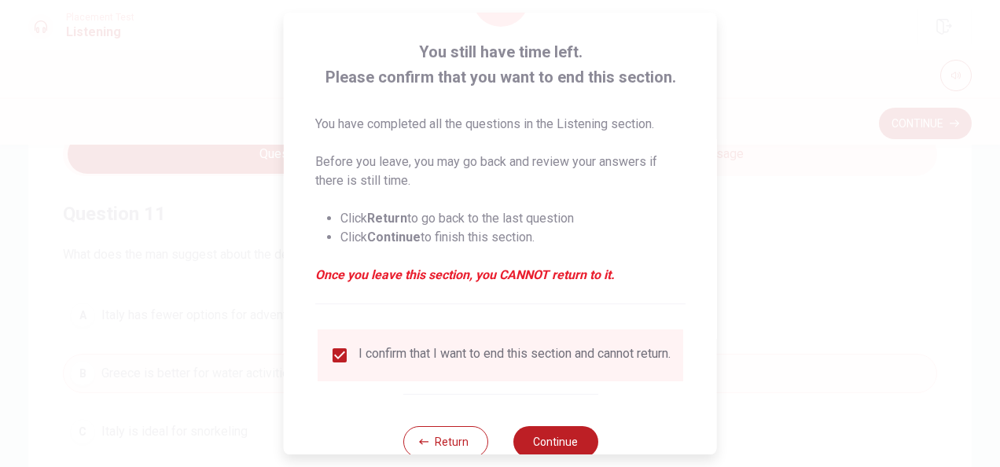
scroll to position [119, 0]
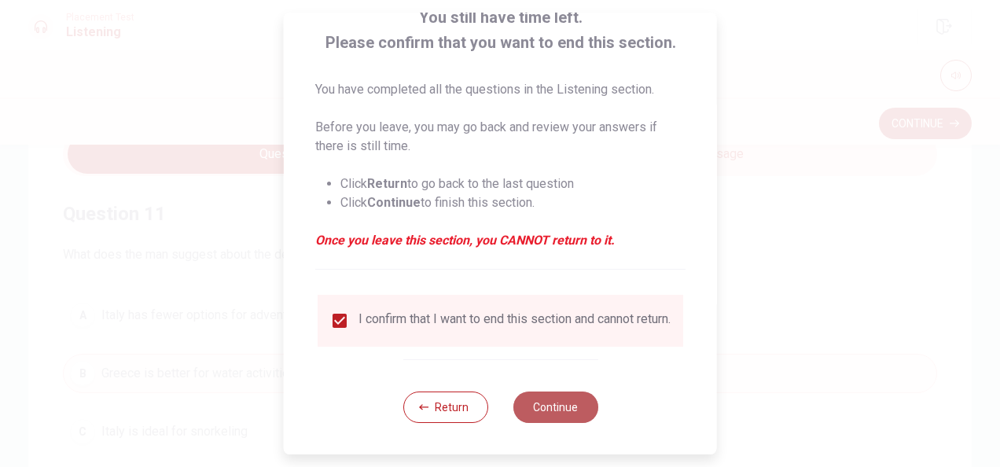
click at [550, 406] on button "Continue" at bounding box center [555, 406] width 85 height 31
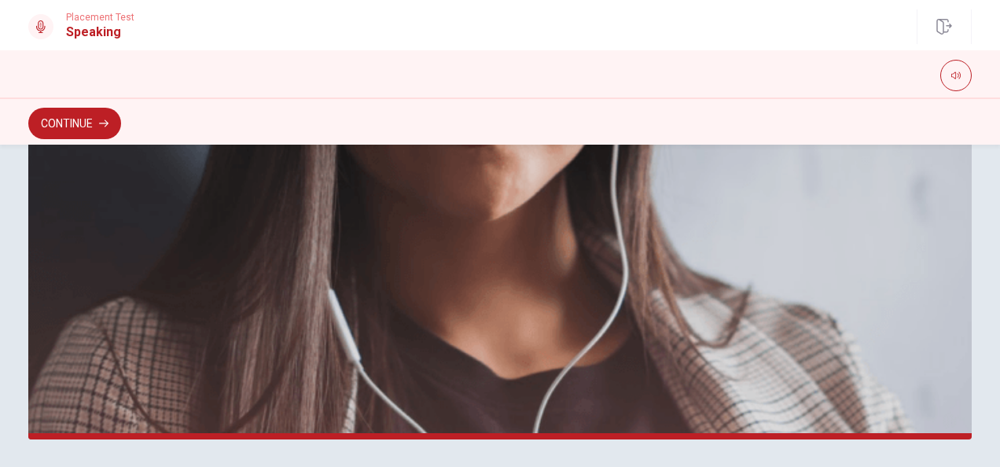
scroll to position [398, 0]
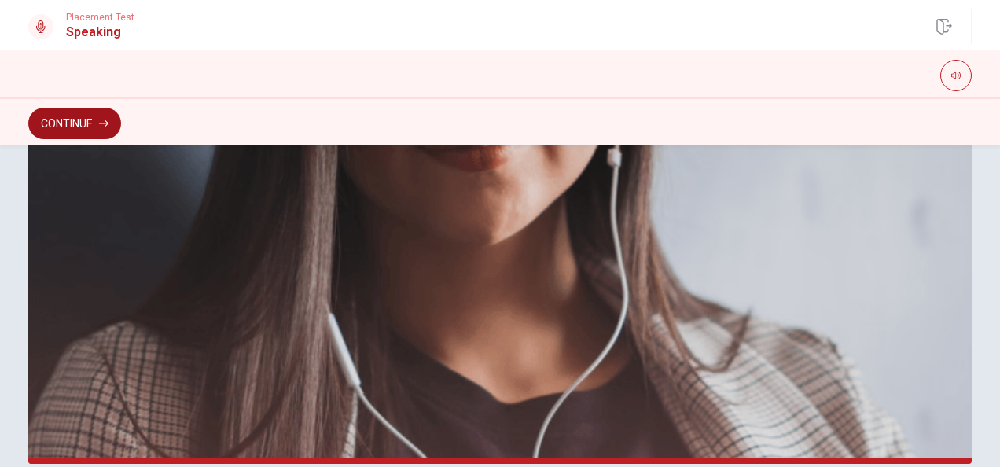
click at [82, 118] on button "Continue" at bounding box center [74, 123] width 93 height 31
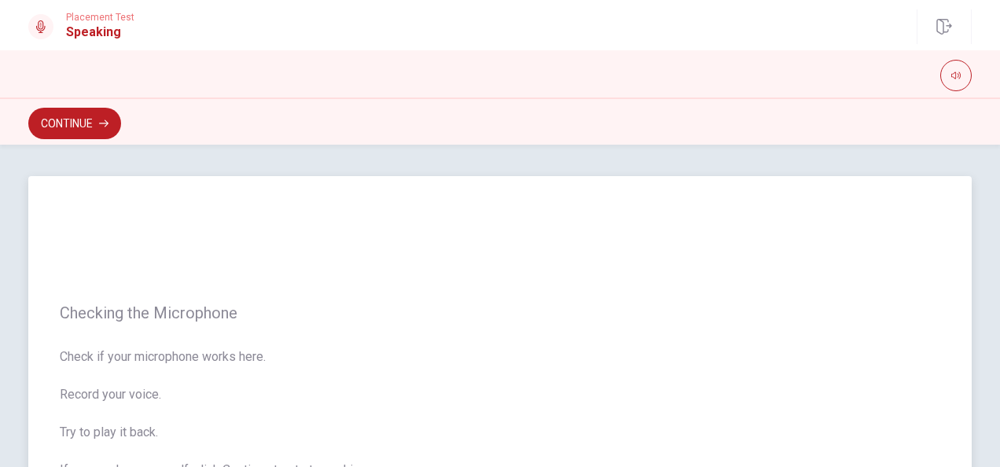
scroll to position [472, 0]
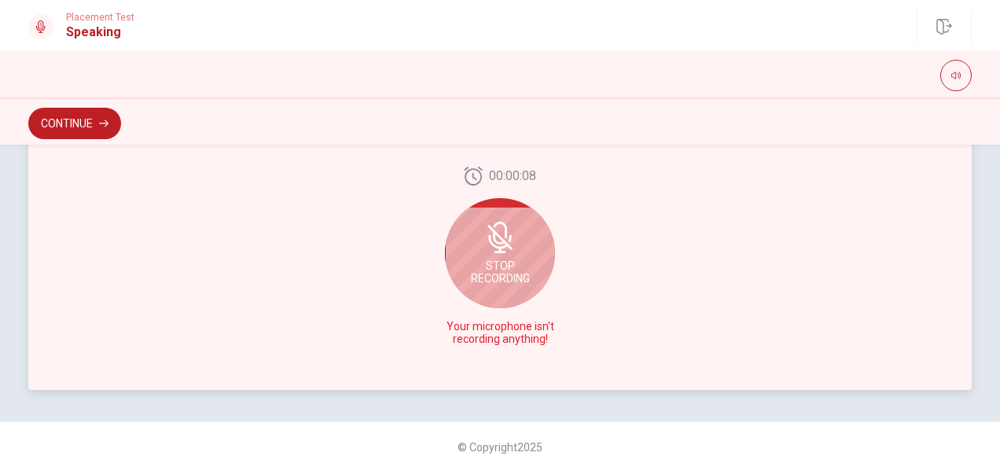
click at [530, 256] on div "Stop Recording" at bounding box center [500, 253] width 110 height 110
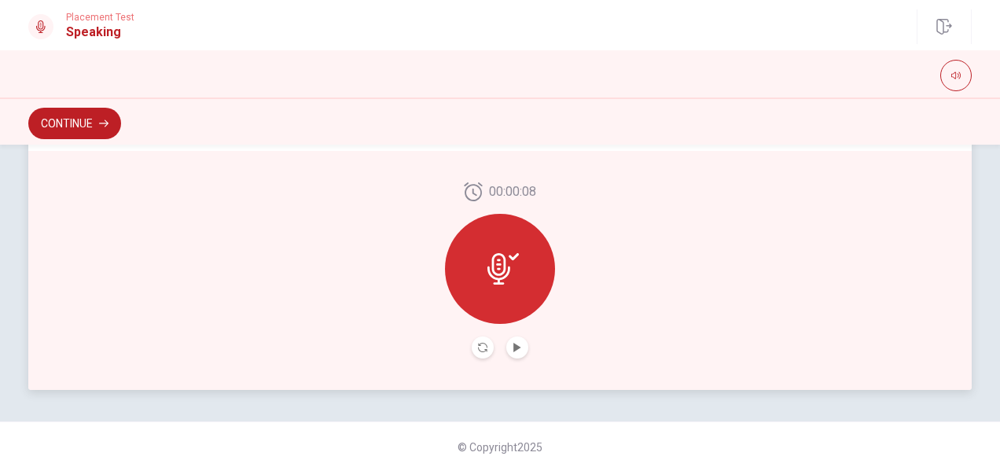
click at [513, 253] on icon at bounding box center [514, 256] width 10 height 7
click at [507, 345] on button "Play Audio" at bounding box center [517, 347] width 22 height 22
click at [492, 267] on icon at bounding box center [502, 268] width 31 height 31
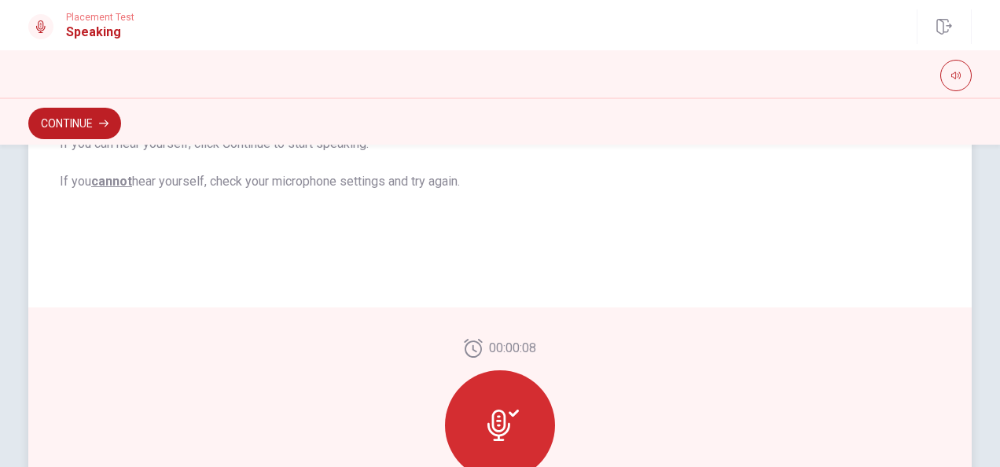
scroll to position [236, 0]
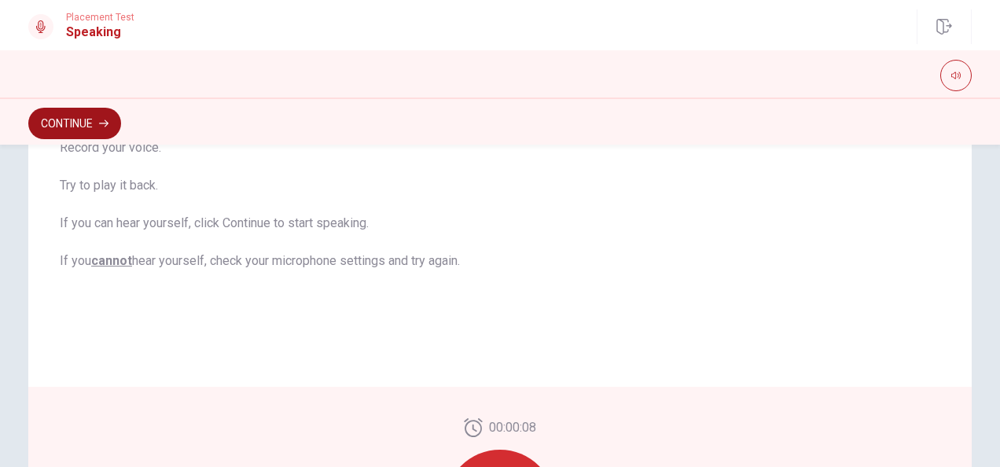
click at [118, 123] on button "Continue" at bounding box center [74, 123] width 93 height 31
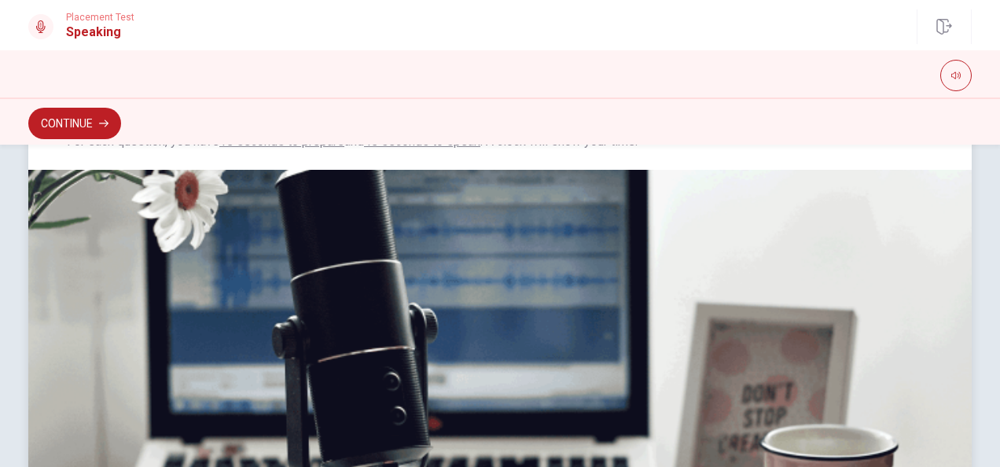
scroll to position [524, 0]
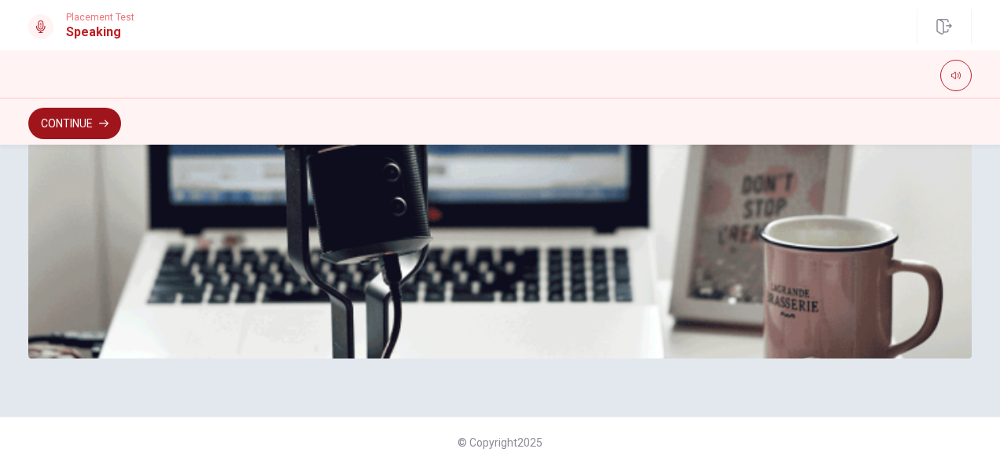
click at [110, 124] on button "Continue" at bounding box center [74, 123] width 93 height 31
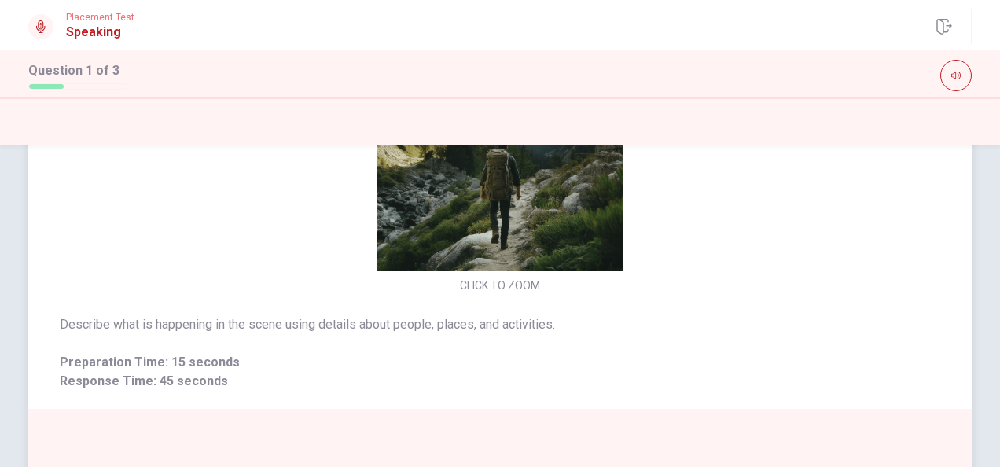
scroll to position [0, 0]
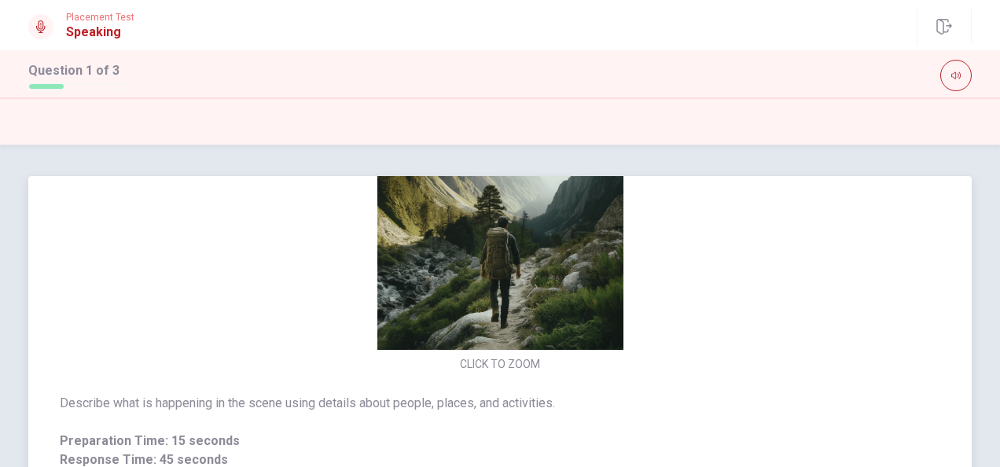
click at [587, 281] on img at bounding box center [499, 227] width 333 height 246
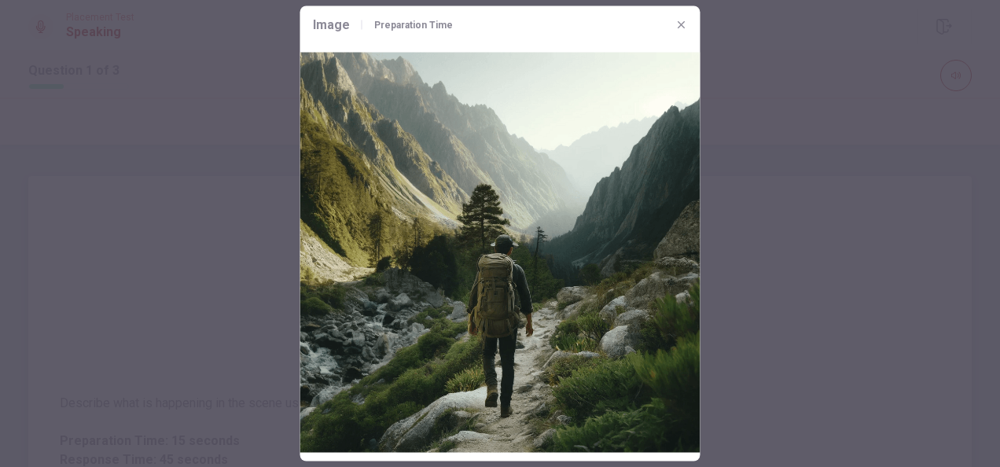
click at [587, 281] on img at bounding box center [500, 252] width 400 height 417
click at [678, 25] on icon "button" at bounding box center [681, 25] width 13 height 13
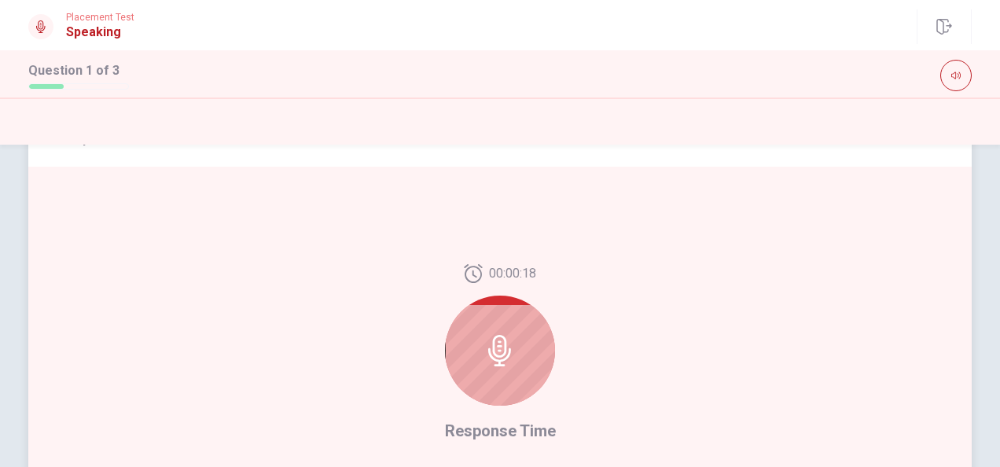
scroll to position [399, 0]
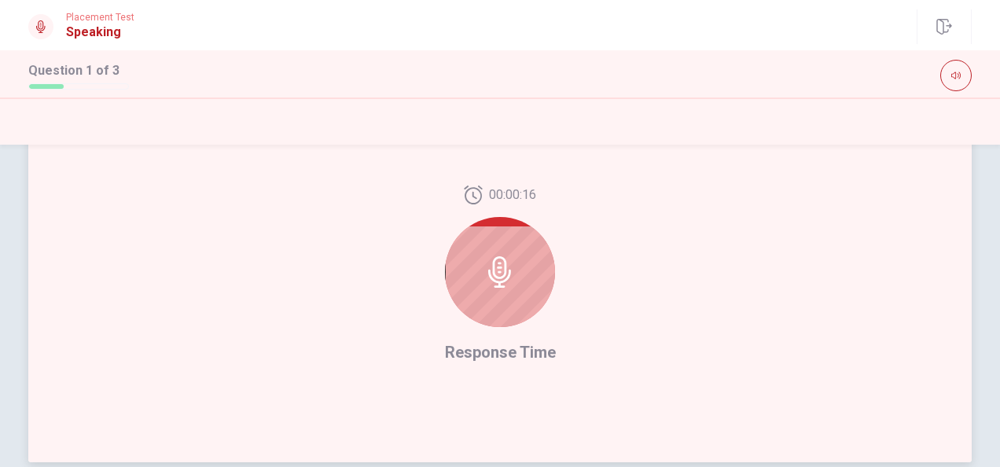
click at [488, 265] on icon at bounding box center [499, 271] width 31 height 31
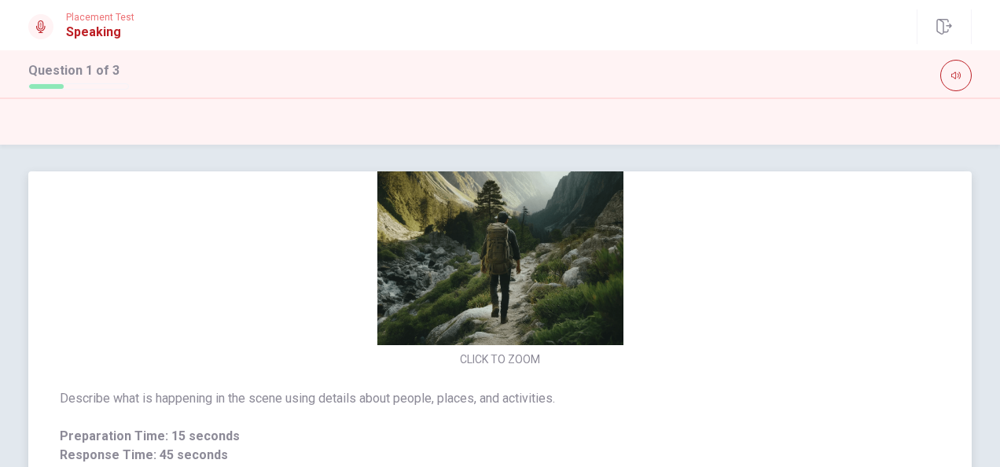
scroll to position [0, 0]
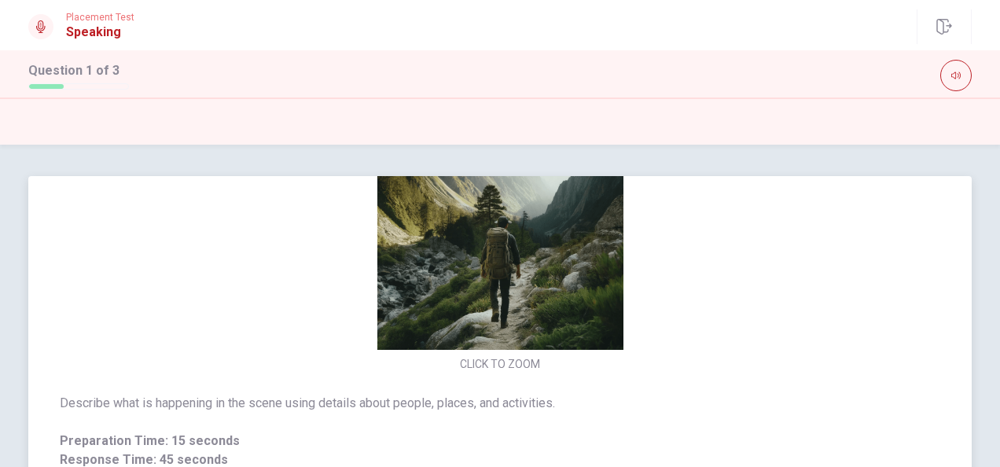
click at [519, 269] on img at bounding box center [499, 227] width 333 height 246
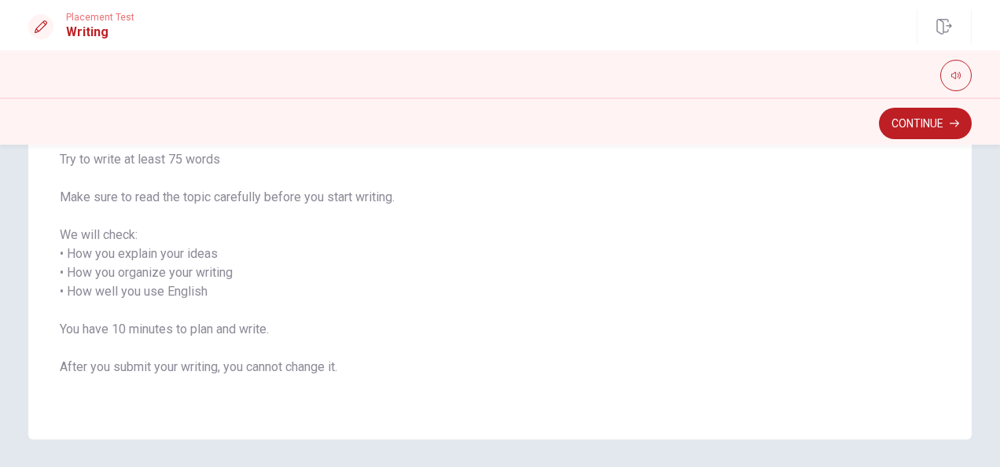
scroll to position [178, 0]
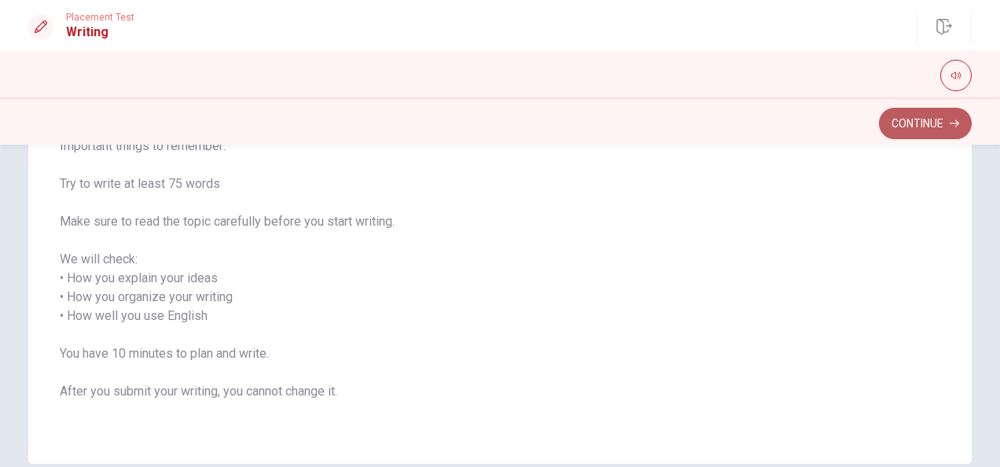
click at [912, 127] on button "Continue" at bounding box center [925, 123] width 93 height 31
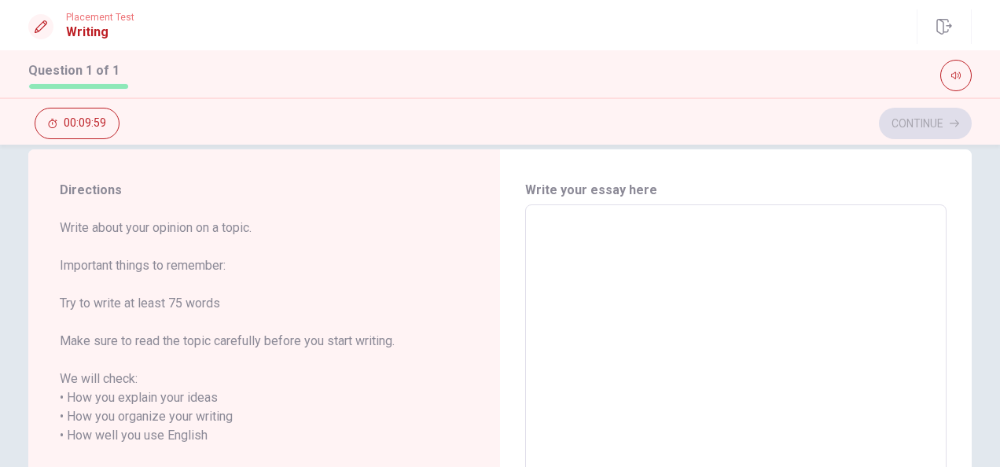
scroll to position [20, 0]
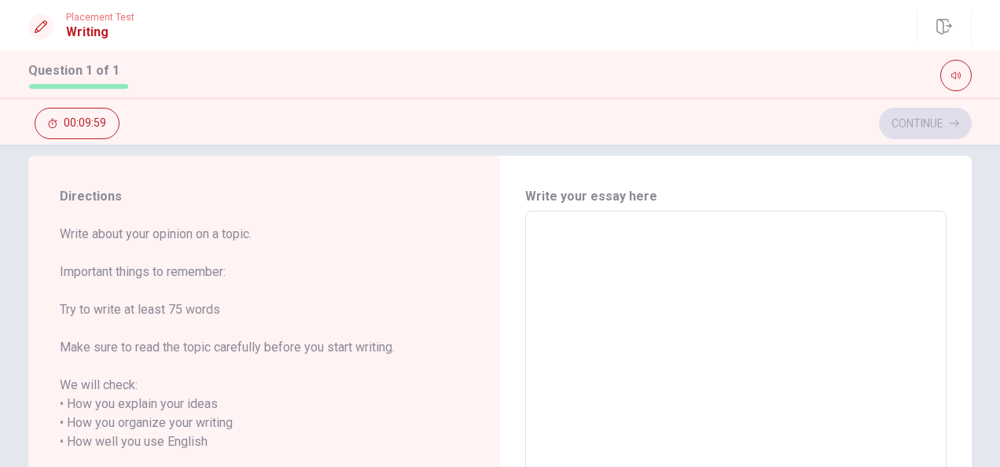
click at [601, 243] on textarea at bounding box center [735, 432] width 399 height 417
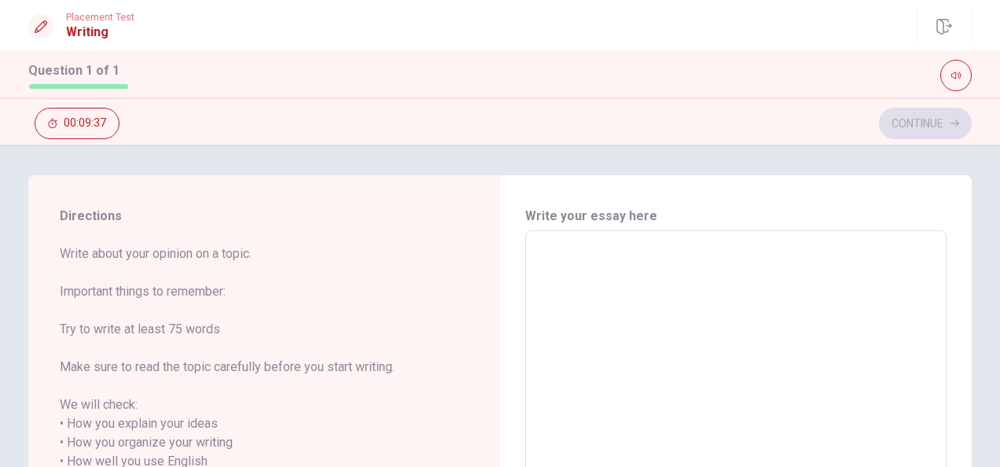
scroll to position [0, 0]
type textarea "i"
type textarea "x"
type textarea "i"
type textarea "x"
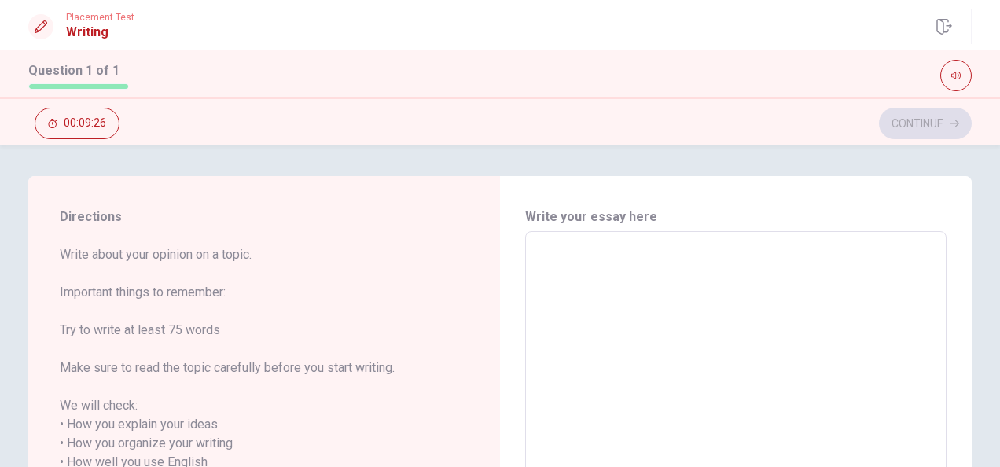
type textarea "I"
type textarea "x"
type textarea "I"
type textarea "x"
type textarea "I f"
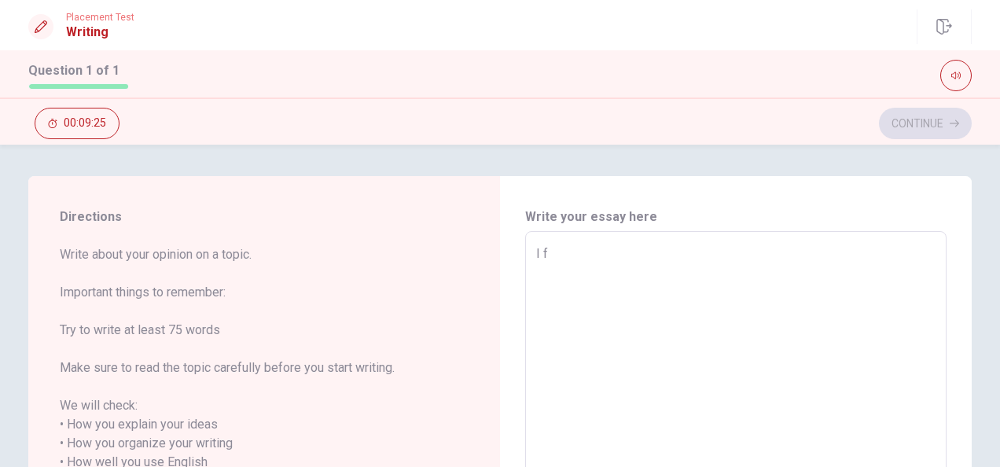
type textarea "x"
type textarea "I fl"
type textarea "x"
type textarea "I f"
type textarea "x"
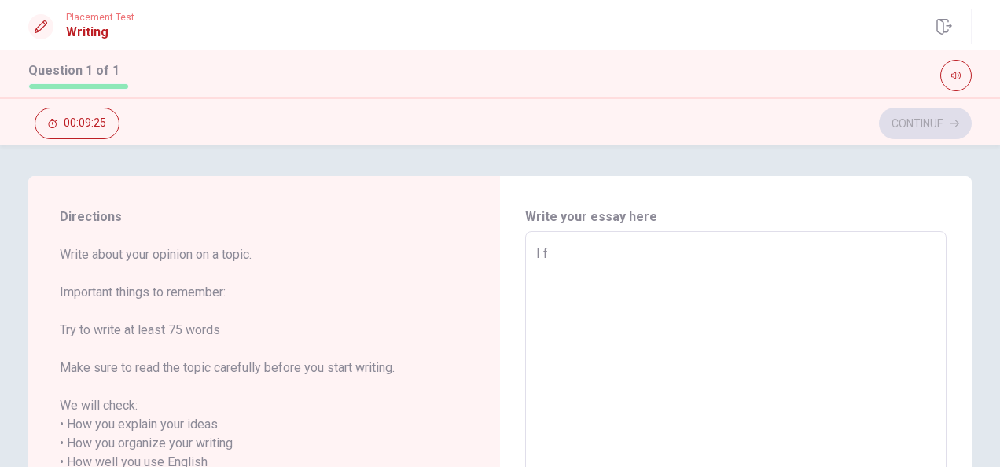
type textarea "I fe"
type textarea "x"
type textarea "I fee"
type textarea "x"
type textarea "I feel"
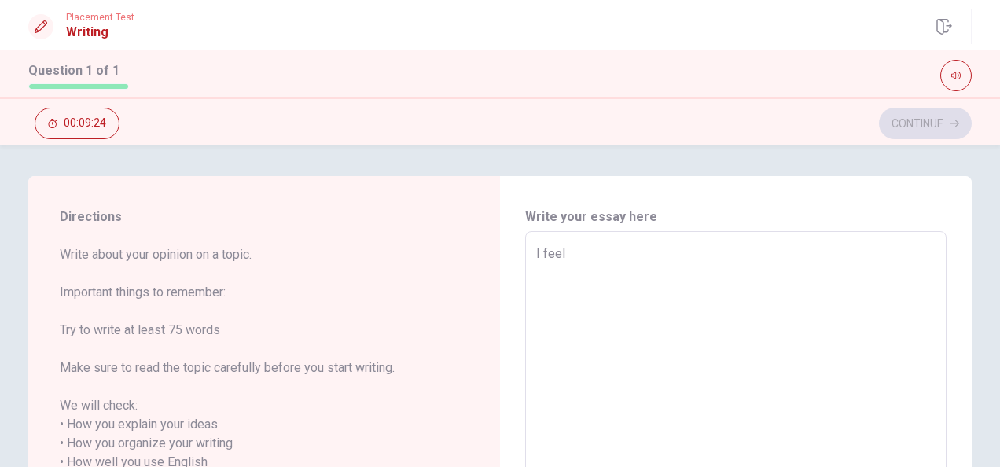
type textarea "x"
type textarea "I feel"
type textarea "x"
type textarea "I feel"
type textarea "x"
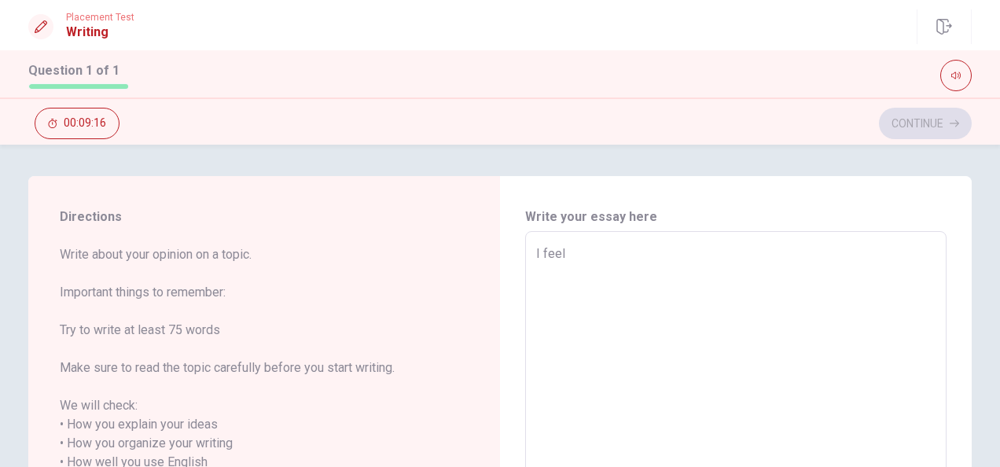
type textarea "I fee"
type textarea "x"
type textarea "I fe"
type textarea "x"
type textarea "I f"
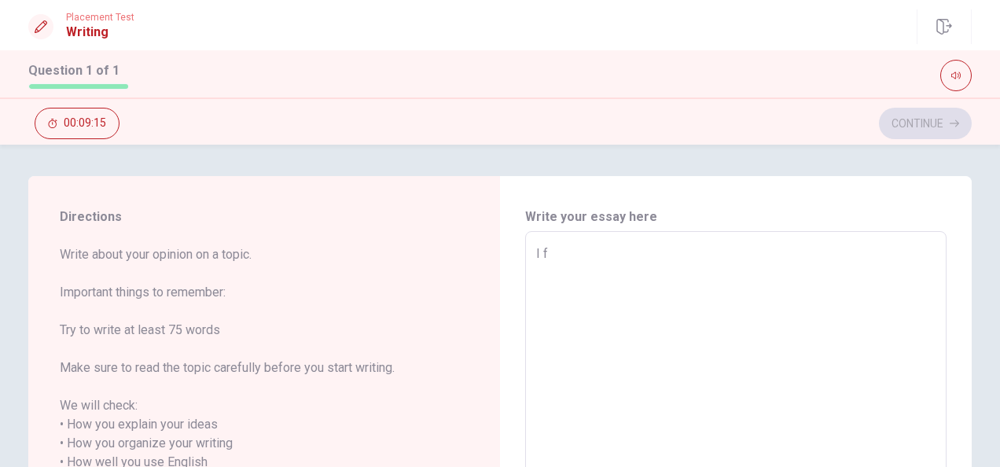
type textarea "x"
type textarea "I"
type textarea "x"
type textarea "I"
type textarea "x"
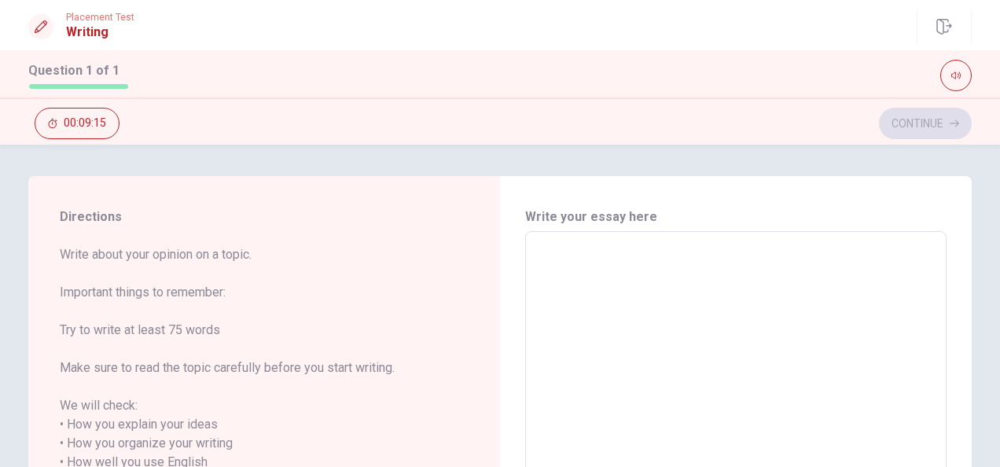
type textarea "w"
type textarea "x"
type textarea "wh"
type textarea "x"
type textarea "whe"
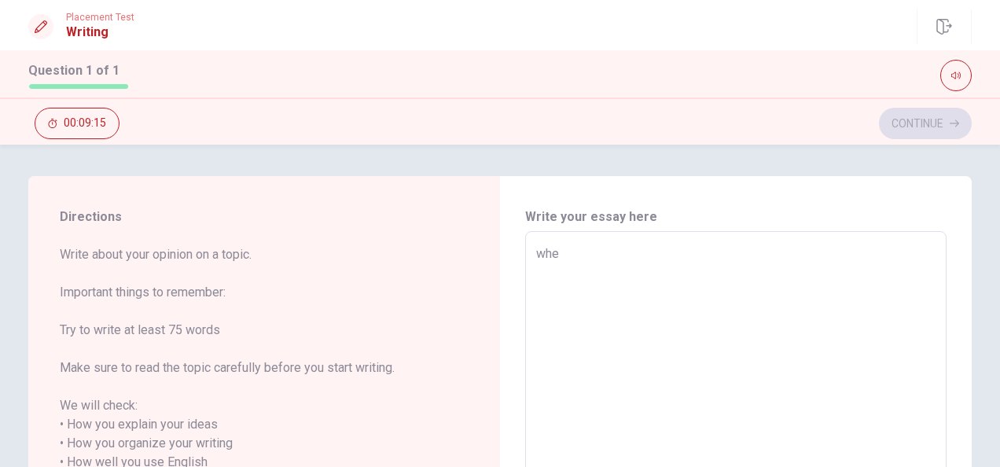
type textarea "x"
type textarea "when"
type textarea "x"
type textarea "when"
type textarea "x"
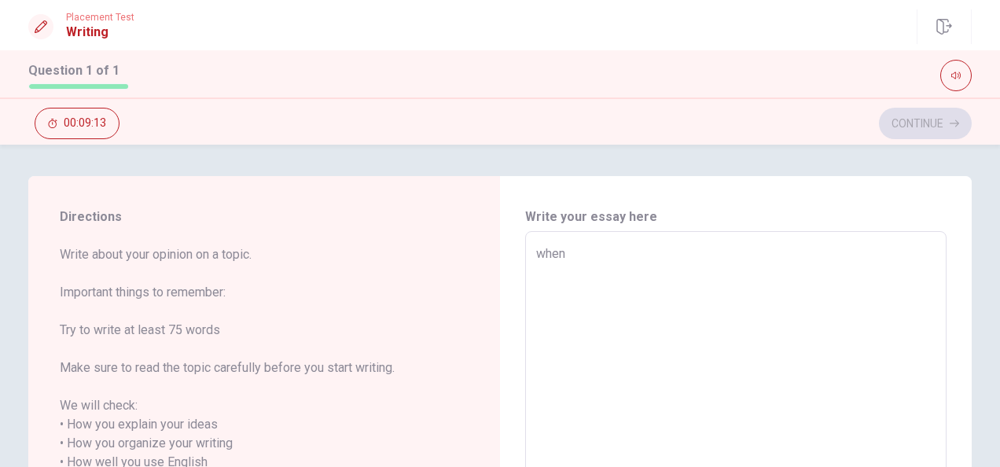
type textarea "when"
type textarea "x"
type textarea "whe"
type textarea "x"
type textarea "wh"
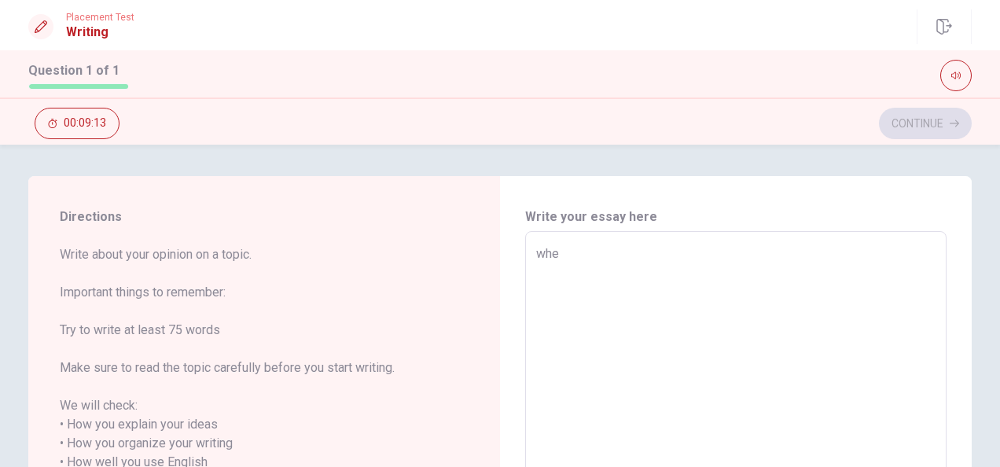
type textarea "x"
type textarea "w"
type textarea "x"
type textarea "W"
type textarea "x"
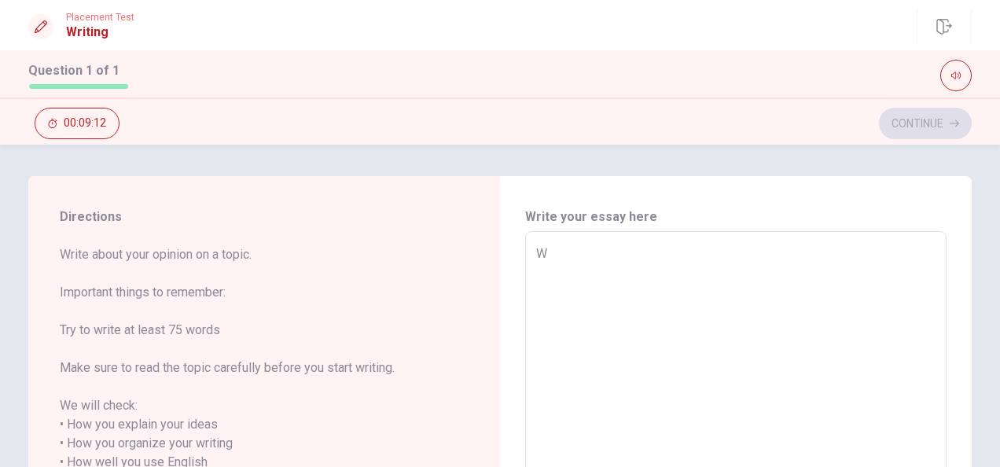
type textarea "Wh"
type textarea "x"
type textarea "Whe"
type textarea "x"
type textarea "When"
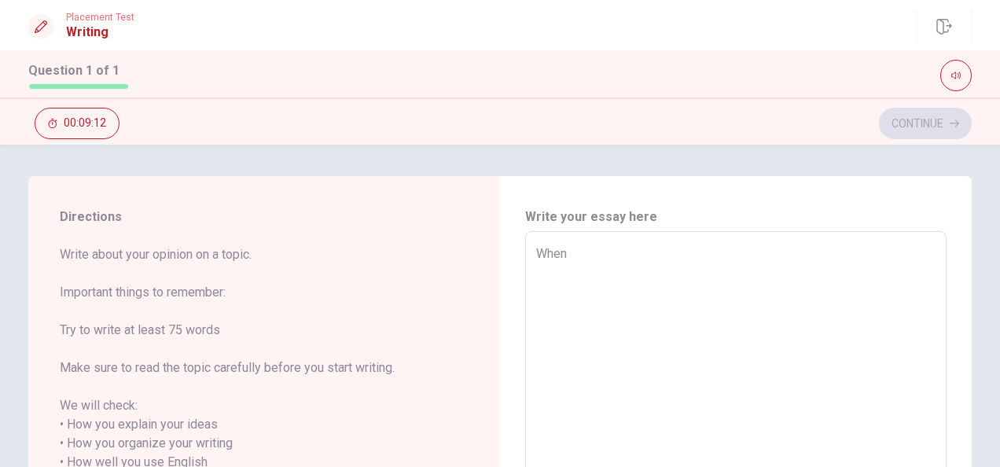
type textarea "x"
type textarea "When"
type textarea "x"
type textarea "When i"
type textarea "x"
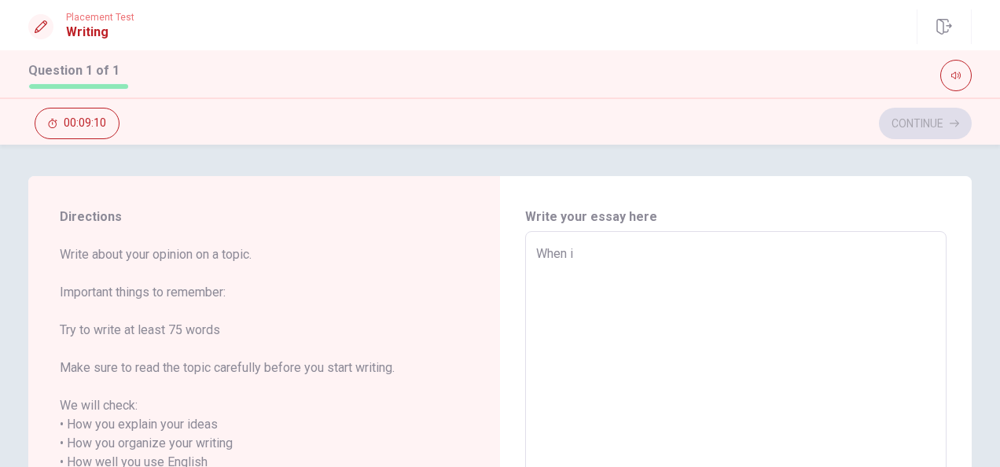
type textarea "When"
type textarea "x"
type textarea "When I"
type textarea "x"
type textarea "When I"
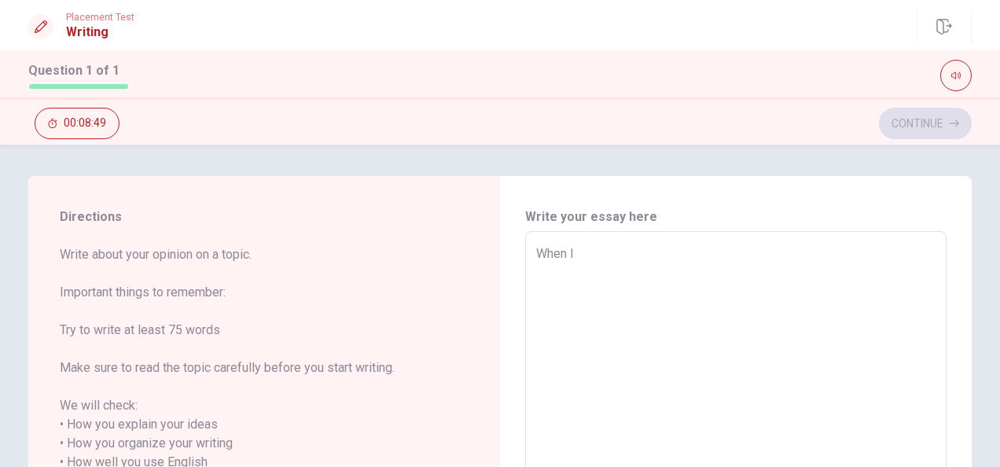
type textarea "x"
type textarea "When I w"
type textarea "x"
type textarea "When I wa"
type textarea "x"
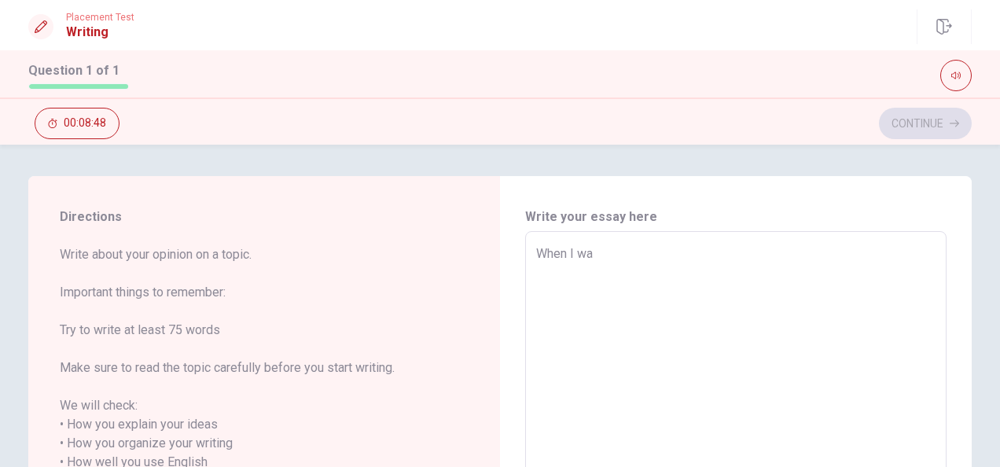
type textarea "When I wan"
type textarea "x"
type textarea "When I wa"
type textarea "x"
type textarea "When I was"
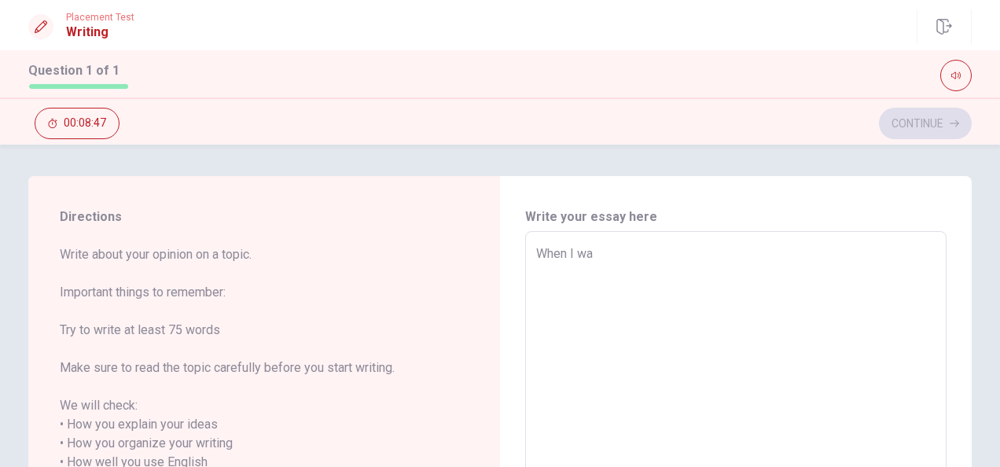
type textarea "x"
type textarea "When I was"
type textarea "x"
type textarea "When I was i"
type textarea "x"
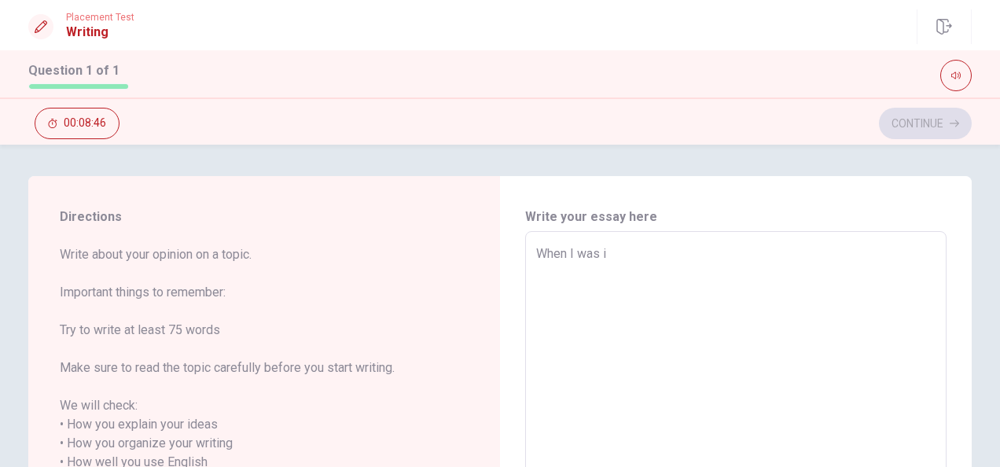
type textarea "When I was in"
type textarea "x"
type textarea "When I was int"
type textarea "x"
type textarea "When I was in"
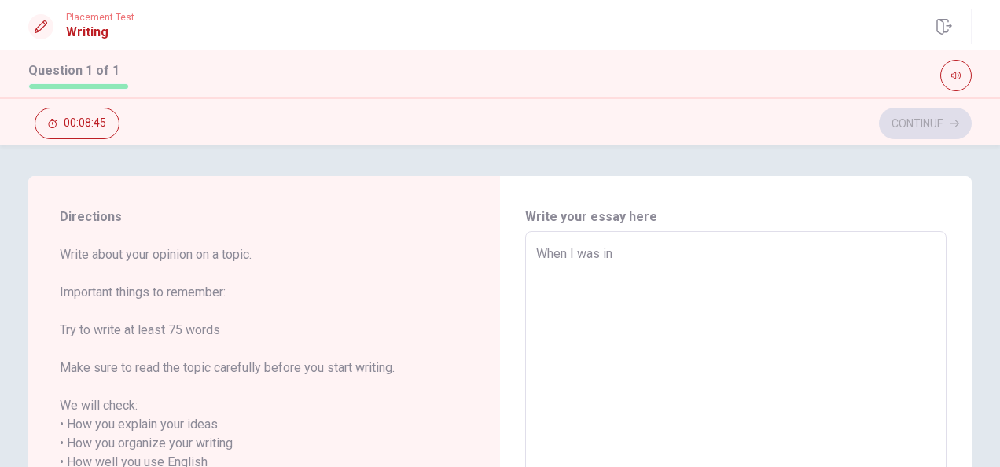
type textarea "x"
type textarea "When I was in"
type textarea "x"
type textarea "When I was in t"
type textarea "x"
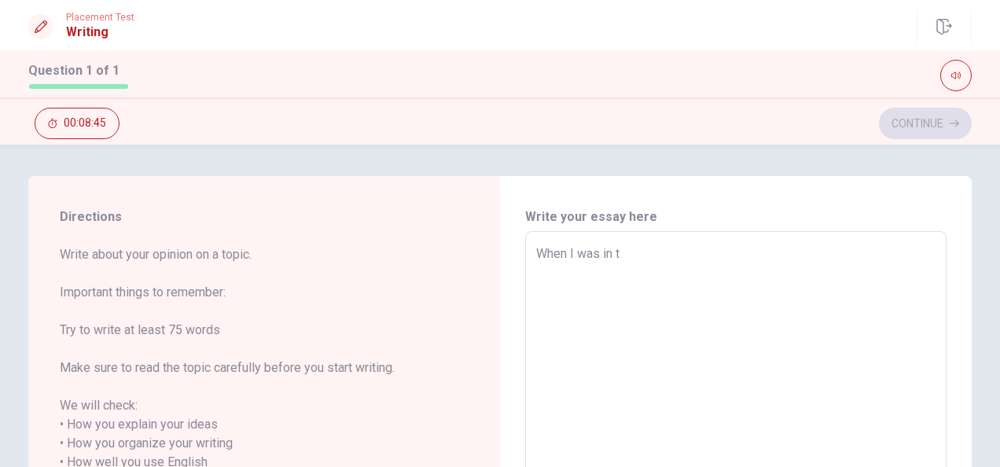
type textarea "When I was in th"
type textarea "x"
type textarea "When I was in the"
type textarea "x"
type textarea "When I was in the"
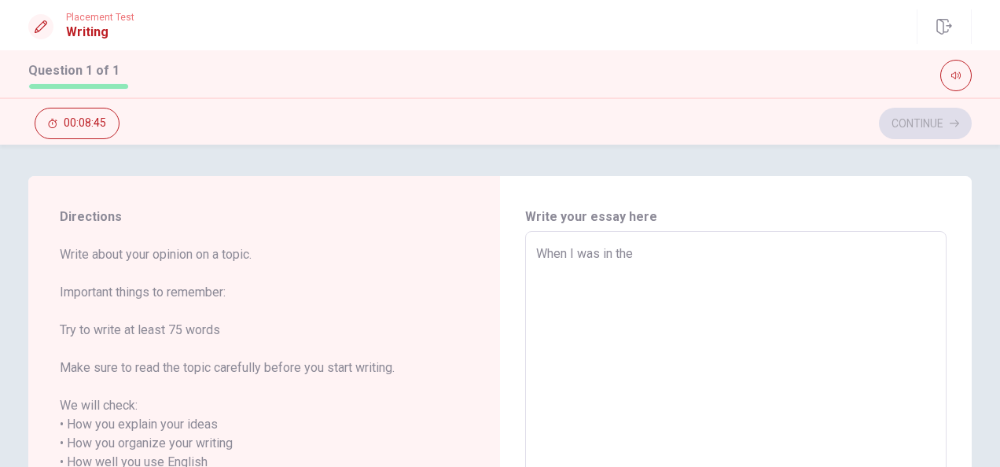
type textarea "x"
type textarea "When I was in the f"
type textarea "x"
type textarea "When I was in the fi"
type textarea "x"
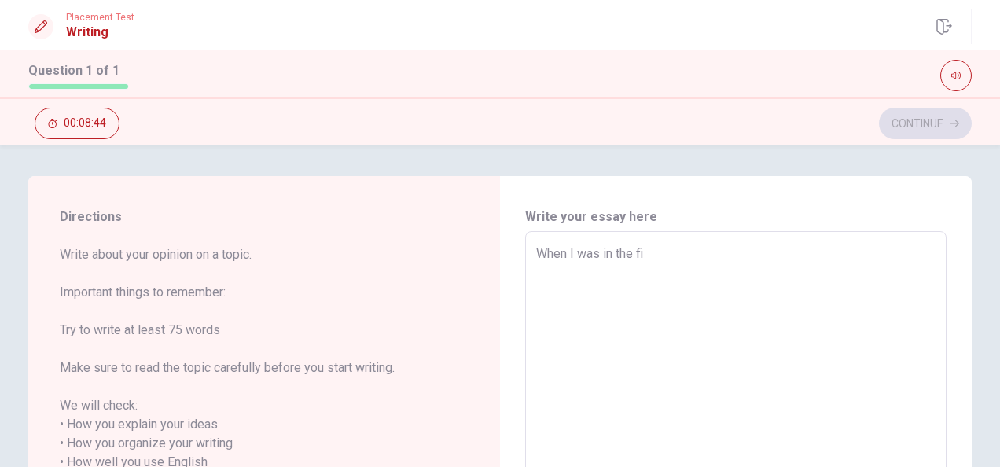
type textarea "When I was in the fir"
type textarea "x"
type textarea "When I was in the firs"
type textarea "x"
type textarea "When I was in the first"
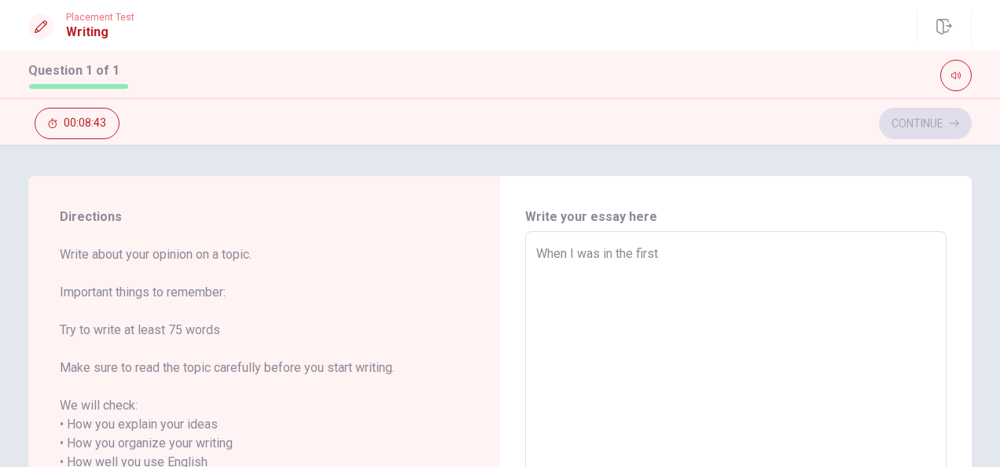
type textarea "x"
type textarea "When I was in the first"
type textarea "x"
type textarea "When I was in the first p"
type textarea "x"
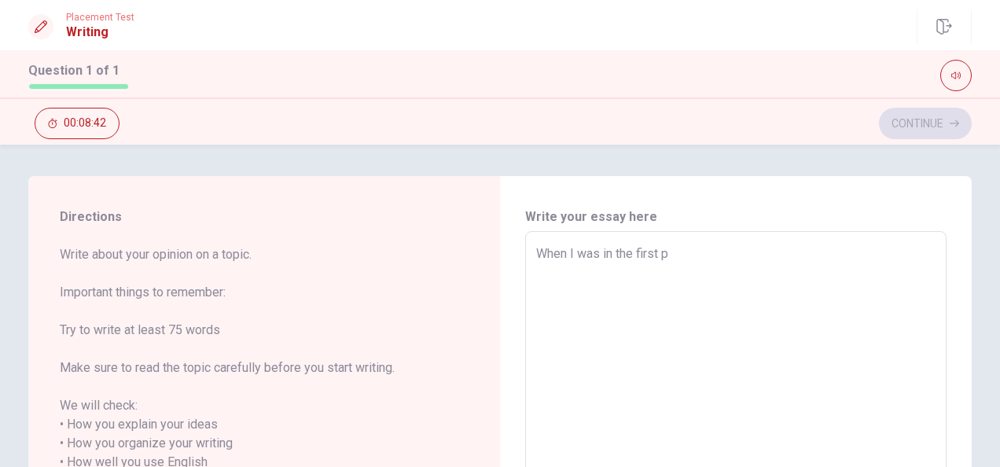
type textarea "When I was in the first pl"
type textarea "x"
type textarea "When I was in the first pla"
type textarea "x"
type textarea "When I was in the first plac"
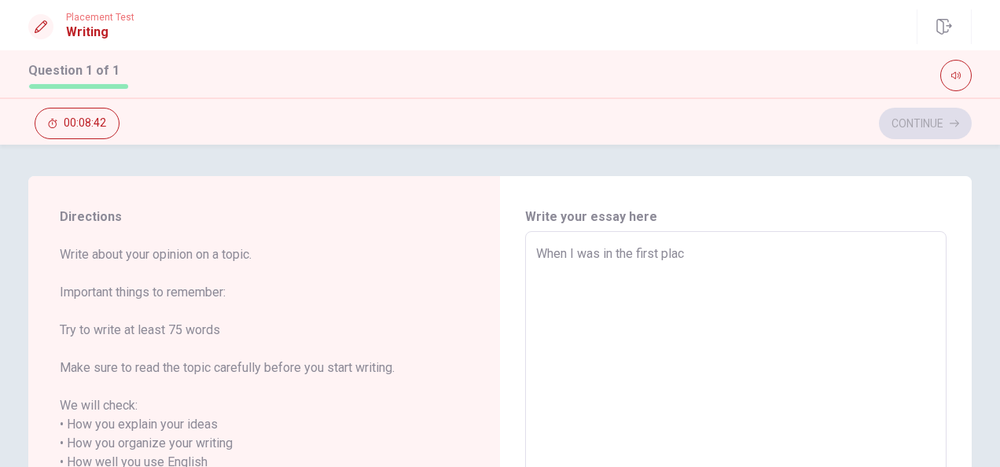
type textarea "x"
type textarea "When I was in the first place"
type textarea "x"
type textarea "When I was in the first place"
type textarea "x"
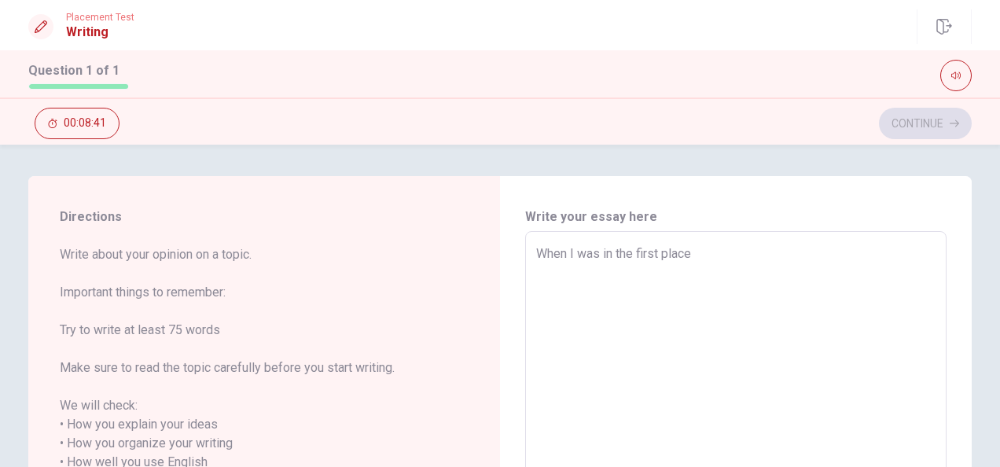
type textarea "When I was in the first place"
type textarea "x"
type textarea "When I was in the first place,"
type textarea "x"
type textarea "When I was in the first place,"
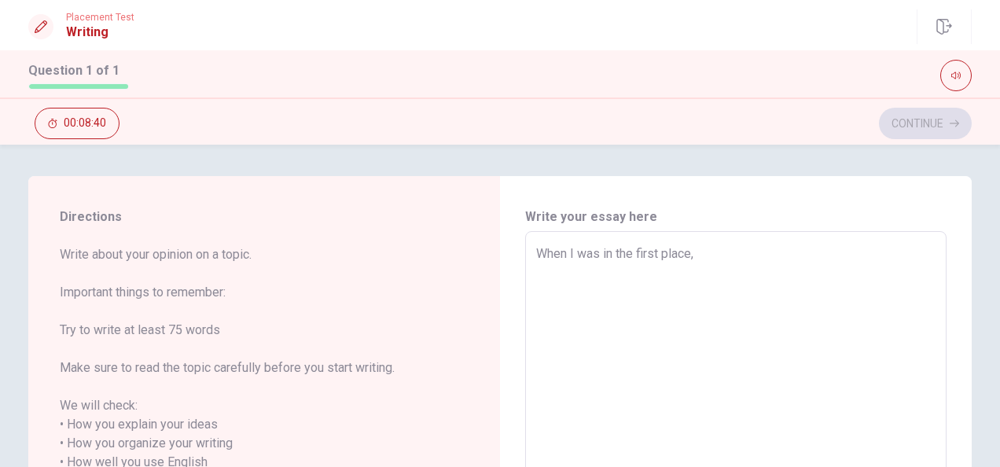
type textarea "x"
type textarea "When I was in the first place, l"
type textarea "x"
type textarea "When I was in the first place, li"
type textarea "x"
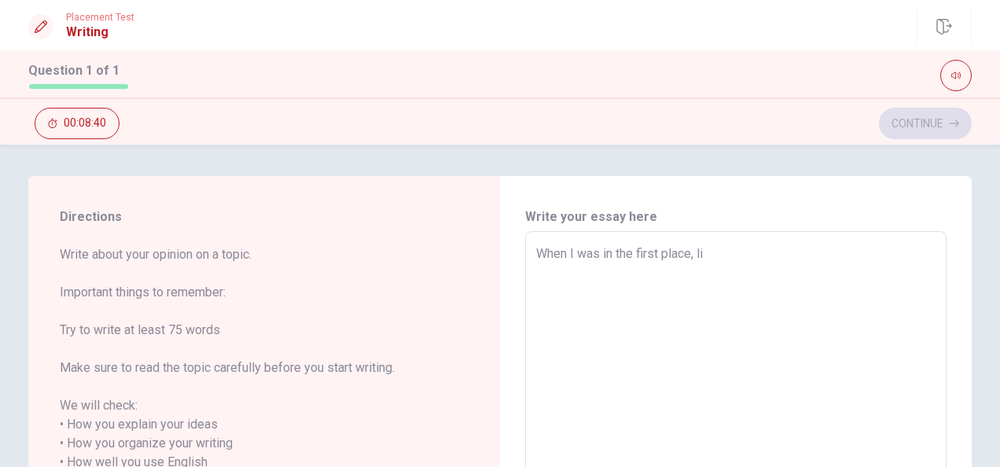
type textarea "When I was in the first place, lie"
type textarea "x"
type textarea "When I was in the first place, li"
type textarea "x"
type textarea "When I was in the first place, lik"
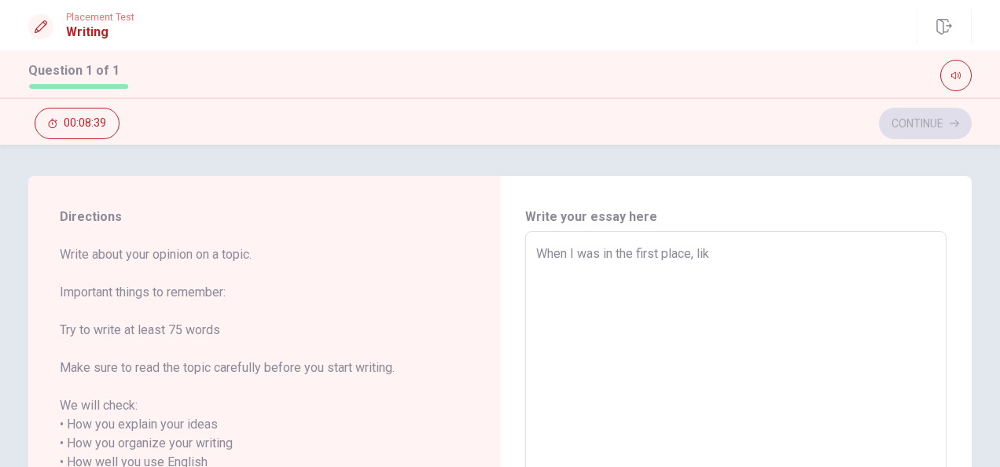
type textarea "x"
type textarea "When I was in the first place, lik"
type textarea "x"
type textarea "When I was in the first place, lik \"
type textarea "x"
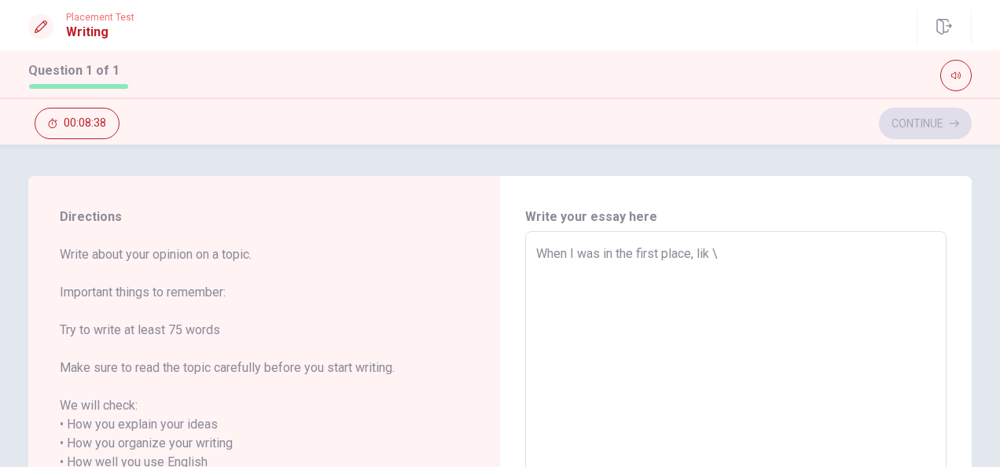
type textarea "When I was in the first place, lik \e"
type textarea "x"
type textarea "When I was in the first place, lik \"
type textarea "x"
type textarea "When I was in the first place, lik"
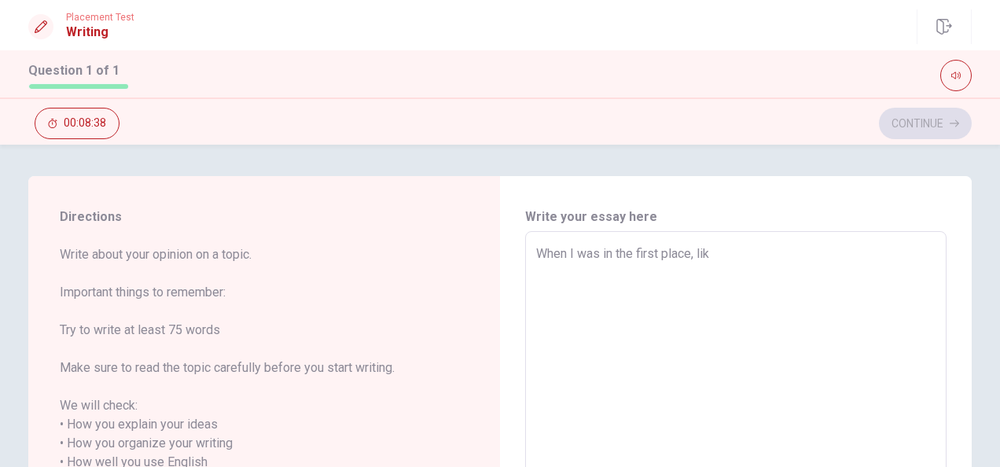
type textarea "x"
type textarea "When I was in the first place, lik"
type textarea "x"
type textarea "When I was in the first place, like"
type textarea "x"
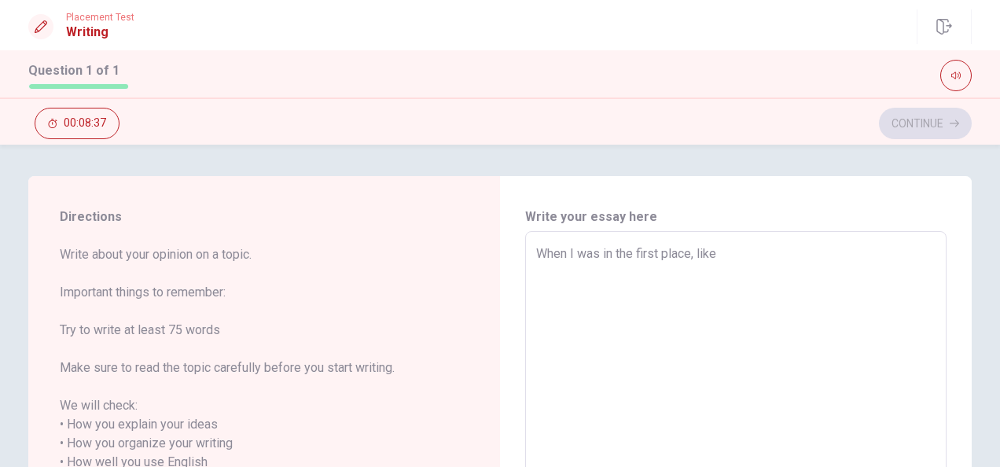
type textarea "When I was in the first place, like"
type textarea "x"
type textarea "When I was in the first place, like t"
type textarea "x"
type textarea "When I was in the first place, like th"
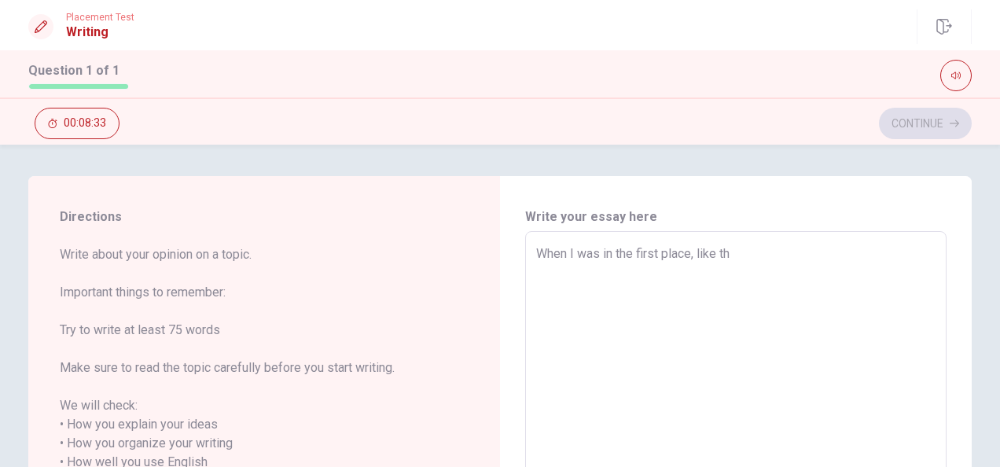
type textarea "x"
type textarea "When I was in the first place, like the"
type textarea "x"
type textarea "When I was in the first place, like the"
type textarea "x"
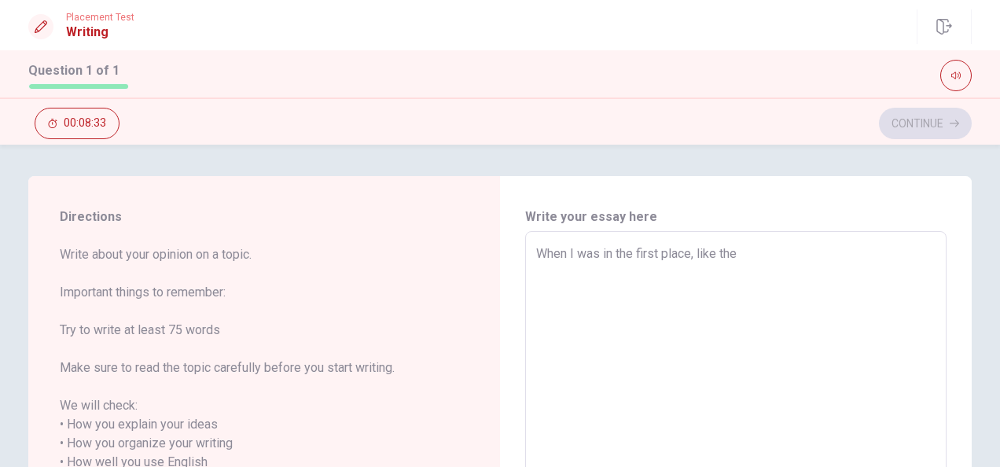
type textarea "When I was in the first place, like the s"
type textarea "x"
type textarea "When I was in the first place, like the sc"
type textarea "x"
type textarea "When I was in the first place, like the sch"
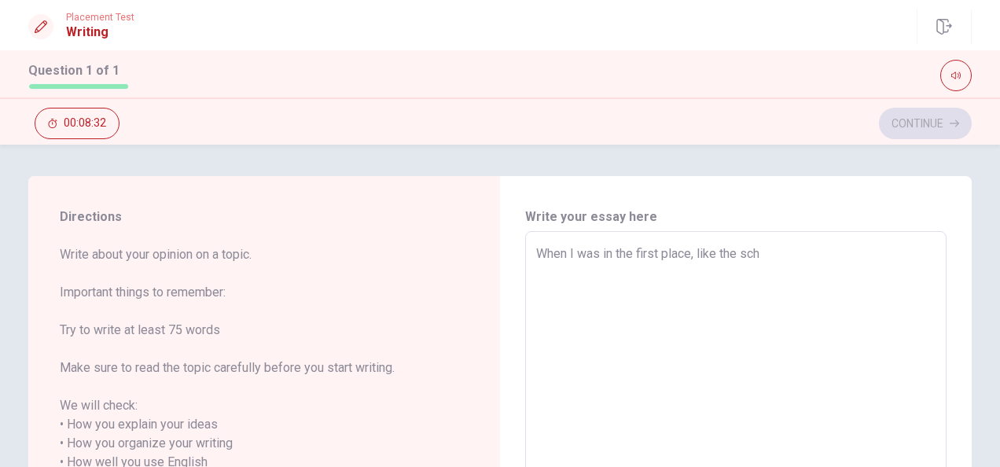
type textarea "x"
type textarea "When I was in the first place, like the scho"
type textarea "x"
type textarea "When I was in the first place, like the schoo"
type textarea "x"
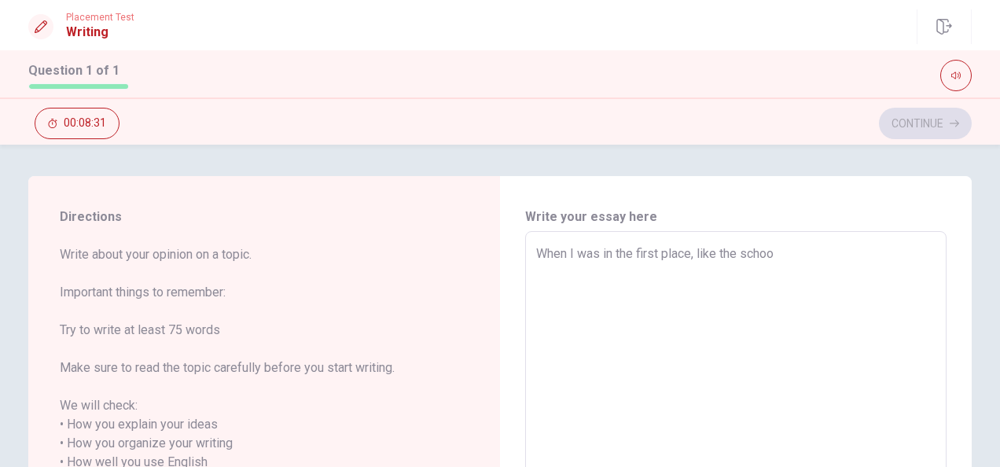
type textarea "When I was in the first place, like the school"
type textarea "x"
type textarea "When I was in the first place, like the school"
type textarea "x"
type textarea "When I was in the first place, like the school f"
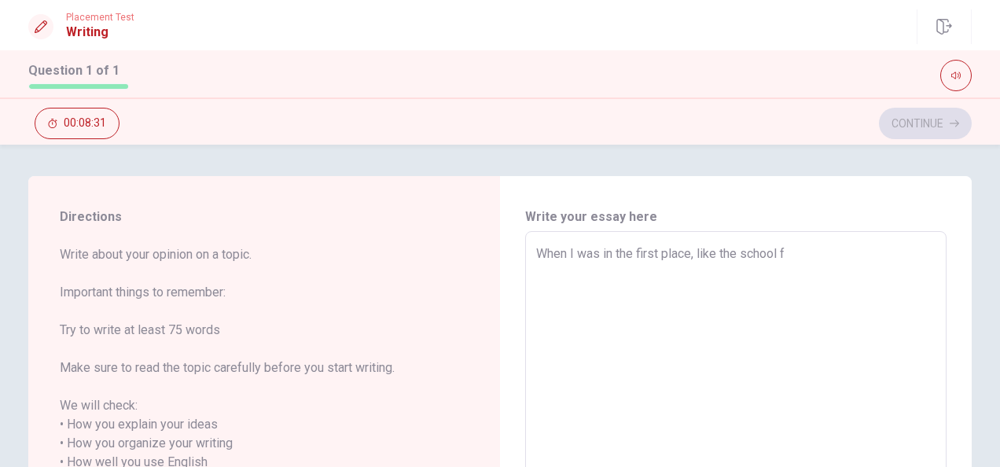
type textarea "x"
type textarea "When I was in the first place, like the school fi"
type textarea "x"
type textarea "When I was in the first place, like the school fis"
type textarea "x"
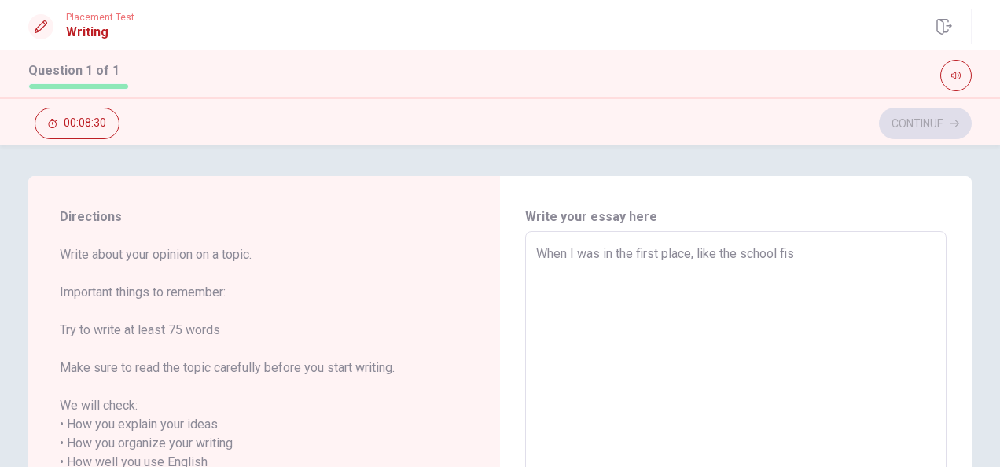
type textarea "When I was in the first place, like the school fist"
type textarea "x"
type textarea "When I was in the first place, like the school fis"
type textarea "x"
type textarea "When I was in the first place, like the school fi"
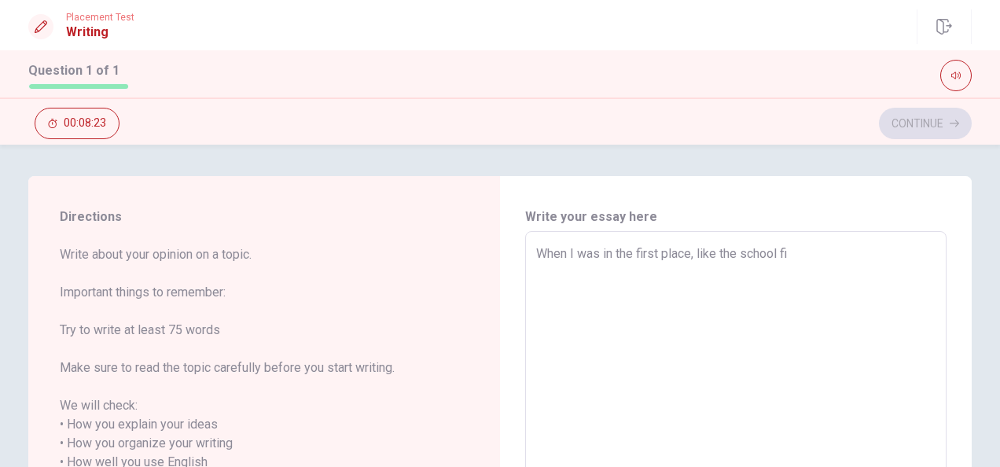
type textarea "x"
type textarea "When I was in the first place, like the school f"
type textarea "x"
type textarea "When I was in the first place, like the school"
type textarea "x"
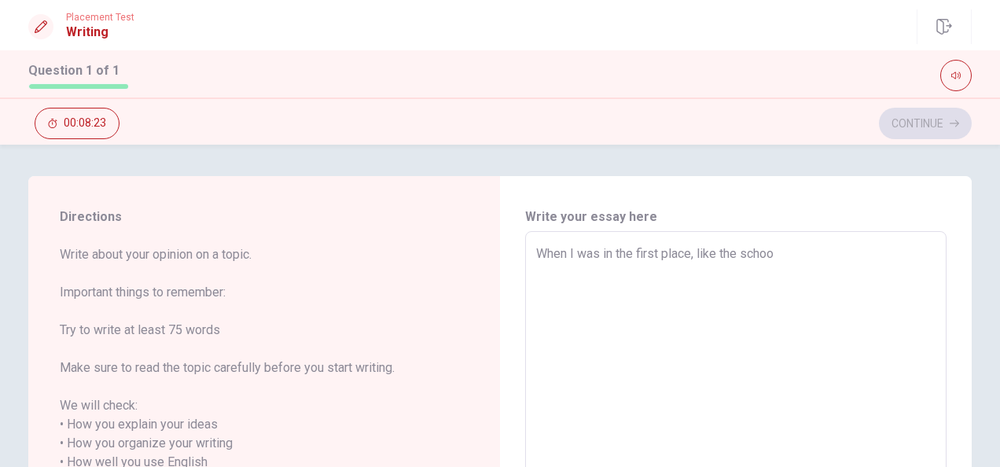
type textarea "When I was in the first place, like the scho"
type textarea "x"
type textarea "When I was in the first place, like the sch"
click at [737, 272] on textarea "When I was in the first place, like the [DATE] and work place" at bounding box center [735, 452] width 399 height 417
click at [693, 252] on textarea "When I was in the first place, like the [DATE] and work place" at bounding box center [735, 452] width 399 height 417
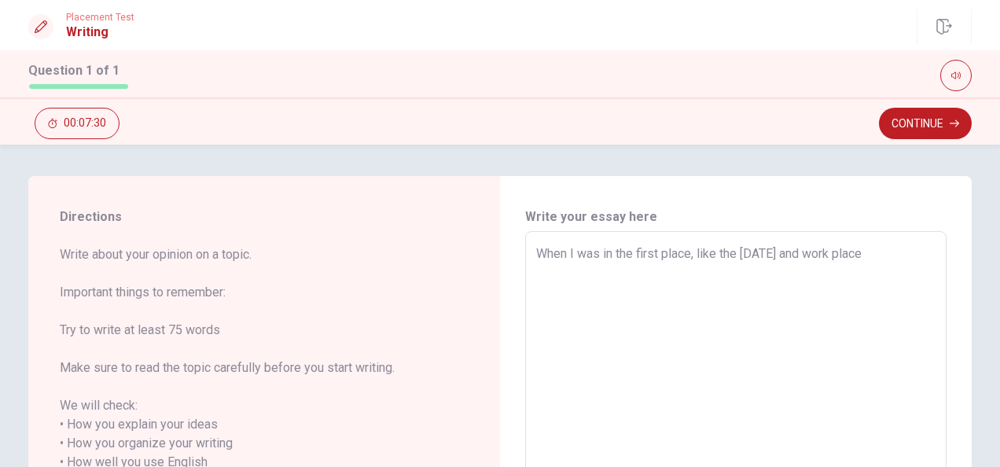
drag, startPoint x: 866, startPoint y: 257, endPoint x: 937, endPoint y: 245, distance: 71.7
click at [867, 255] on textarea "When I was in the first place, like the [DATE] and work place" at bounding box center [735, 452] width 399 height 417
click at [696, 281] on textarea "When I was in the first place, like the [DATE] and work, I feel uncomfortable." at bounding box center [735, 452] width 399 height 417
drag, startPoint x: 646, startPoint y: 272, endPoint x: 828, endPoint y: 236, distance: 185.2
click at [645, 272] on textarea "When I was in the first place, like the [DATE] and work, I feel uncomfortable. …" at bounding box center [735, 452] width 399 height 417
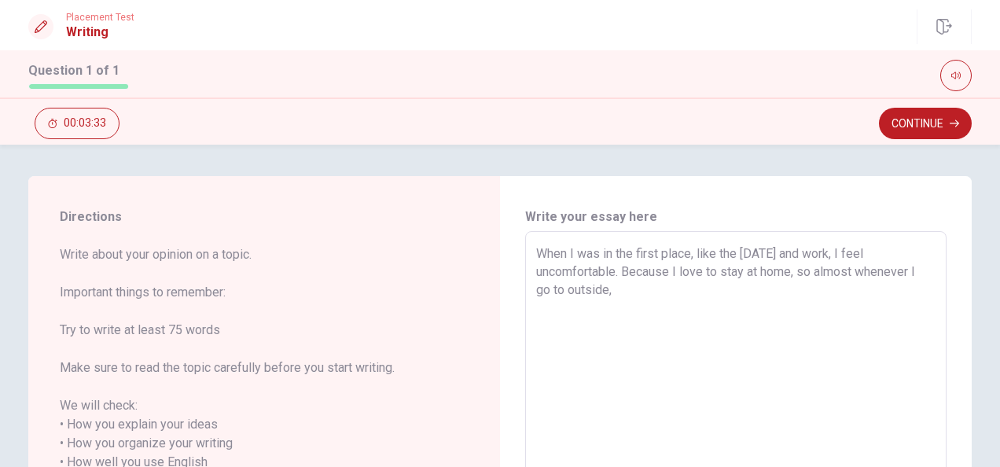
click at [766, 312] on textarea "When I was in the first place, like the [DATE] and work, I feel uncomfortable. …" at bounding box center [735, 452] width 399 height 417
click at [889, 285] on textarea "When I was in the first place, like the [DATE] and work, I feel uncomfortable. …" at bounding box center [735, 452] width 399 height 417
click at [620, 270] on textarea "When I was in the first place, like the [DATE] and work, I feel uncomfortable. …" at bounding box center [735, 452] width 399 height 417
click at [868, 289] on textarea "When I was in the first place, like the [DATE] and work, I feel uncomfortable. …" at bounding box center [735, 452] width 399 height 417
click at [890, 274] on textarea "When I was in the first place, like the [DATE] and work, I feel uncomfortable. …" at bounding box center [735, 452] width 399 height 417
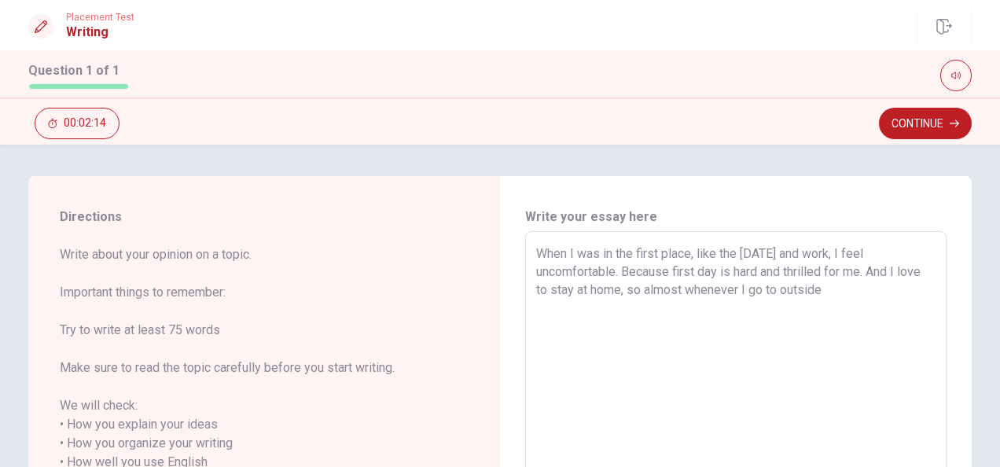
click at [852, 297] on textarea "When I was in the first place, like the [DATE] and work, I feel uncomfortable. …" at bounding box center [735, 452] width 399 height 417
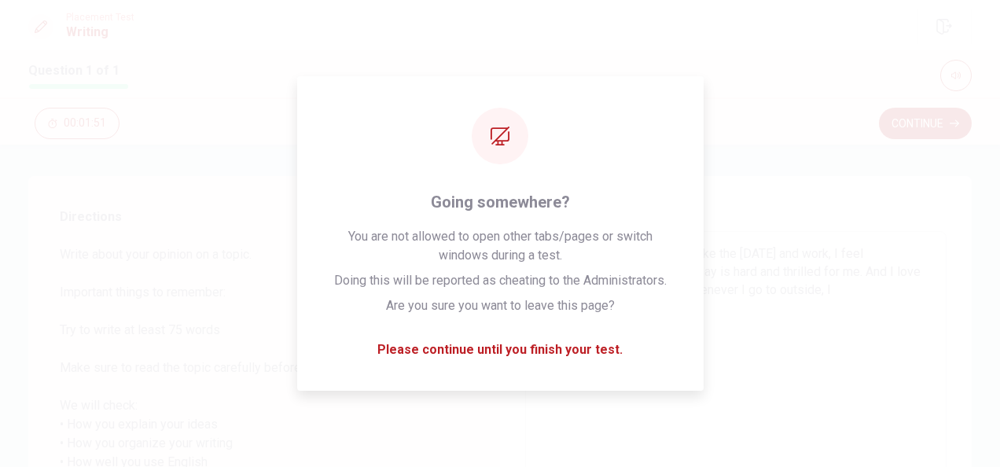
click at [904, 291] on textarea "When I was in the first place, like the [DATE] and work, I feel uncomfortable. …" at bounding box center [735, 452] width 399 height 417
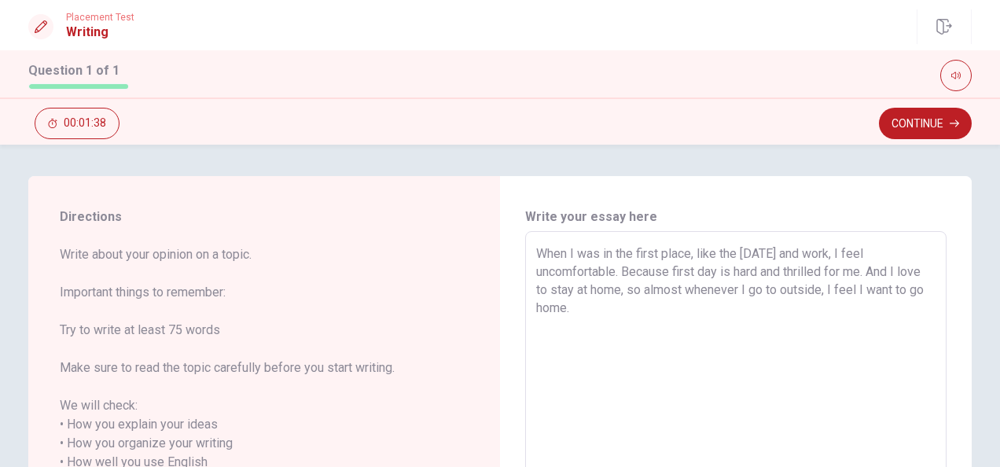
click at [849, 296] on textarea "When I was in the first place, like the [DATE] and work, I feel uncomfortable. …" at bounding box center [735, 452] width 399 height 417
click at [895, 289] on textarea "When I was in the first place, like the [DATE] and work, I feel uncomfortable. …" at bounding box center [735, 452] width 399 height 417
click at [531, 310] on div "When I was in the first place, like the [DATE] and work, I feel uncomfortable. …" at bounding box center [735, 452] width 421 height 443
drag, startPoint x: 578, startPoint y: 308, endPoint x: 580, endPoint y: 286, distance: 22.1
click at [578, 310] on textarea "When I was in the first place, like the [DATE] and work, I feel uncomfortable. …" at bounding box center [735, 452] width 399 height 417
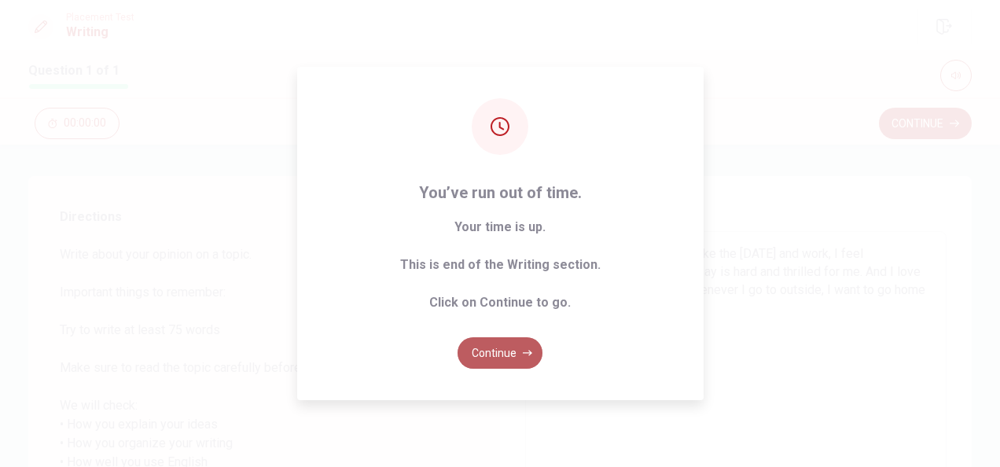
click at [508, 352] on button "Continue" at bounding box center [500, 352] width 85 height 31
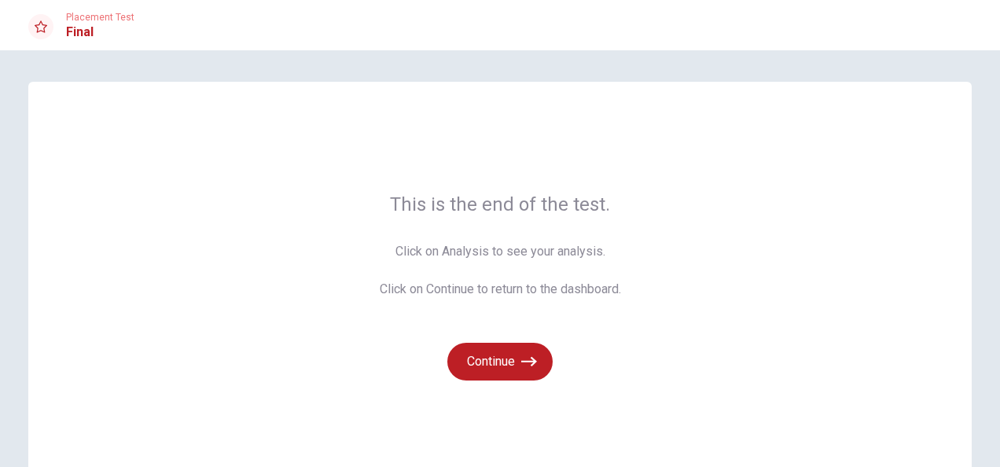
click at [525, 336] on div "Continue" at bounding box center [500, 352] width 241 height 57
click at [516, 351] on button "Continue" at bounding box center [499, 362] width 105 height 38
